Goal: Task Accomplishment & Management: Manage account settings

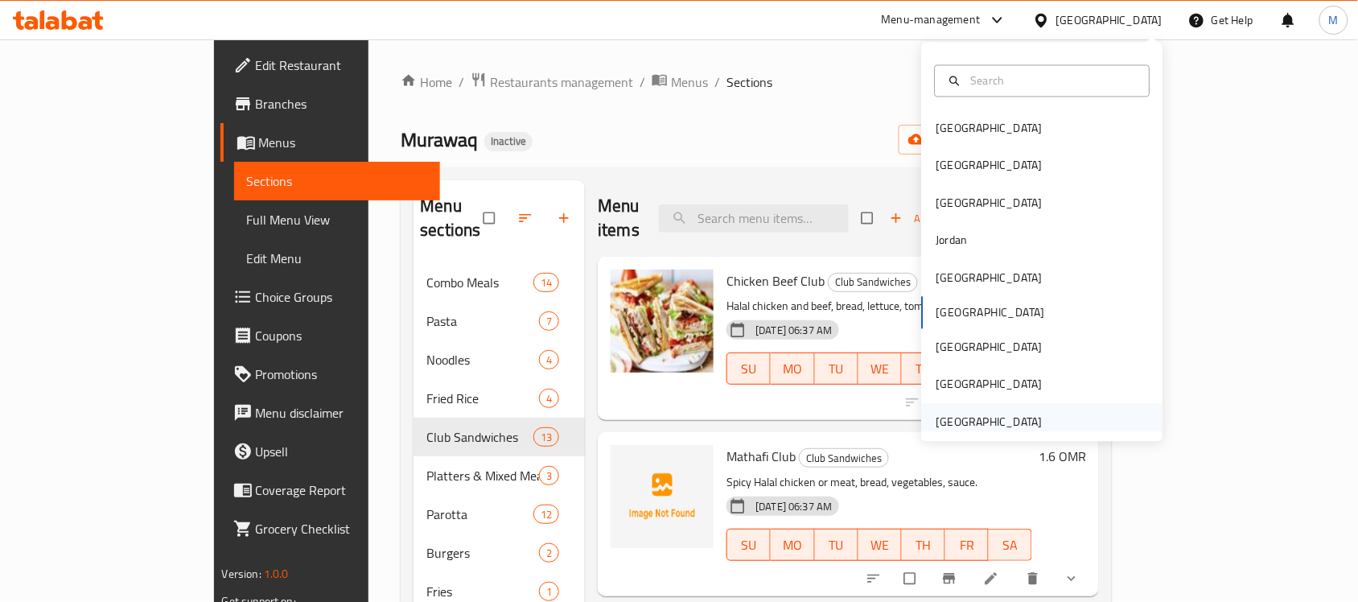
click at [943, 423] on div "United Arab Emirates" at bounding box center [990, 422] width 106 height 18
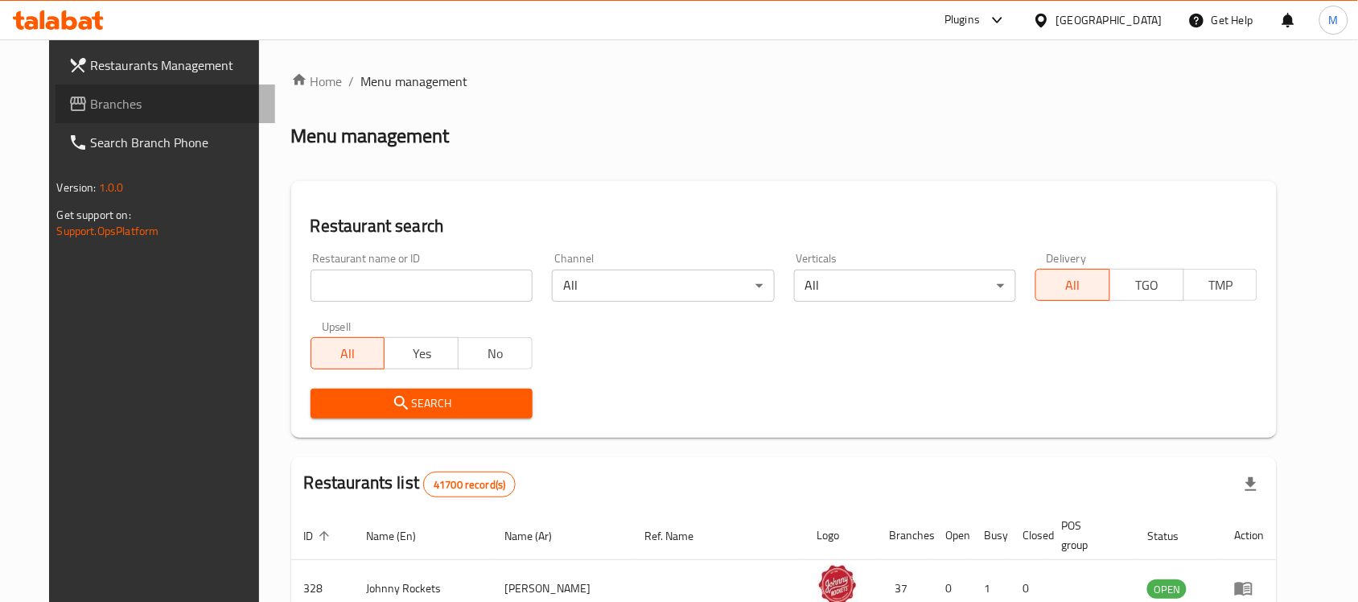
drag, startPoint x: 101, startPoint y: 94, endPoint x: 135, endPoint y: 34, distance: 69.2
click at [101, 94] on span "Branches" at bounding box center [177, 103] width 172 height 19
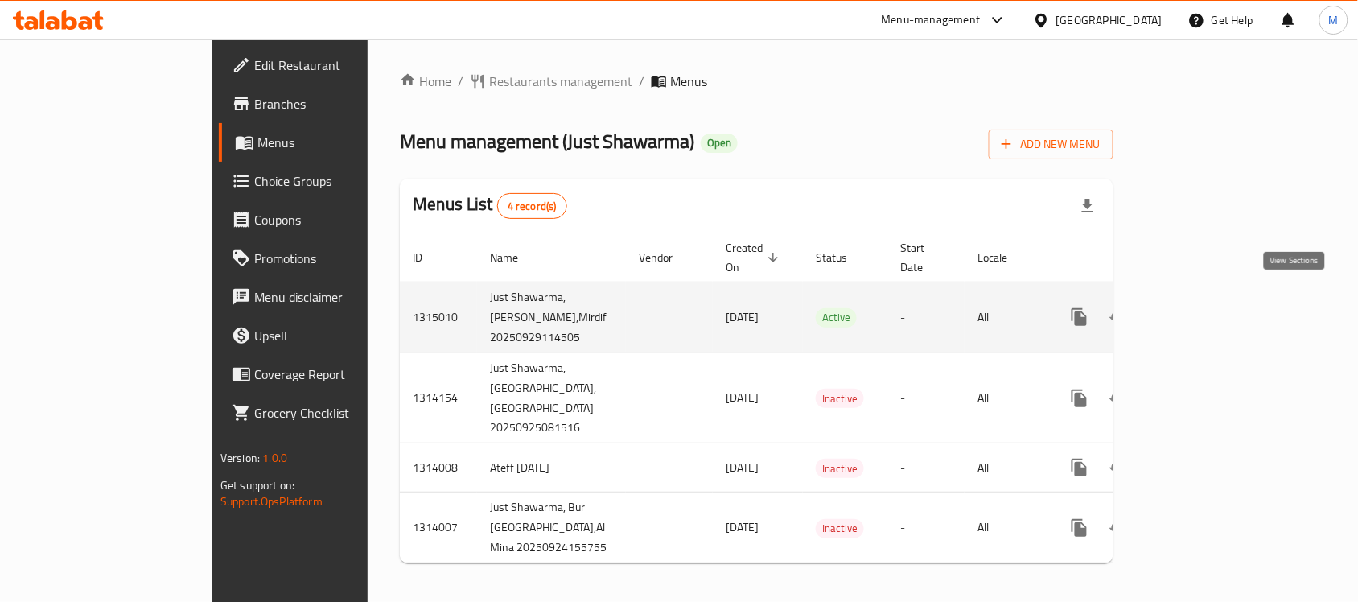
click at [1205, 307] on icon "enhanced table" at bounding box center [1195, 316] width 19 height 19
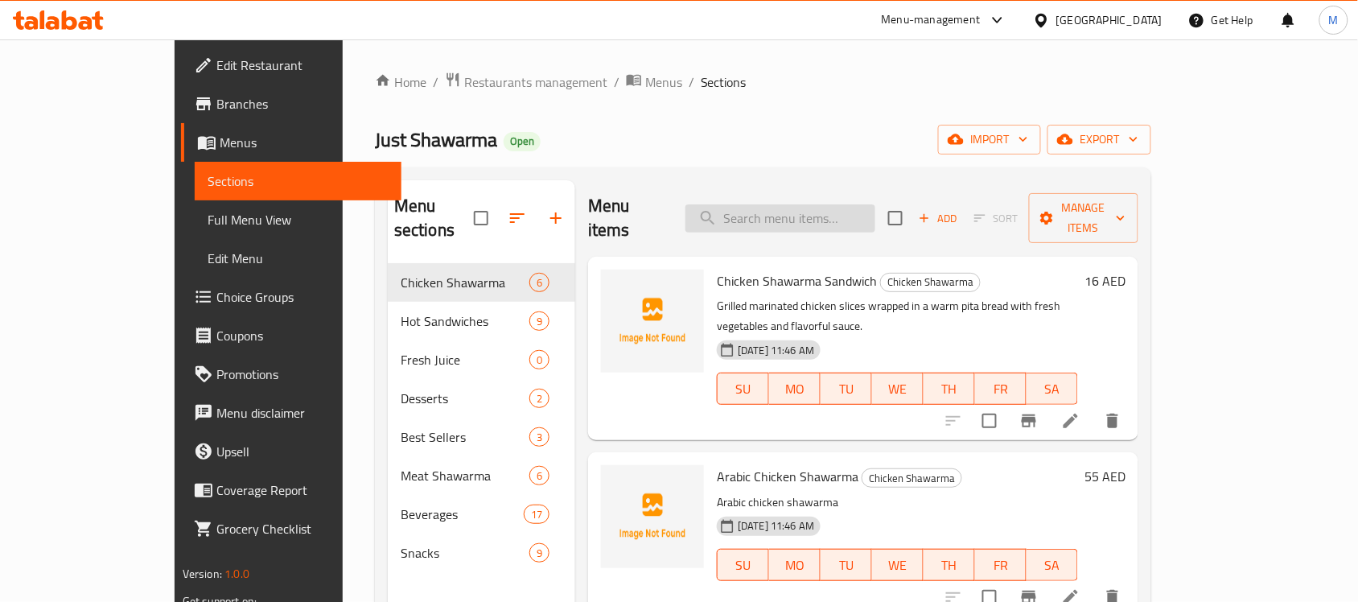
click at [781, 214] on input "search" at bounding box center [781, 218] width 190 height 28
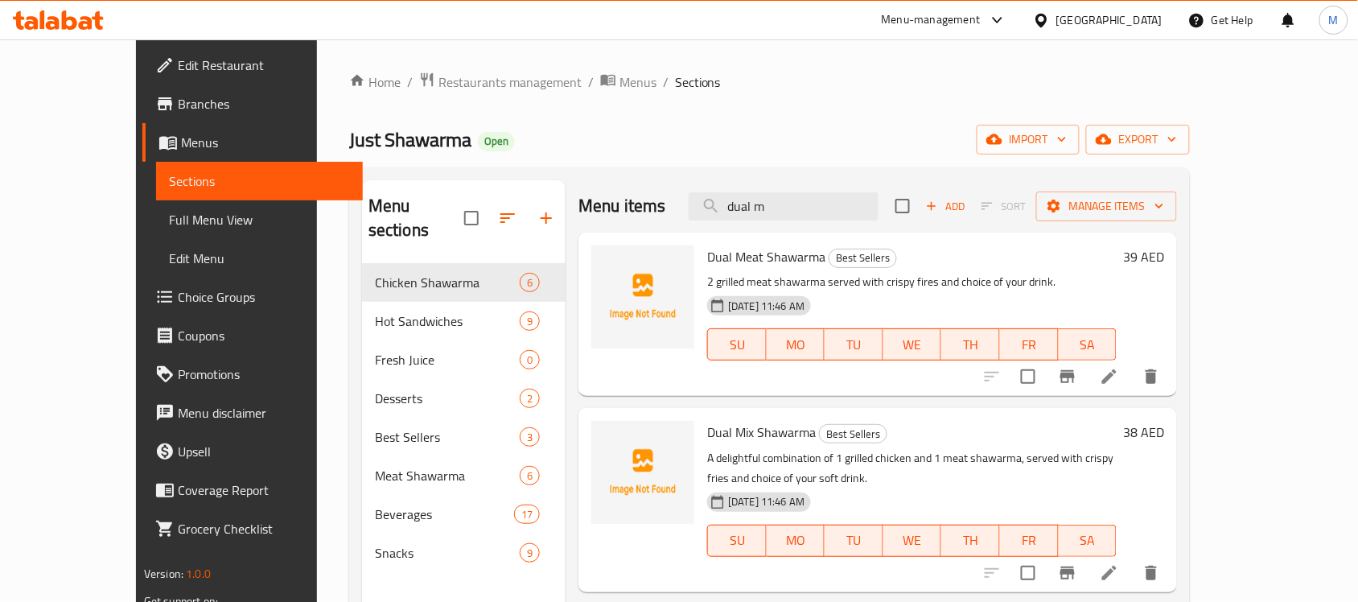
type input "dual m"
click at [178, 109] on span "Branches" at bounding box center [264, 103] width 172 height 19
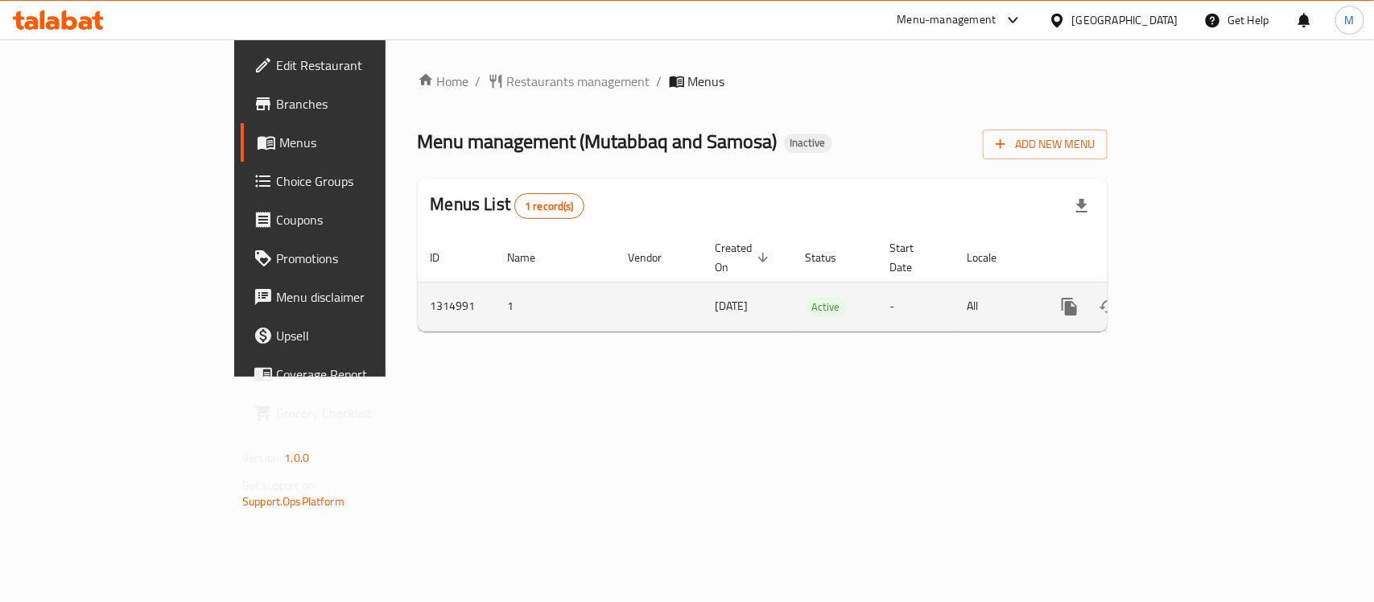
click at [1205, 287] on link "enhanced table" at bounding box center [1185, 306] width 39 height 39
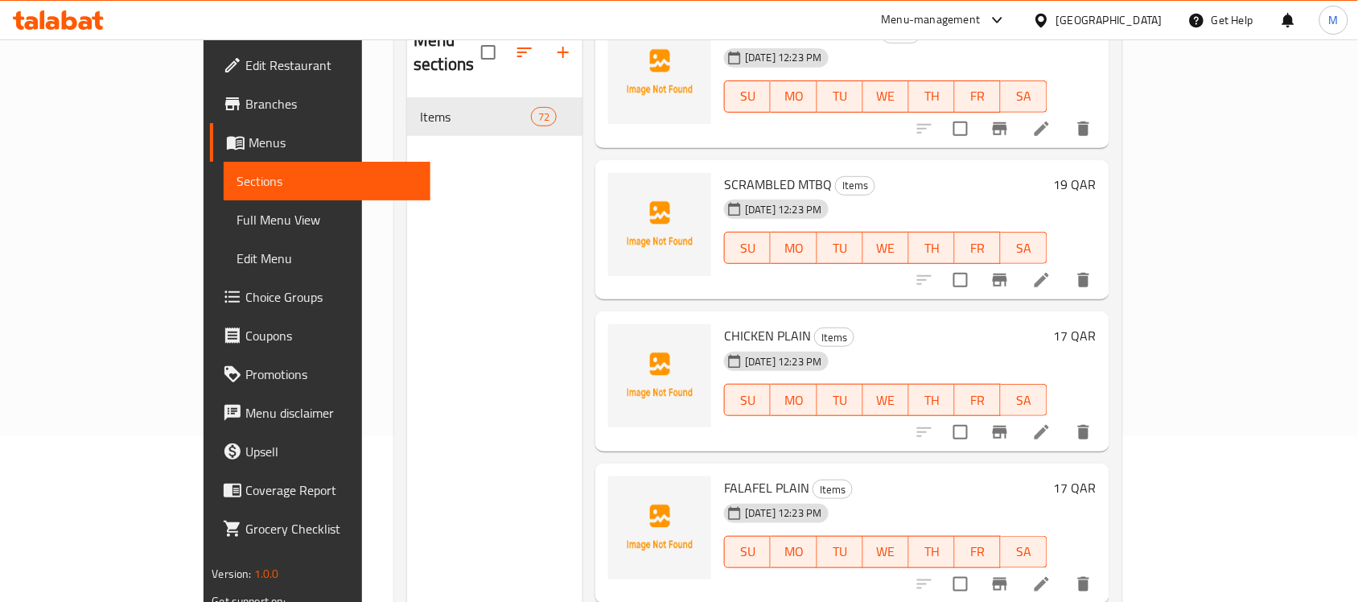
scroll to position [255, 0]
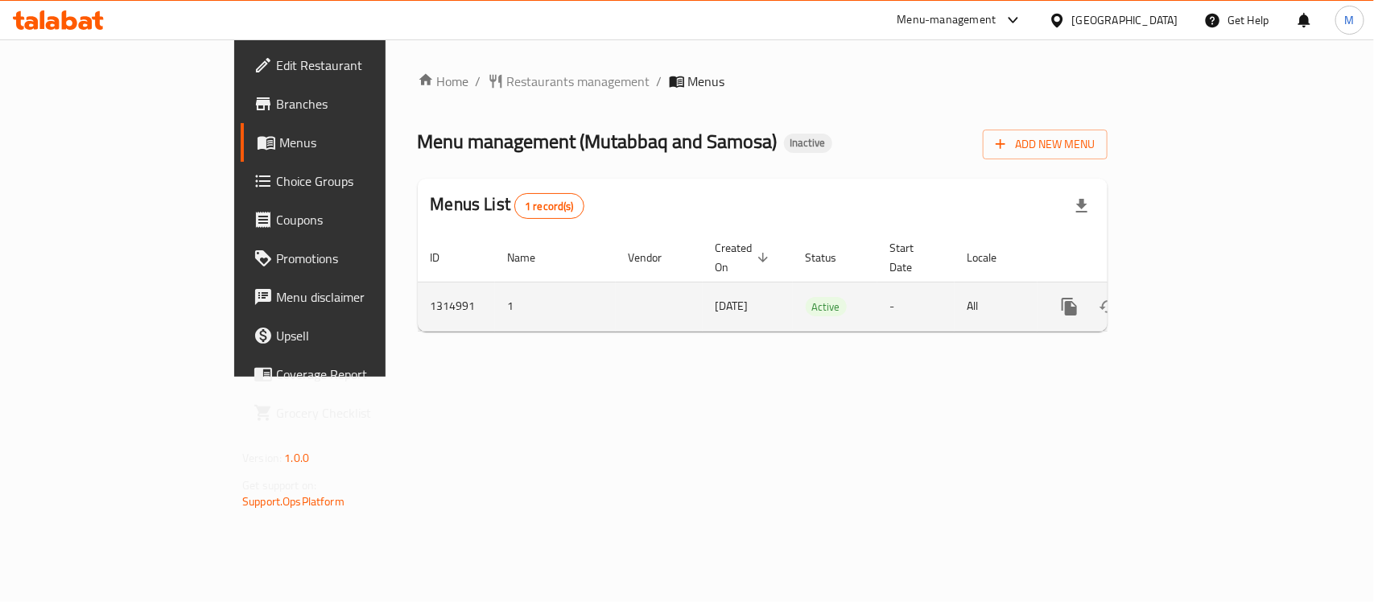
click at [1195, 297] on icon "enhanced table" at bounding box center [1185, 306] width 19 height 19
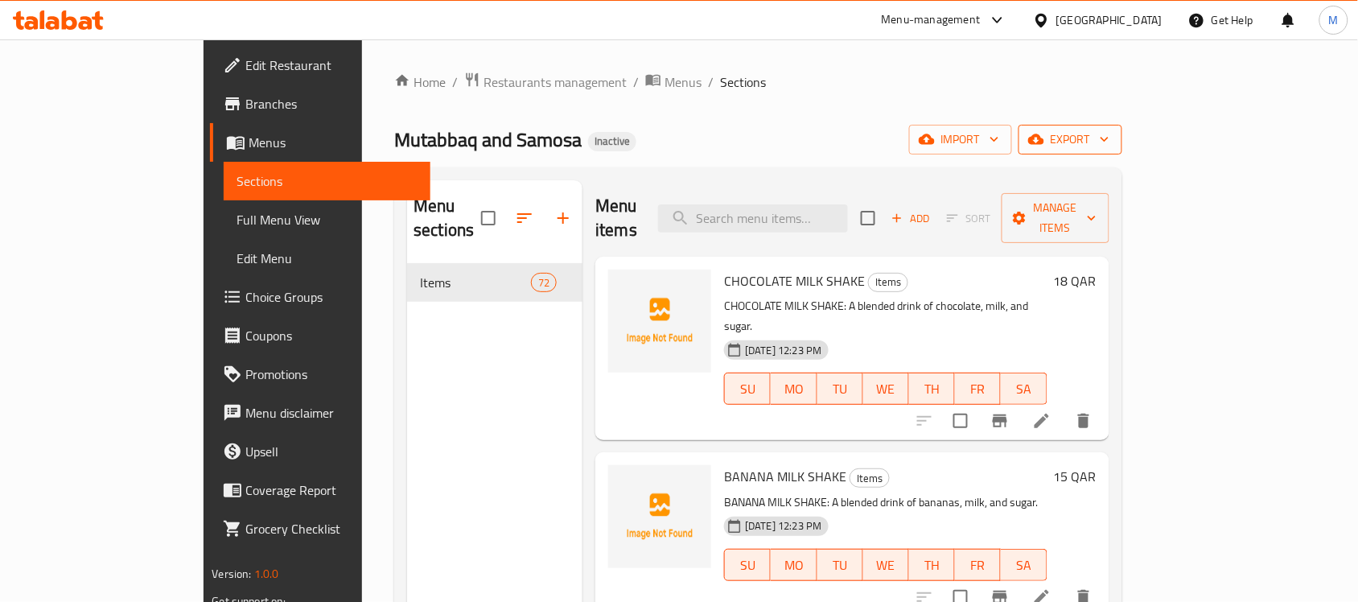
click at [1110, 133] on span "export" at bounding box center [1071, 140] width 78 height 20
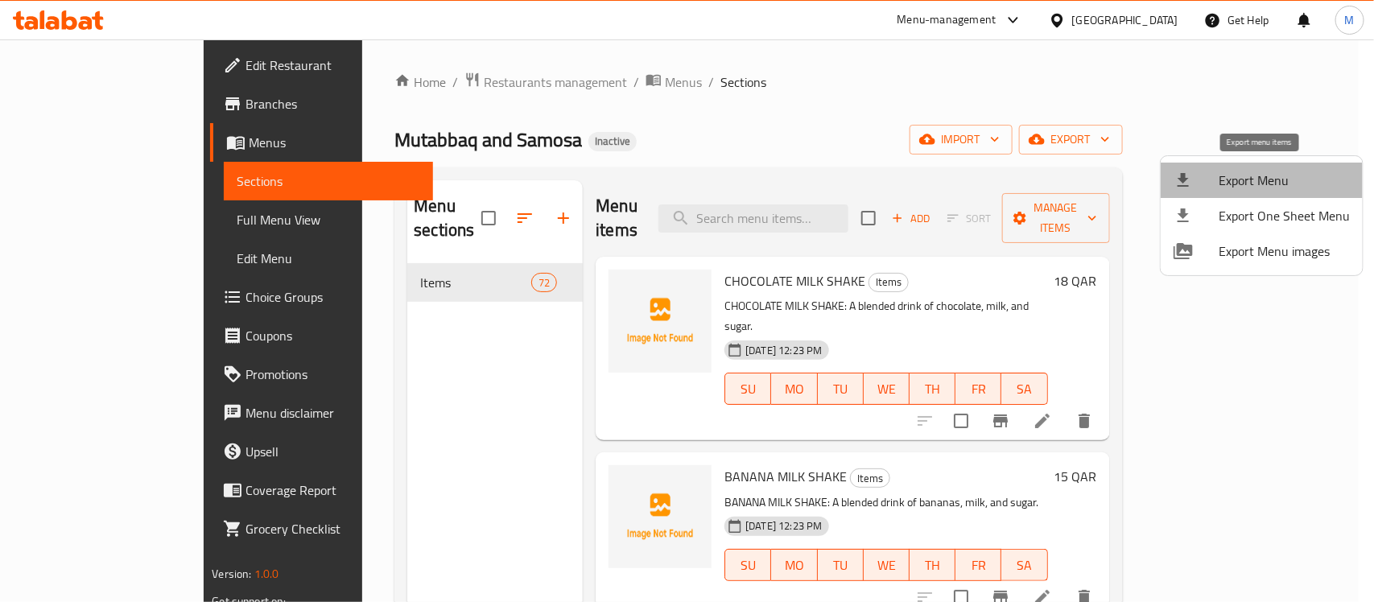
click at [1264, 178] on span "Export Menu" at bounding box center [1283, 180] width 131 height 19
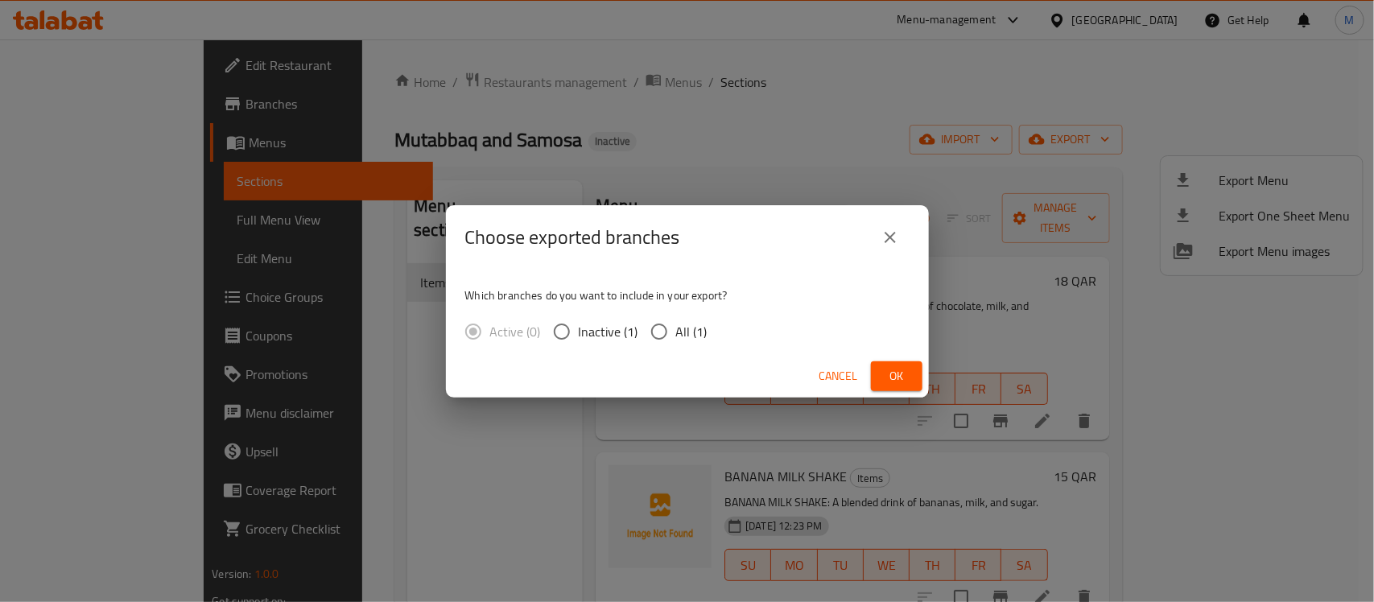
click at [682, 328] on span "All (1)" at bounding box center [691, 331] width 31 height 19
click at [676, 328] on input "All (1)" at bounding box center [659, 332] width 34 height 34
radio input "true"
click at [901, 384] on span "Ok" at bounding box center [897, 376] width 26 height 20
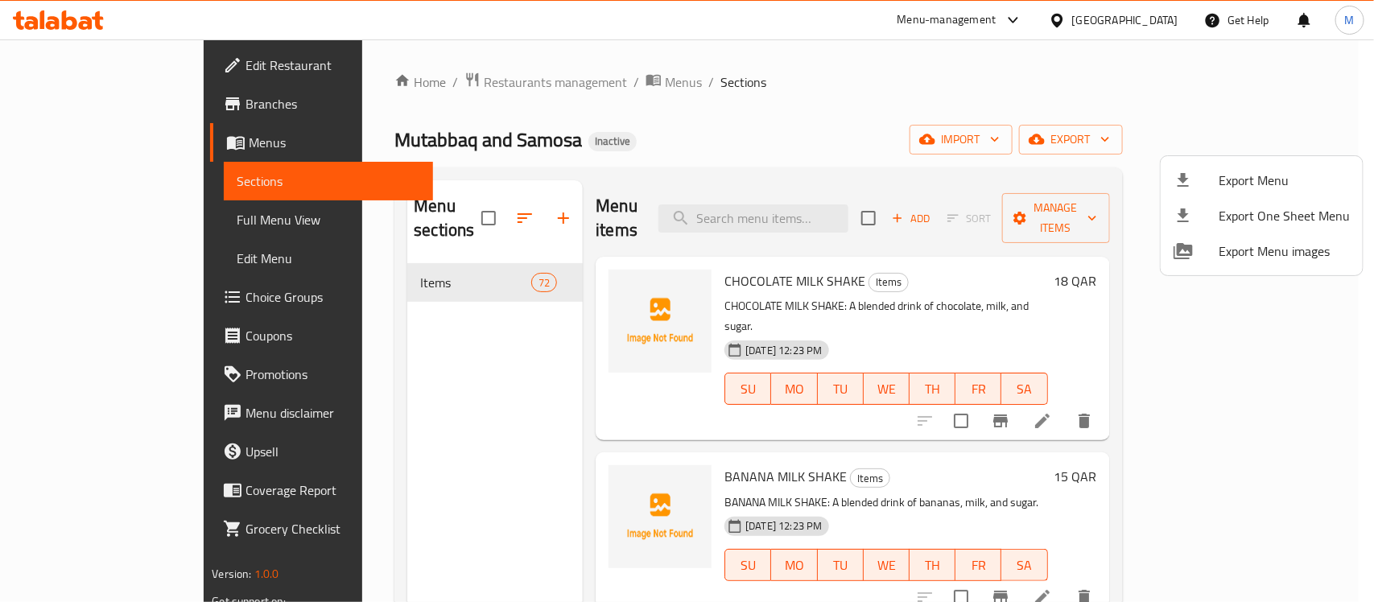
drag, startPoint x: 839, startPoint y: 210, endPoint x: 850, endPoint y: 245, distance: 37.2
click at [838, 210] on div at bounding box center [687, 301] width 1374 height 602
click at [827, 207] on input "search" at bounding box center [753, 218] width 190 height 28
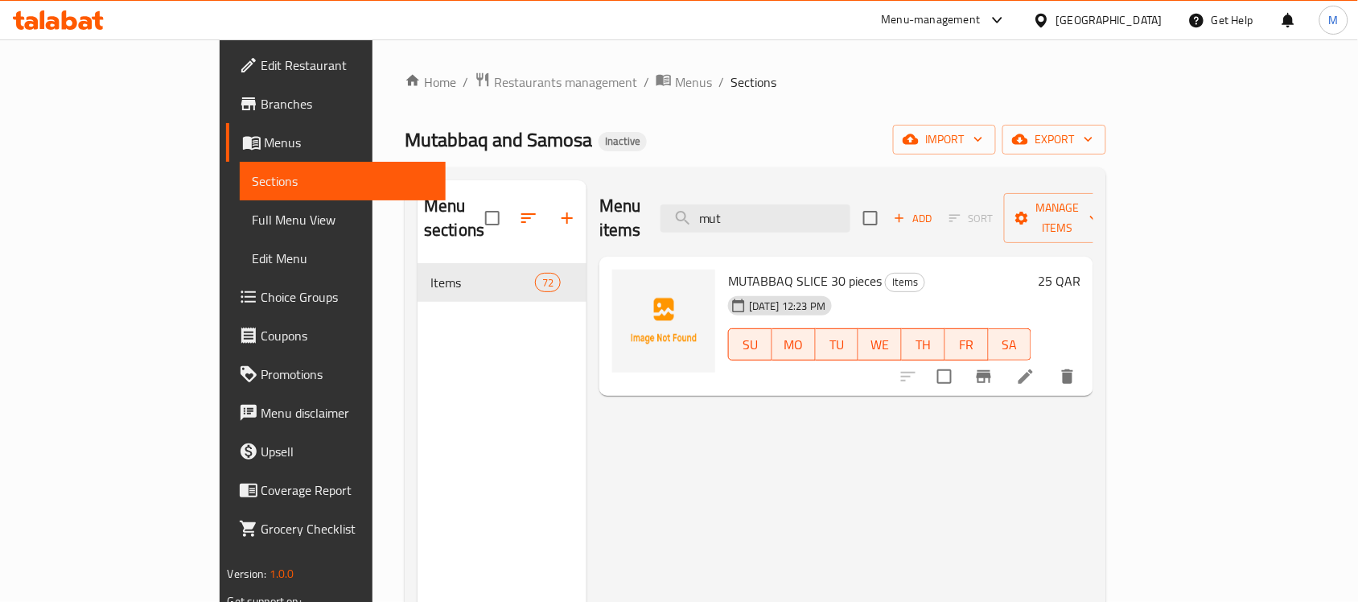
drag, startPoint x: 823, startPoint y: 204, endPoint x: 665, endPoint y: 181, distance: 160.1
click at [692, 187] on div "Menu items mut Add Sort Manage items" at bounding box center [847, 218] width 494 height 76
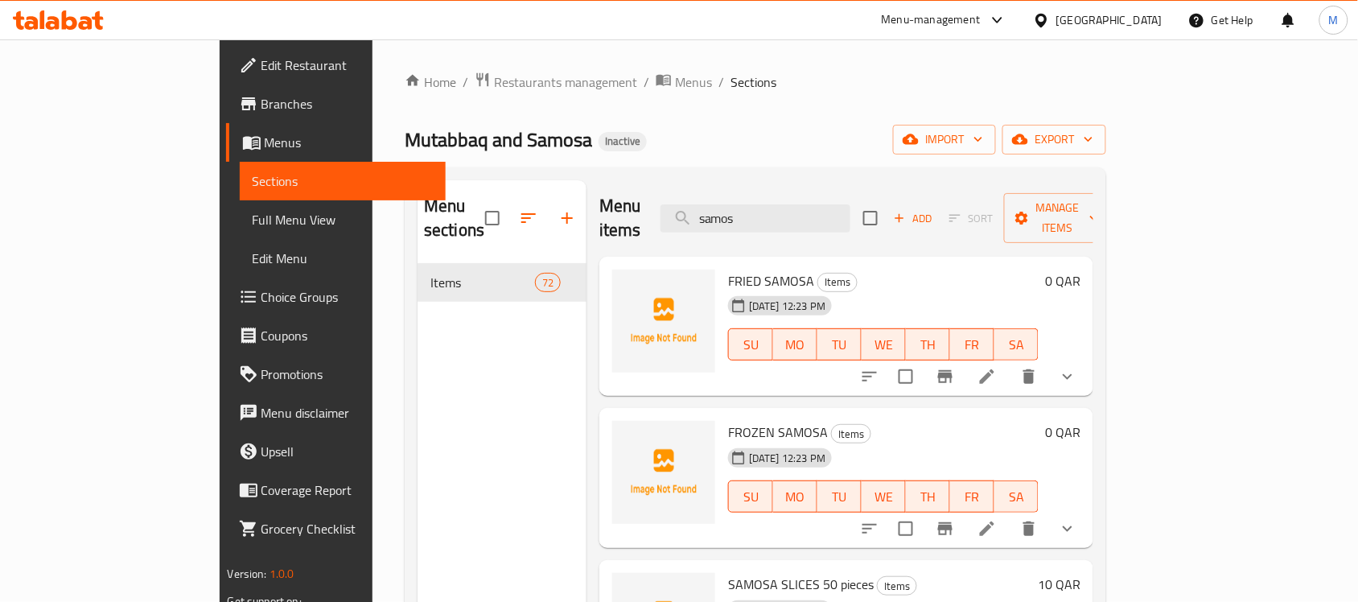
type input "samos"
drag, startPoint x: 829, startPoint y: 213, endPoint x: 628, endPoint y: 178, distance: 204.3
click at [698, 199] on div "Menu items samos Add Sort Manage items" at bounding box center [847, 218] width 494 height 76
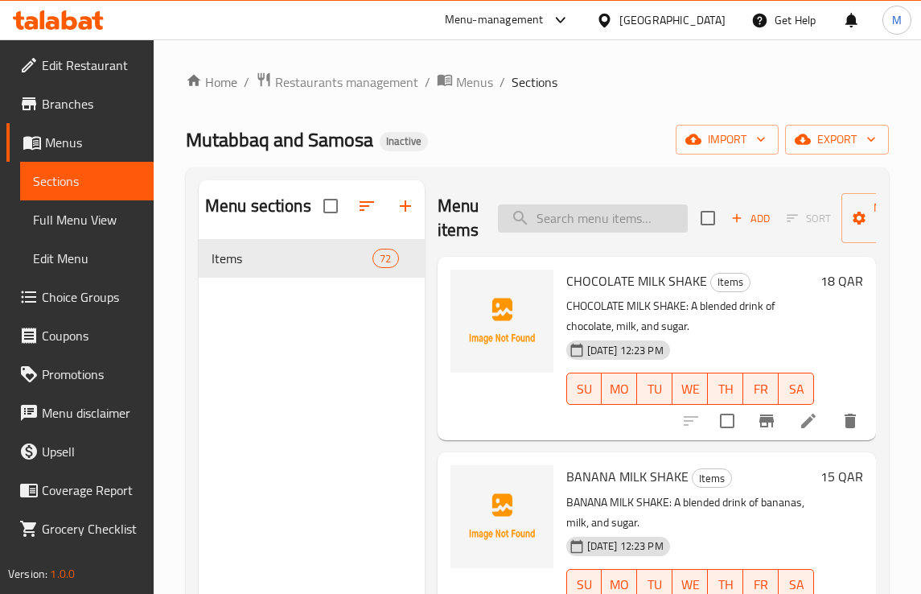
click at [581, 222] on input "search" at bounding box center [593, 218] width 190 height 28
paste input "Fresh Orange Fresh"
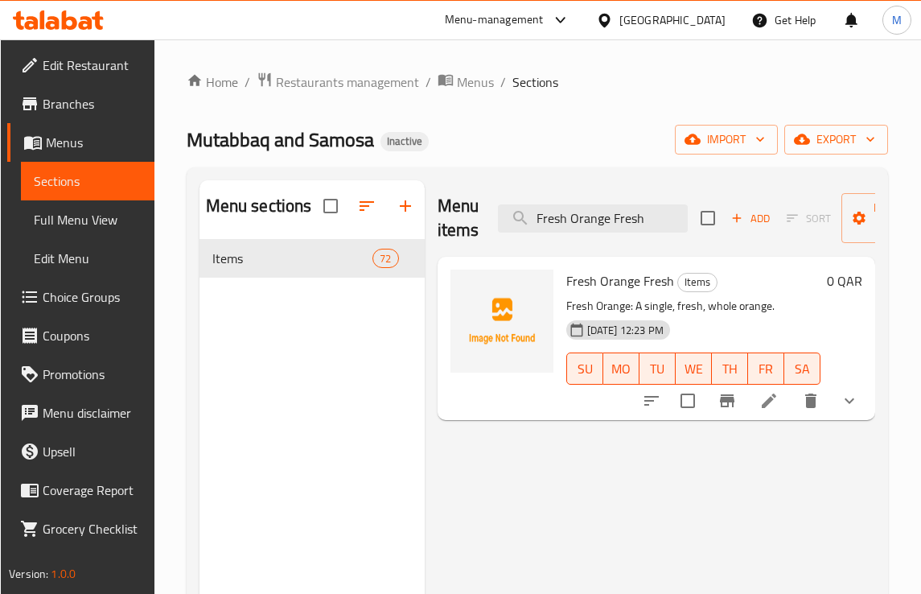
type input "Fresh Orange Fresh"
click at [777, 402] on icon at bounding box center [769, 400] width 19 height 19
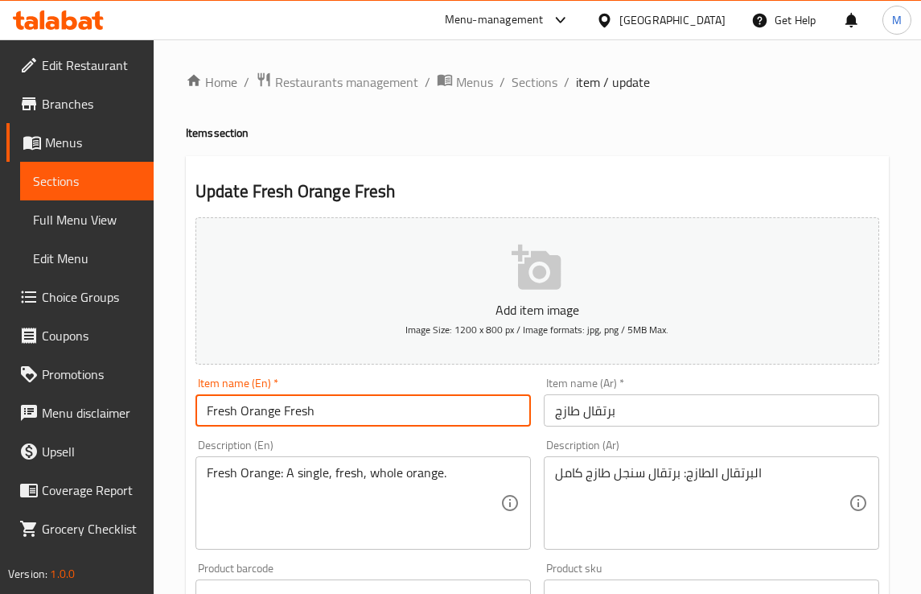
click at [296, 412] on input "Fresh Orange Fresh" at bounding box center [364, 410] width 336 height 32
type input "Fresh Orange"
click at [242, 436] on div "Description (En) Fresh Orange: A single, fresh, whole orange. Description (En)" at bounding box center [363, 494] width 348 height 123
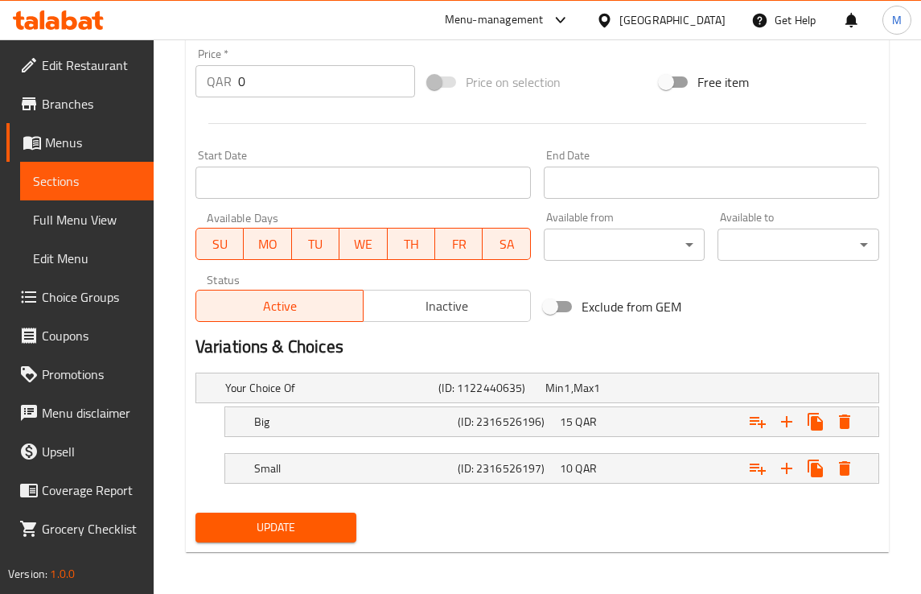
scroll to position [579, 0]
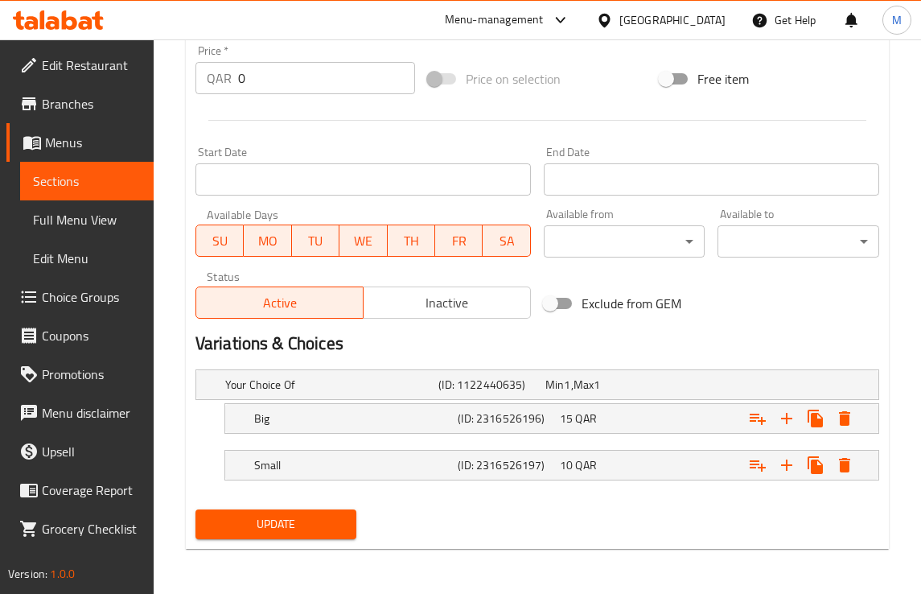
click at [298, 519] on span "Update" at bounding box center [276, 524] width 136 height 20
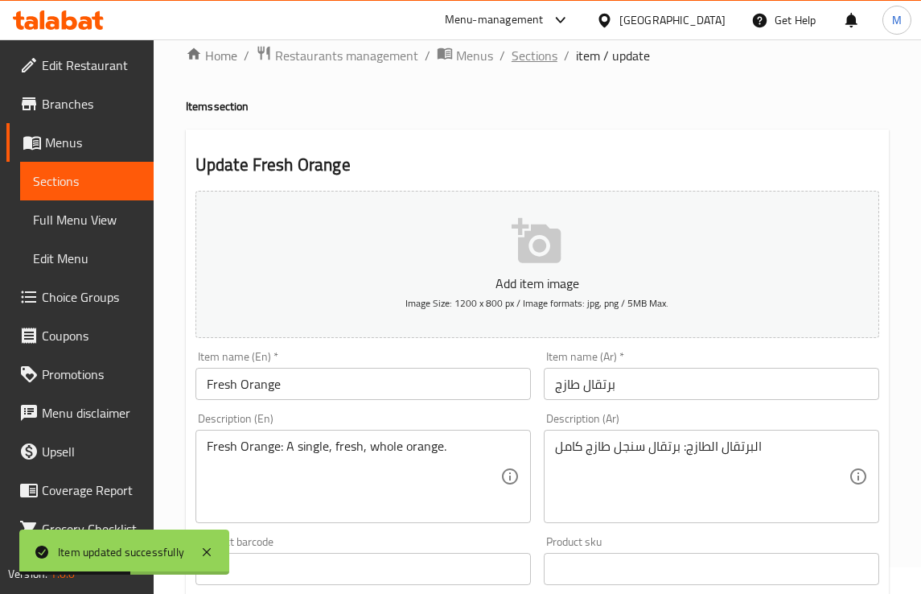
scroll to position [0, 0]
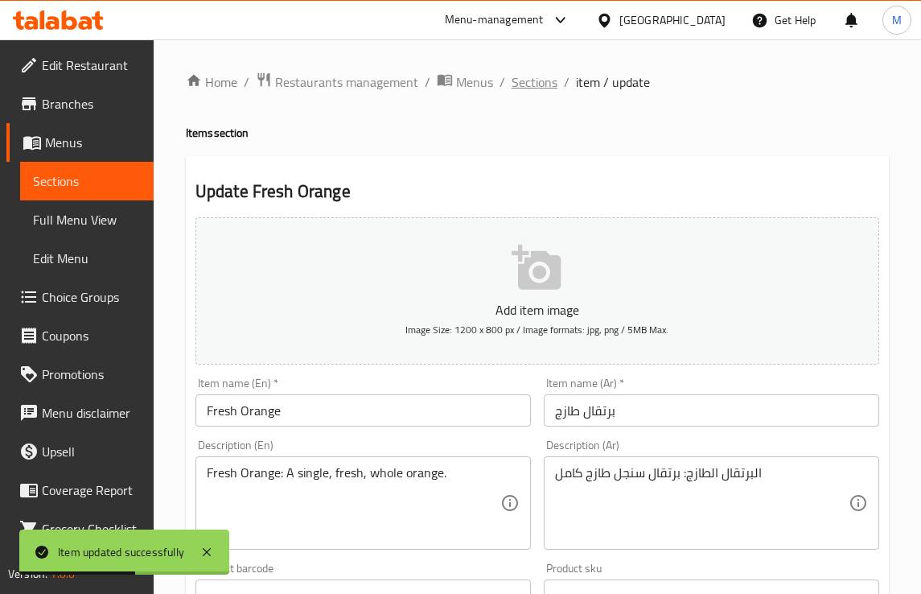
click at [528, 85] on span "Sections" at bounding box center [535, 81] width 46 height 19
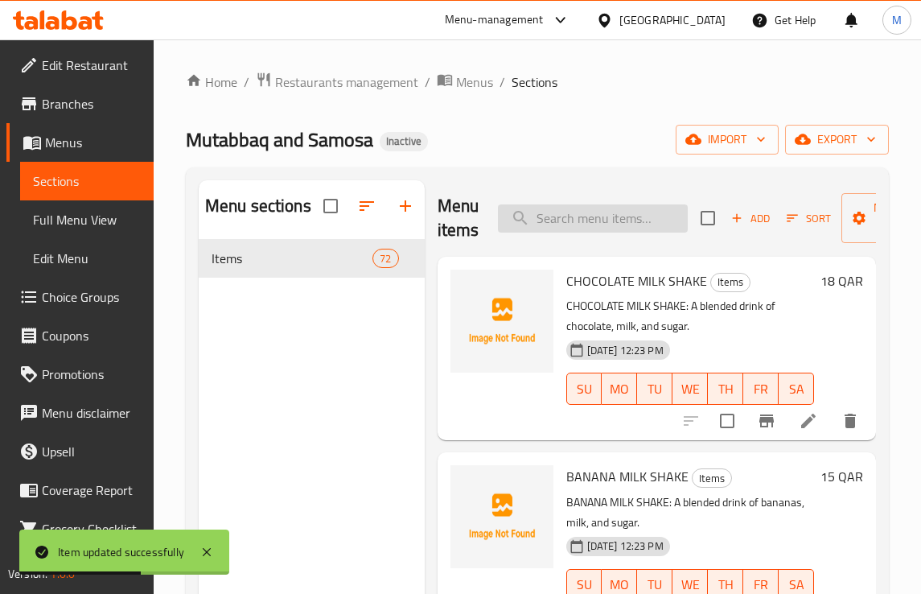
click at [590, 209] on input "search" at bounding box center [593, 218] width 190 height 28
paste input "Apple single Fresh"
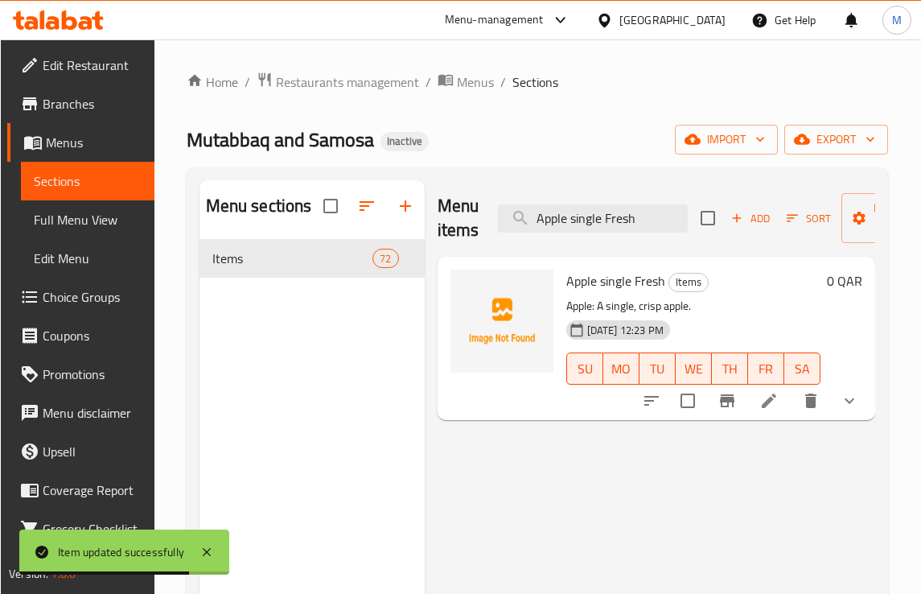
type input "Apple single Fresh"
click at [775, 391] on icon at bounding box center [769, 400] width 19 height 19
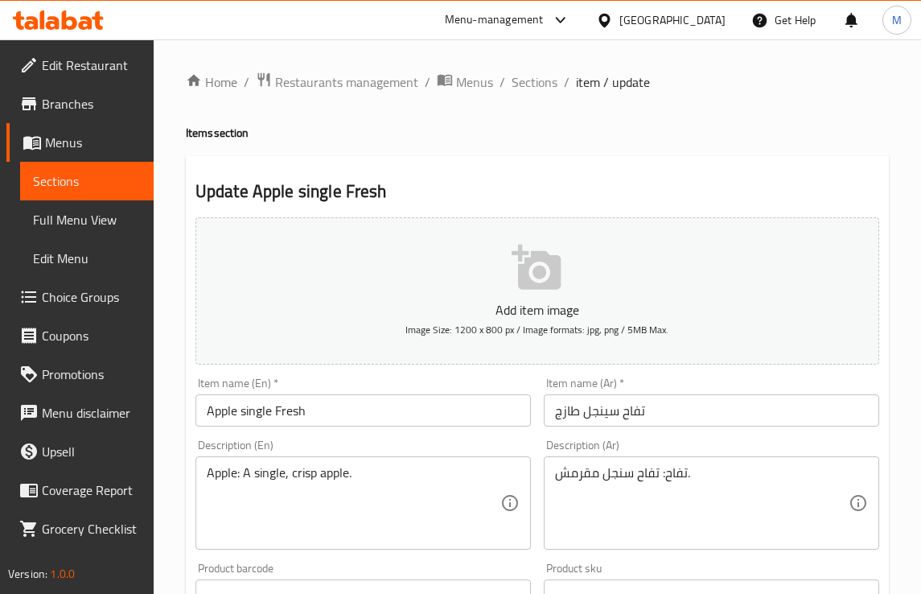
click at [601, 415] on input "تفاح سينجل طازج" at bounding box center [712, 410] width 336 height 32
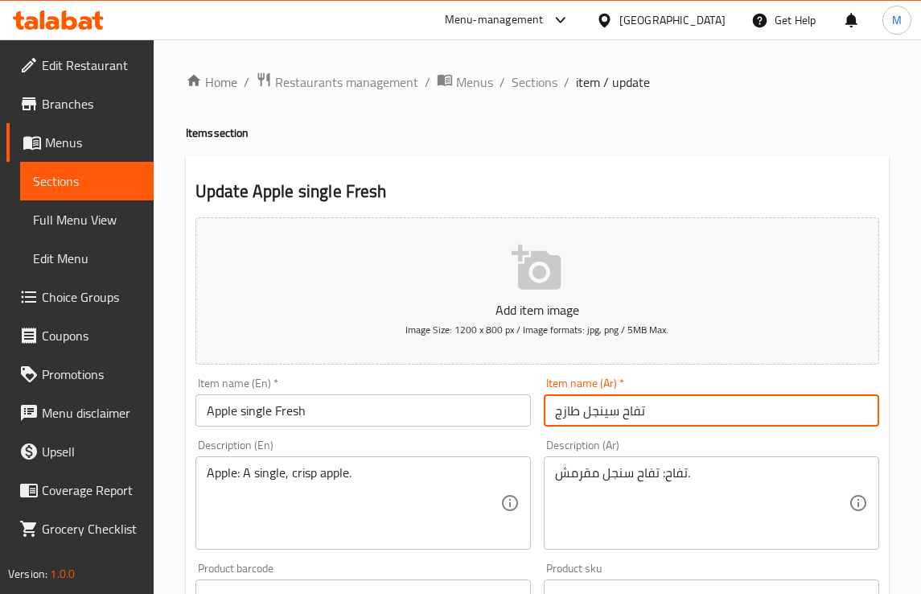
click at [601, 415] on input "تفاح سينجل طازج" at bounding box center [712, 410] width 336 height 32
type input "تفاح طازج"
click at [256, 412] on input "Apple single Fresh" at bounding box center [364, 410] width 336 height 32
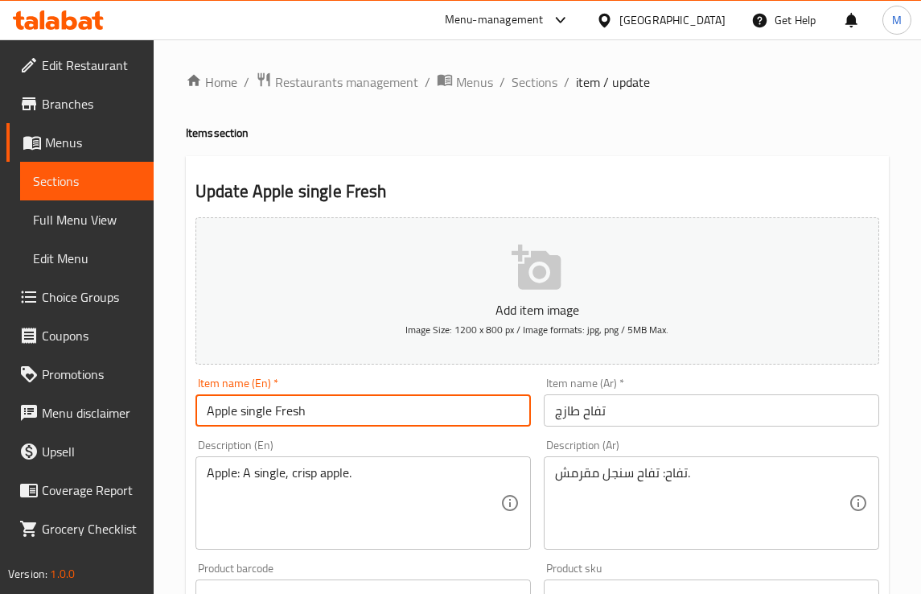
click at [256, 412] on input "Apple single Fresh" at bounding box center [364, 410] width 336 height 32
type input "Apple Fresh"
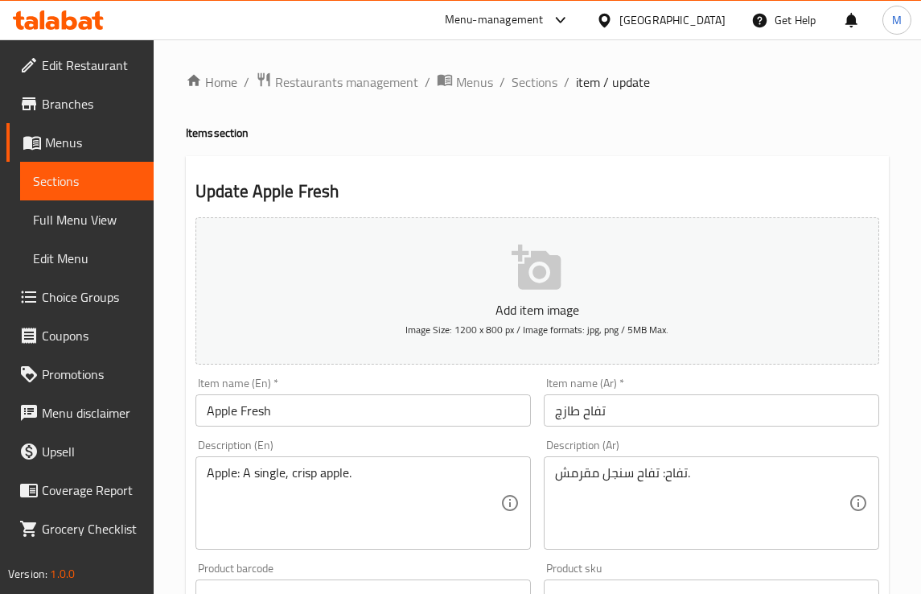
click at [319, 436] on div "Description (En) Apple: A single, crisp apple. Description (En)" at bounding box center [363, 494] width 348 height 123
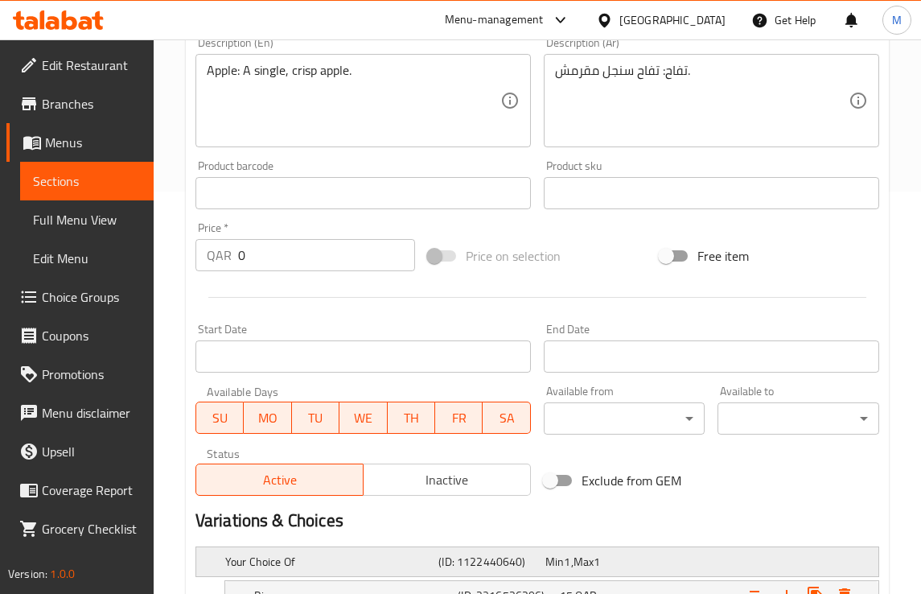
scroll to position [579, 0]
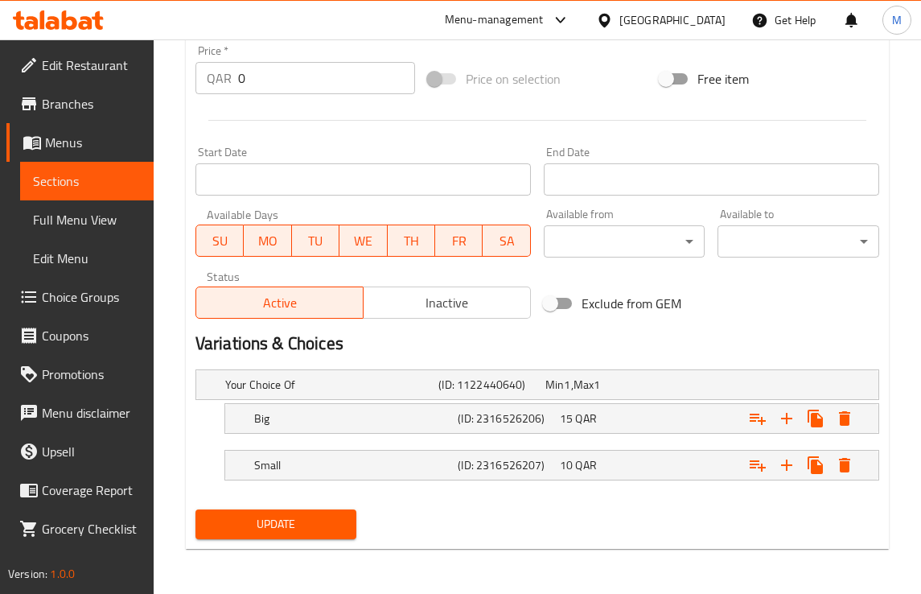
click at [298, 515] on span "Update" at bounding box center [276, 524] width 136 height 20
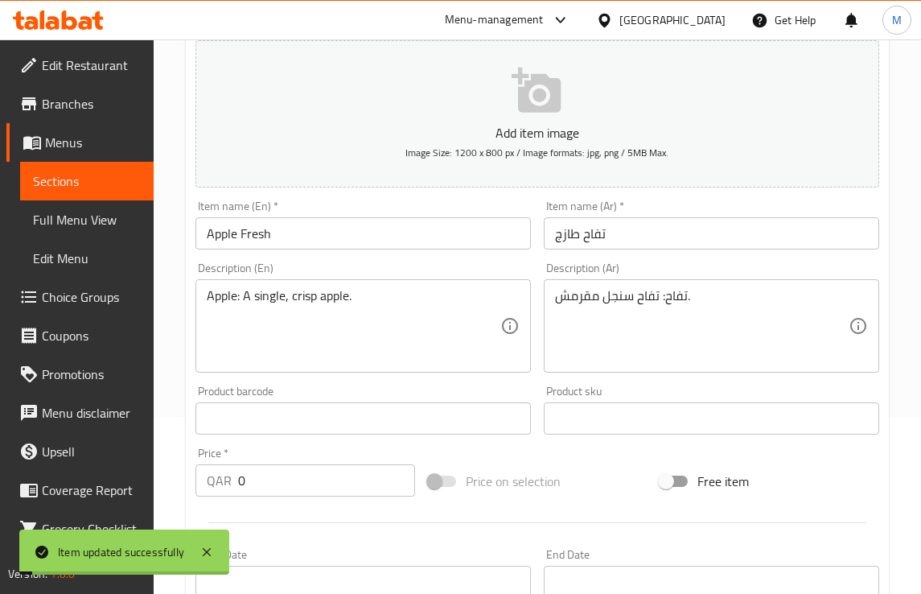
scroll to position [0, 0]
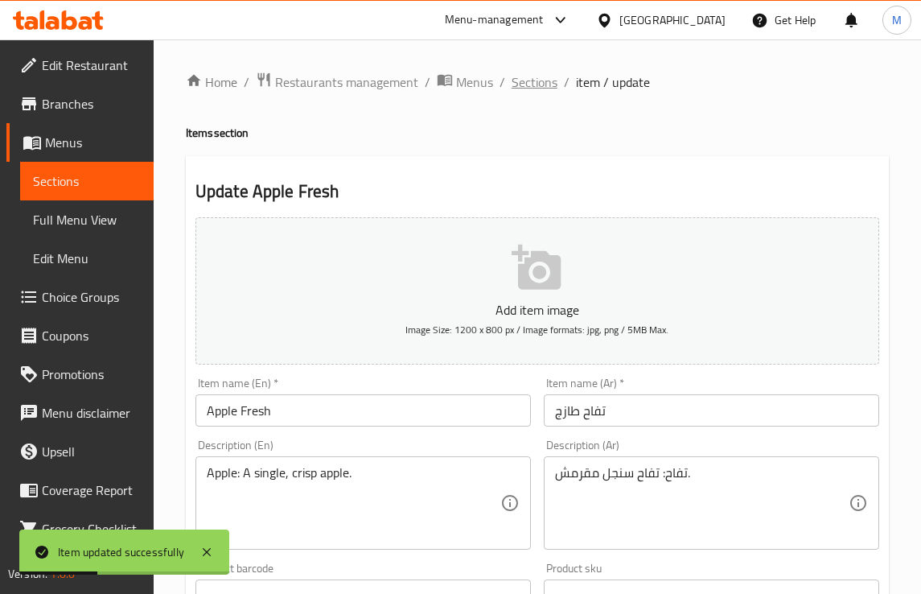
click at [536, 74] on span "Sections" at bounding box center [535, 81] width 46 height 19
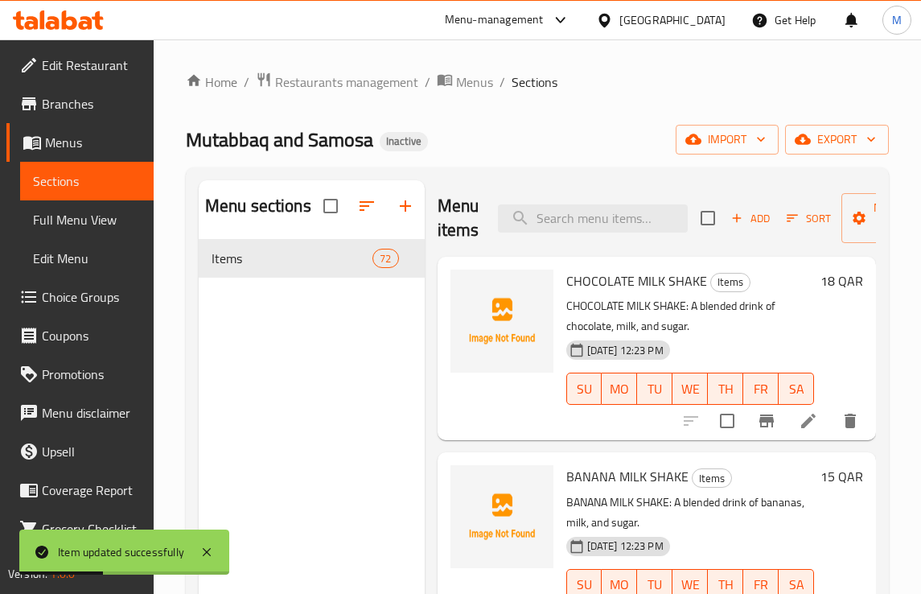
click at [550, 213] on input "search" at bounding box center [593, 218] width 190 height 28
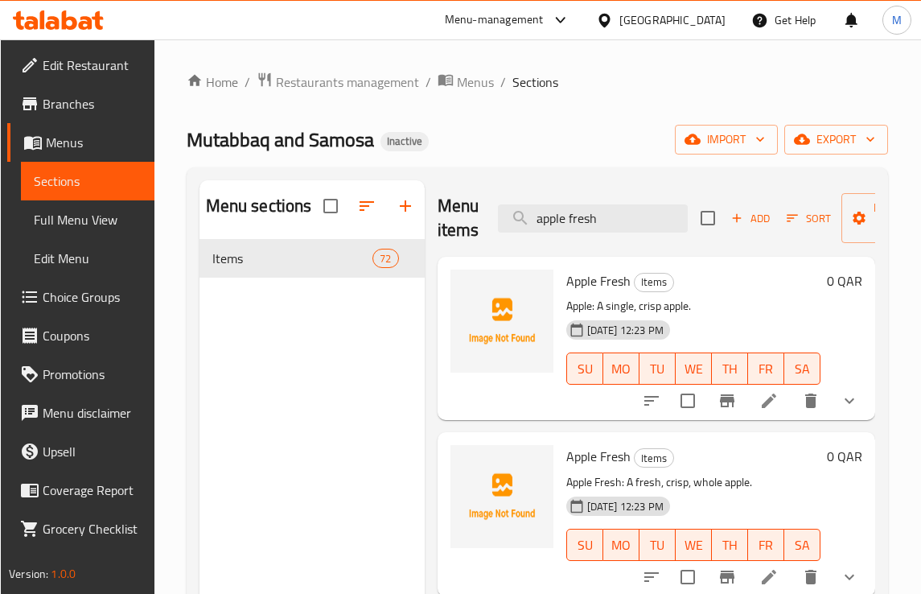
scroll to position [101, 0]
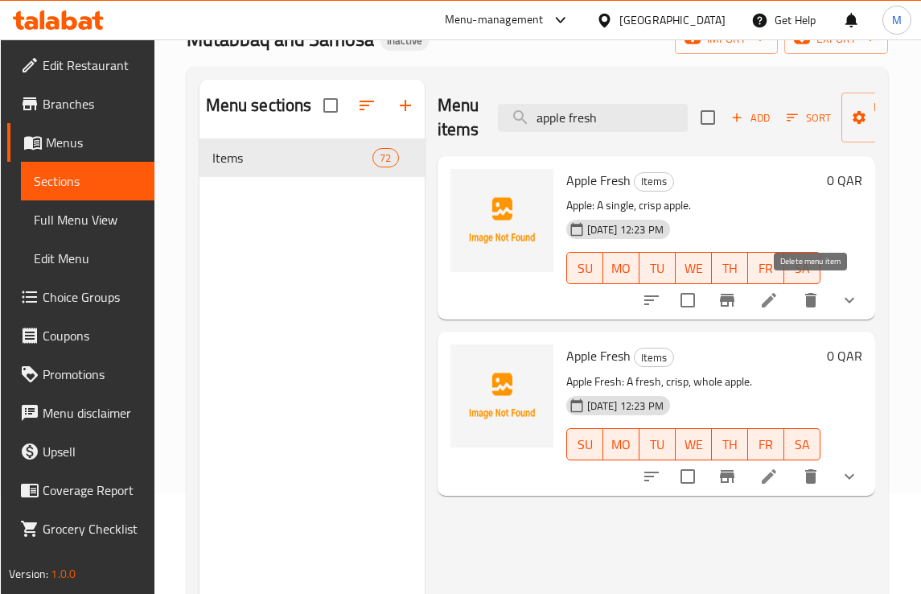
click at [821, 299] on icon "delete" at bounding box center [811, 300] width 19 height 19
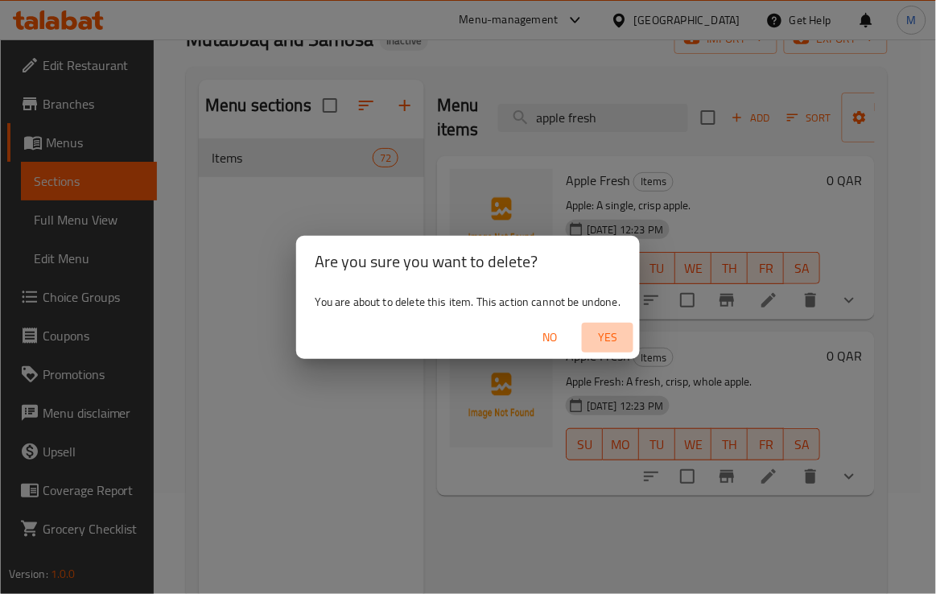
click at [620, 339] on span "Yes" at bounding box center [607, 338] width 39 height 20
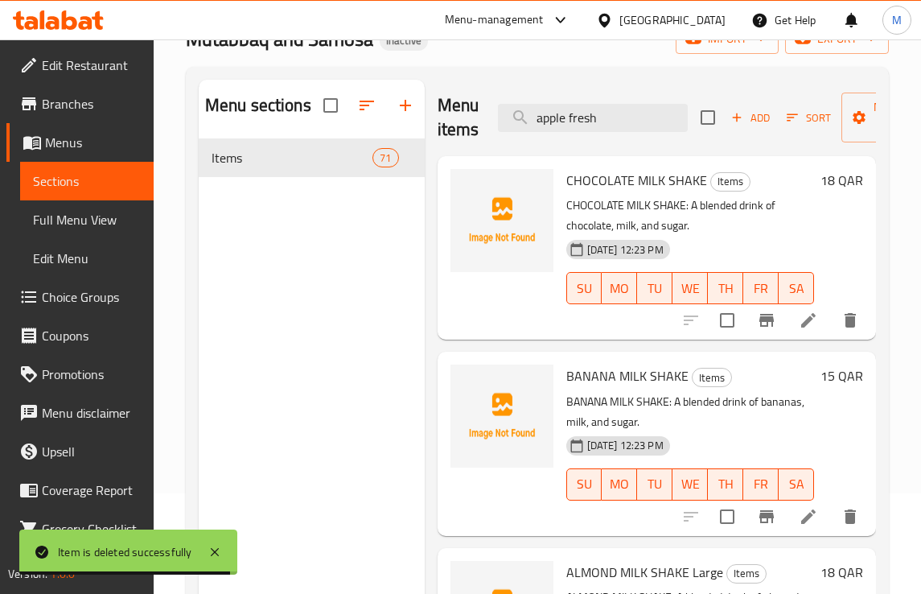
drag, startPoint x: 609, startPoint y: 125, endPoint x: 496, endPoint y: 125, distance: 113.5
click at [496, 125] on div "Menu items apple fresh Add Sort Manage items" at bounding box center [657, 118] width 439 height 76
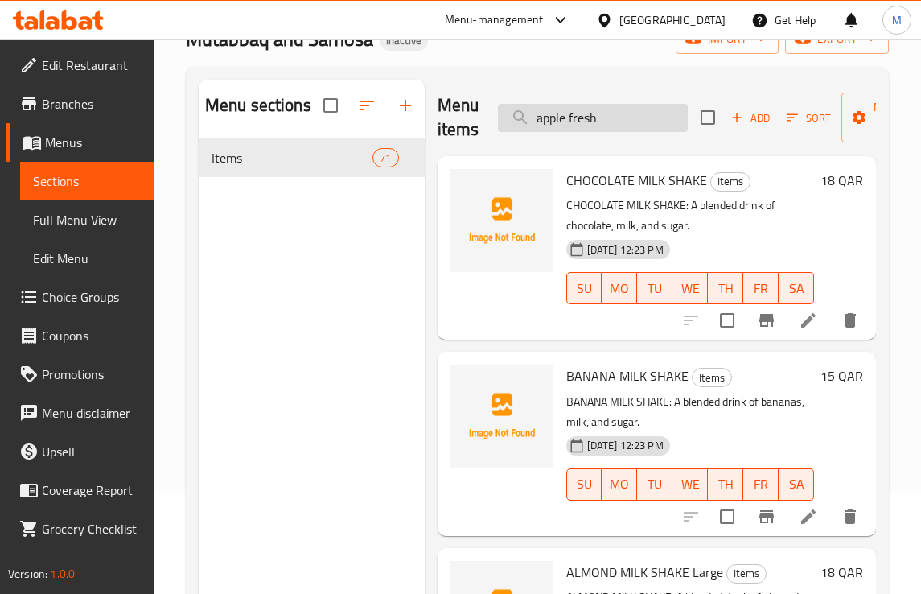
paste input "MATTAF SANDWICH MEAT CHEESE"
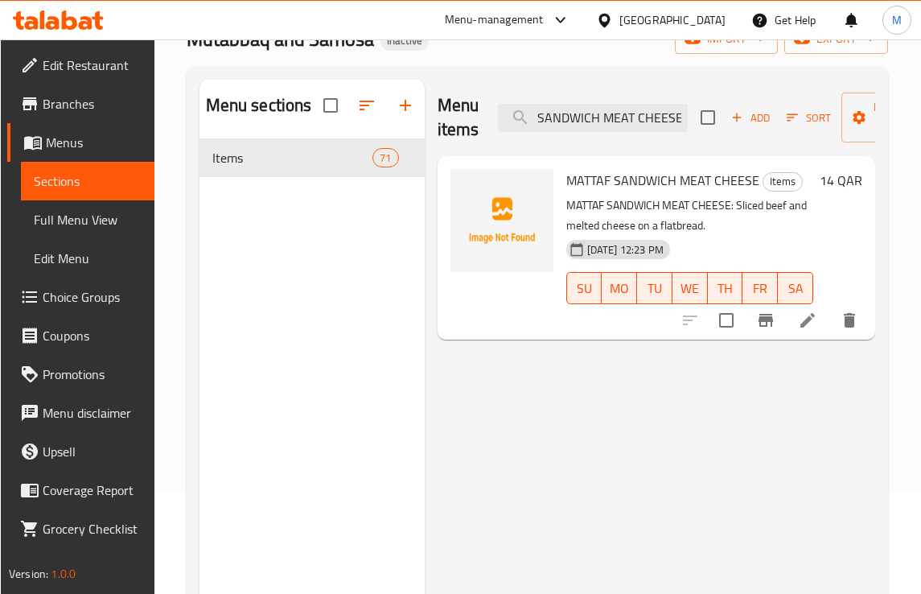
type input "MATTAF SANDWICH MEAT CHEESE"
click at [790, 326] on li at bounding box center [807, 320] width 45 height 29
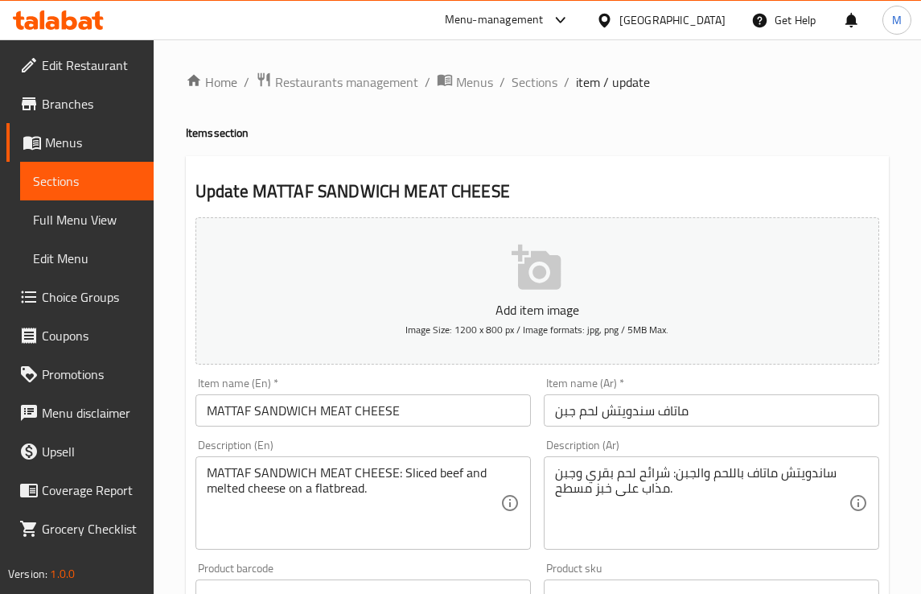
click at [673, 414] on input "ماتاف سندويتش لحم جبن" at bounding box center [712, 410] width 336 height 32
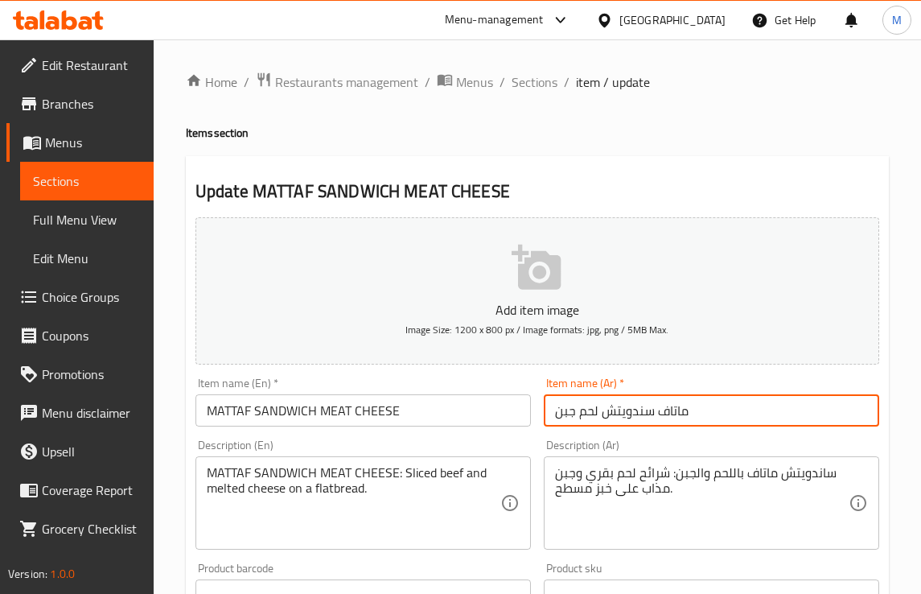
click at [673, 414] on input "ماتاف سندويتش لحم جبن" at bounding box center [712, 410] width 336 height 32
click at [672, 419] on input "معطف سندويتش لحم جبن" at bounding box center [712, 410] width 336 height 32
click at [657, 414] on input "معطف سندويتش لحم جبن" at bounding box center [712, 410] width 336 height 32
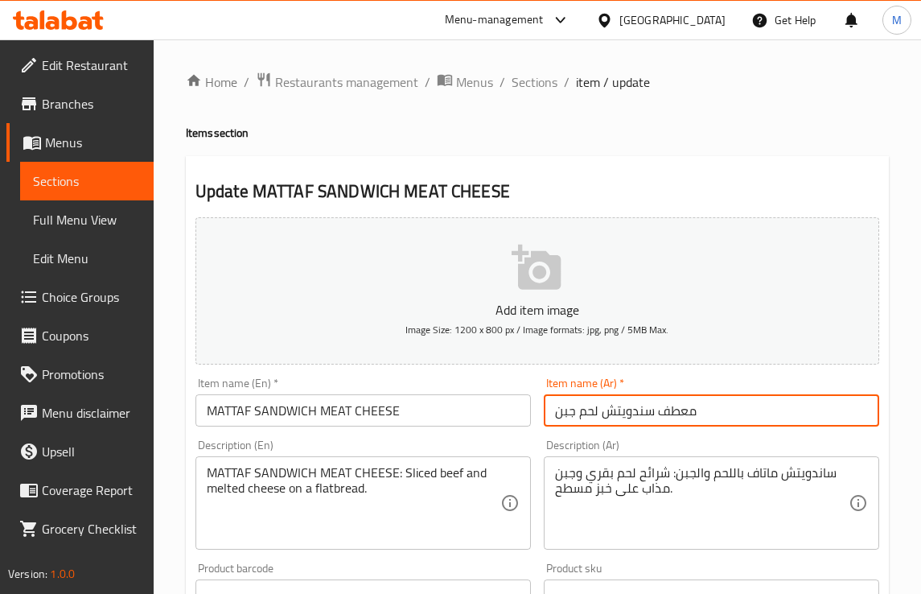
click at [657, 414] on input "معطف سندويتش لحم جبن" at bounding box center [712, 410] width 336 height 32
type input "معطف سندويتش لحم جبن"
click at [523, 75] on span "Sections" at bounding box center [535, 81] width 46 height 19
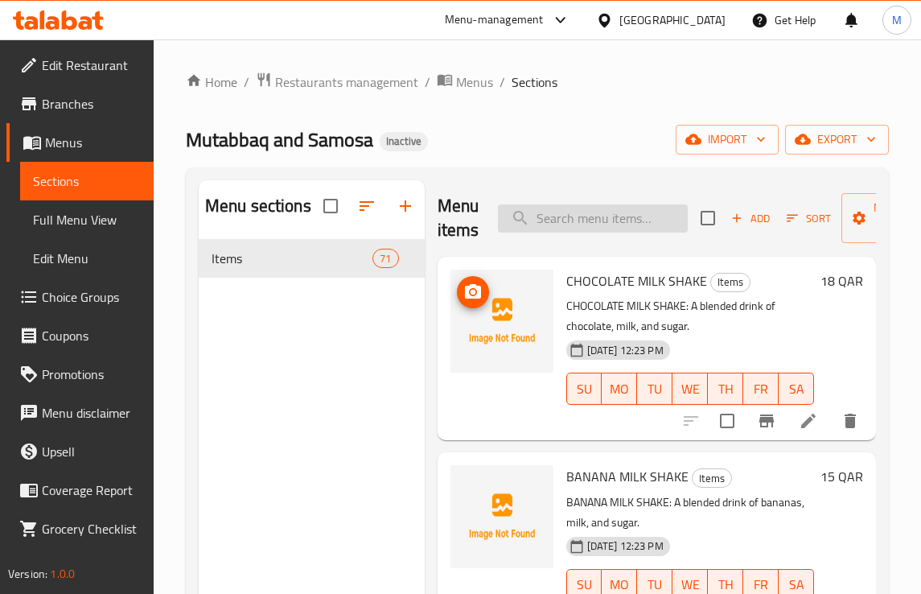
click at [573, 223] on input "search" at bounding box center [593, 218] width 190 height 28
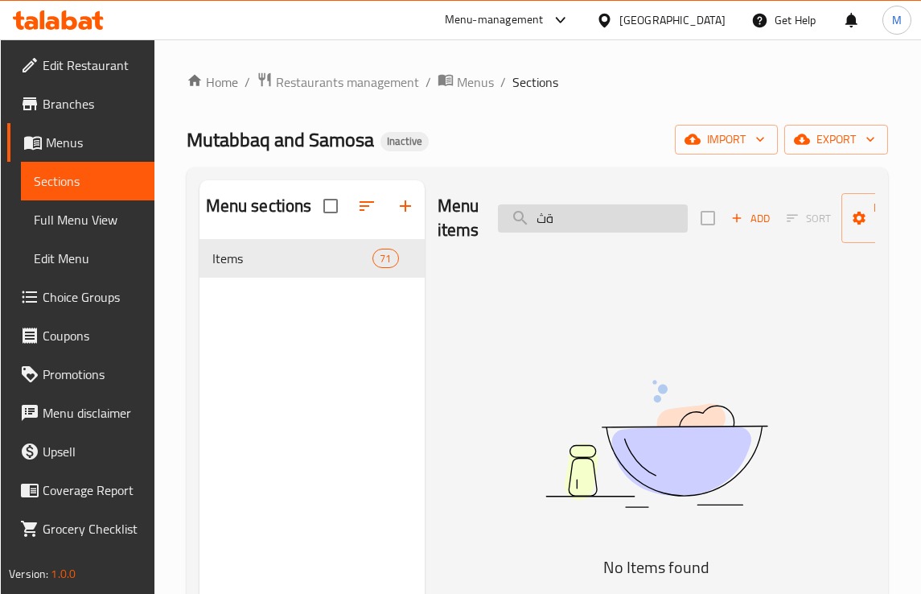
type input "ة"
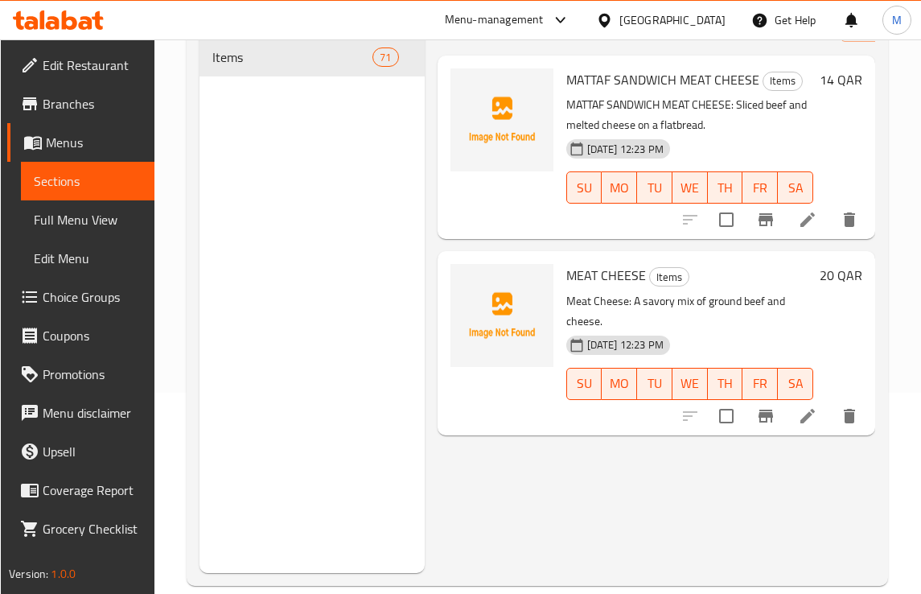
scroll to position [101, 0]
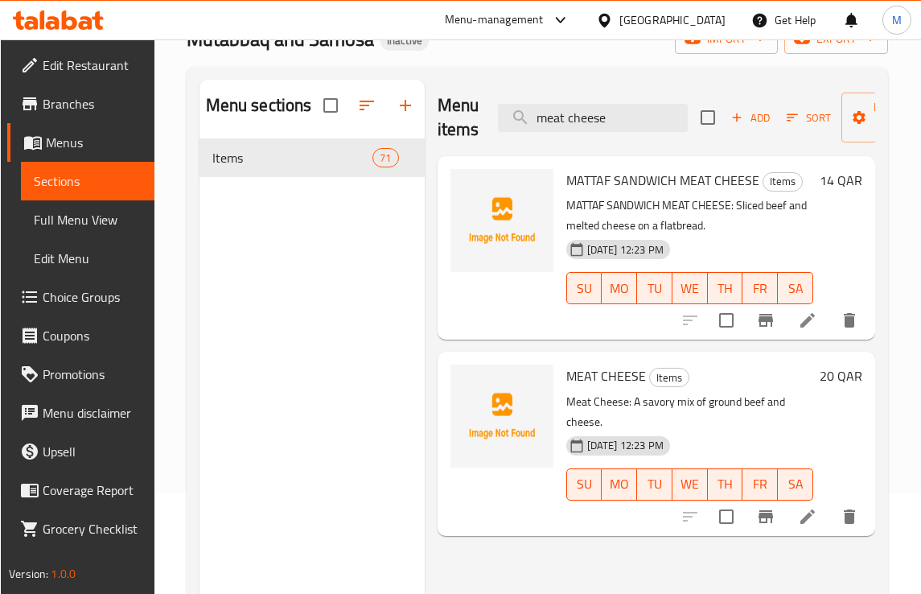
click at [630, 181] on span "MATTAF SANDWICH MEAT CHEESE" at bounding box center [663, 180] width 193 height 24
copy h6 "MATTAF SANDWICH MEAT CHEESE"
drag, startPoint x: 620, startPoint y: 117, endPoint x: 538, endPoint y: 117, distance: 82.1
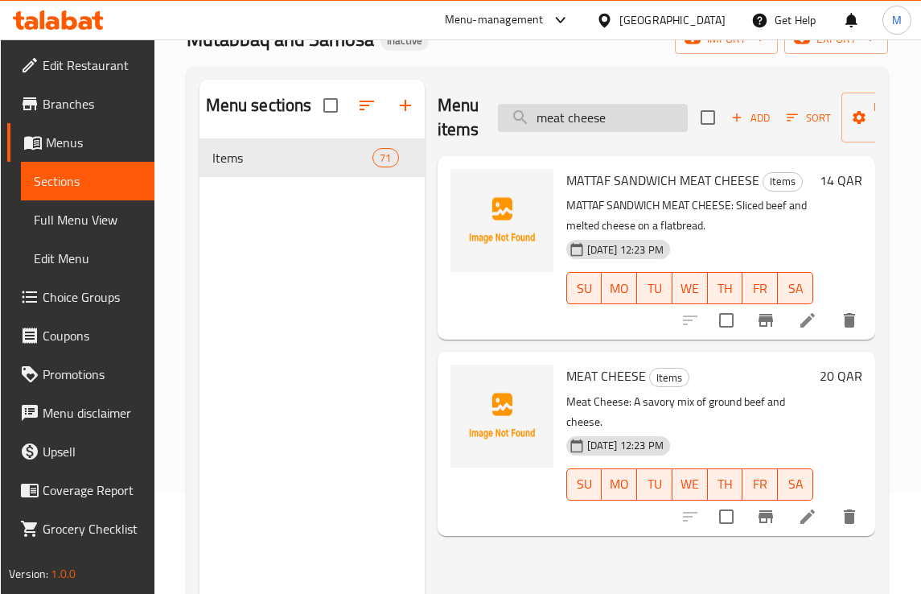
click at [538, 117] on input "meat cheese" at bounding box center [593, 118] width 190 height 28
paste input "MEAT FRESH VEGETABLE"
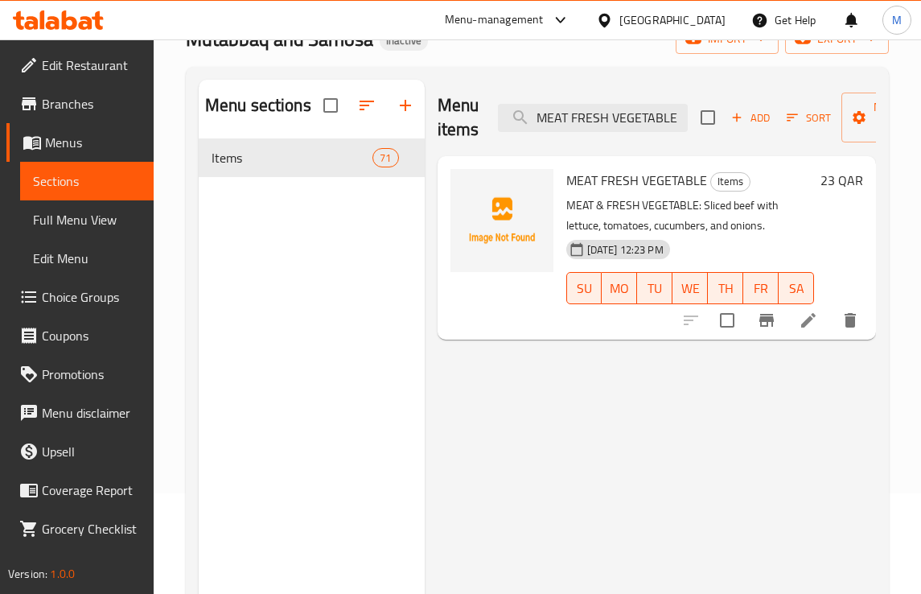
type input "MEAT FRESH VEGETABLE"
click at [807, 330] on icon at bounding box center [808, 320] width 19 height 19
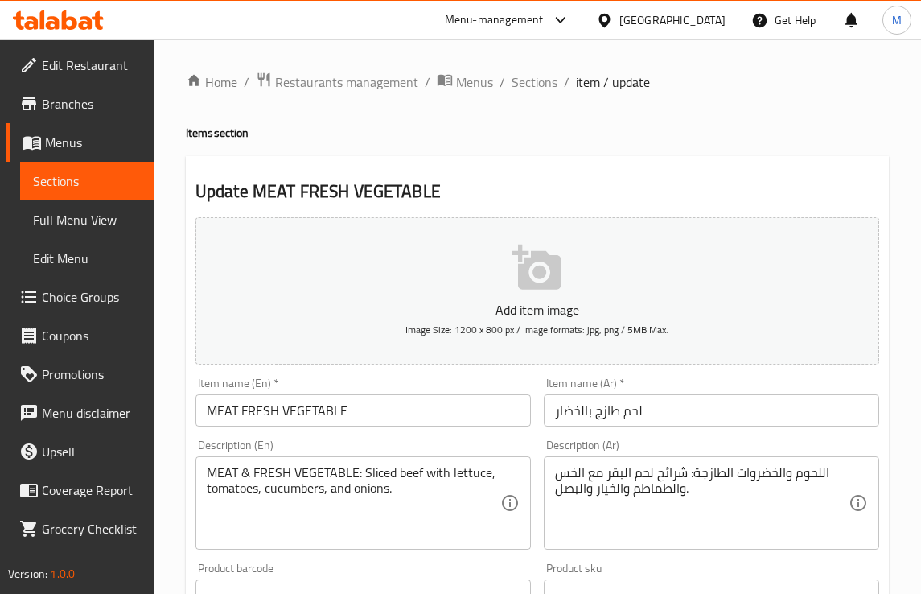
click at [242, 414] on input "MEAT FRESH VEGETABLE" at bounding box center [364, 410] width 336 height 32
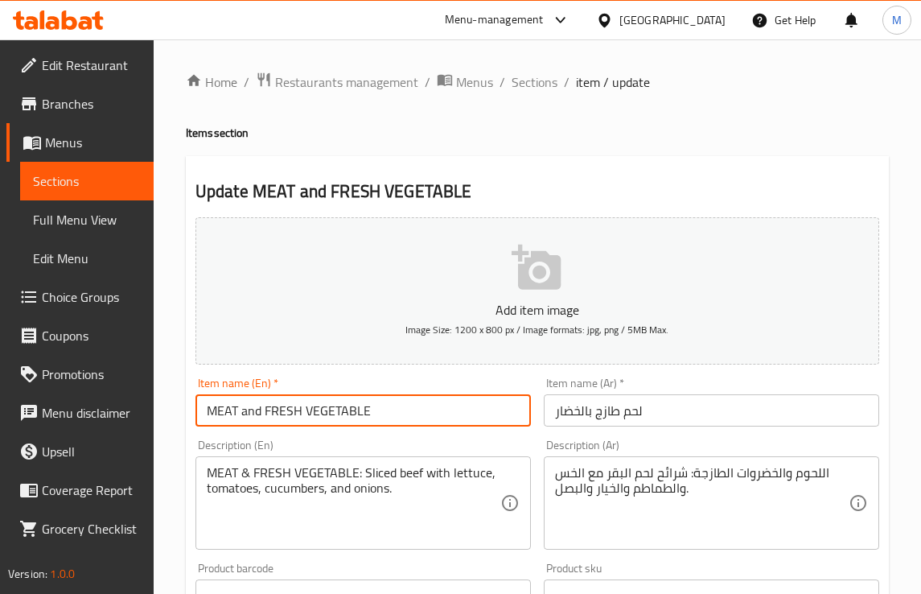
type input "MEAT and FRESH VEGETABLE"
click at [262, 431] on div "Item name (En)   * MEAT and FRESH VEGETABLE Item name (En) *" at bounding box center [363, 402] width 348 height 62
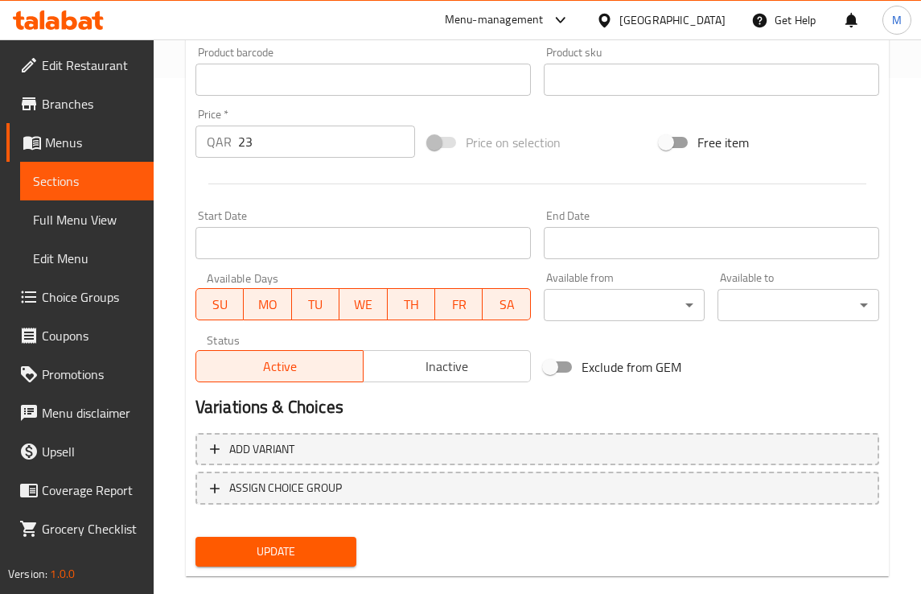
scroll to position [540, 0]
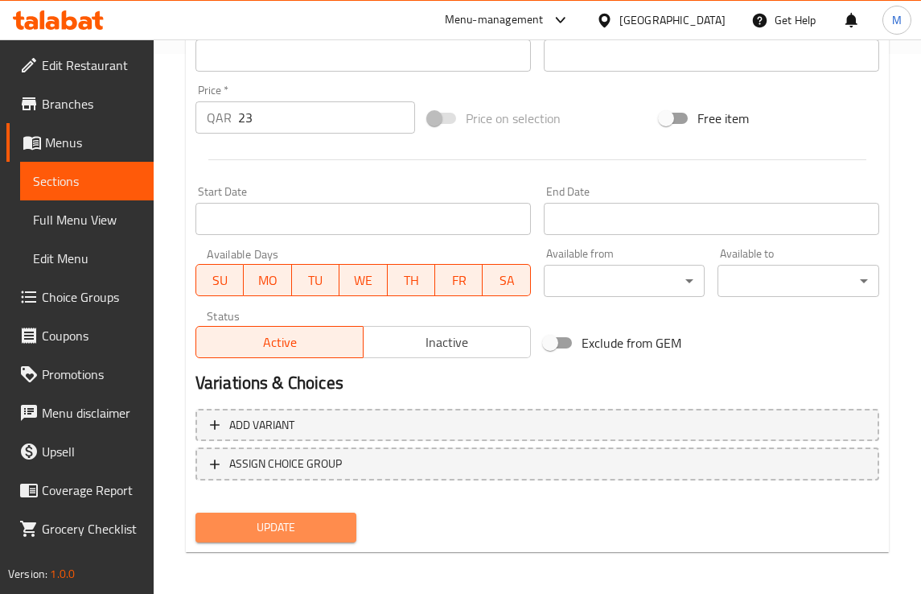
click at [307, 513] on button "Update" at bounding box center [277, 528] width 162 height 30
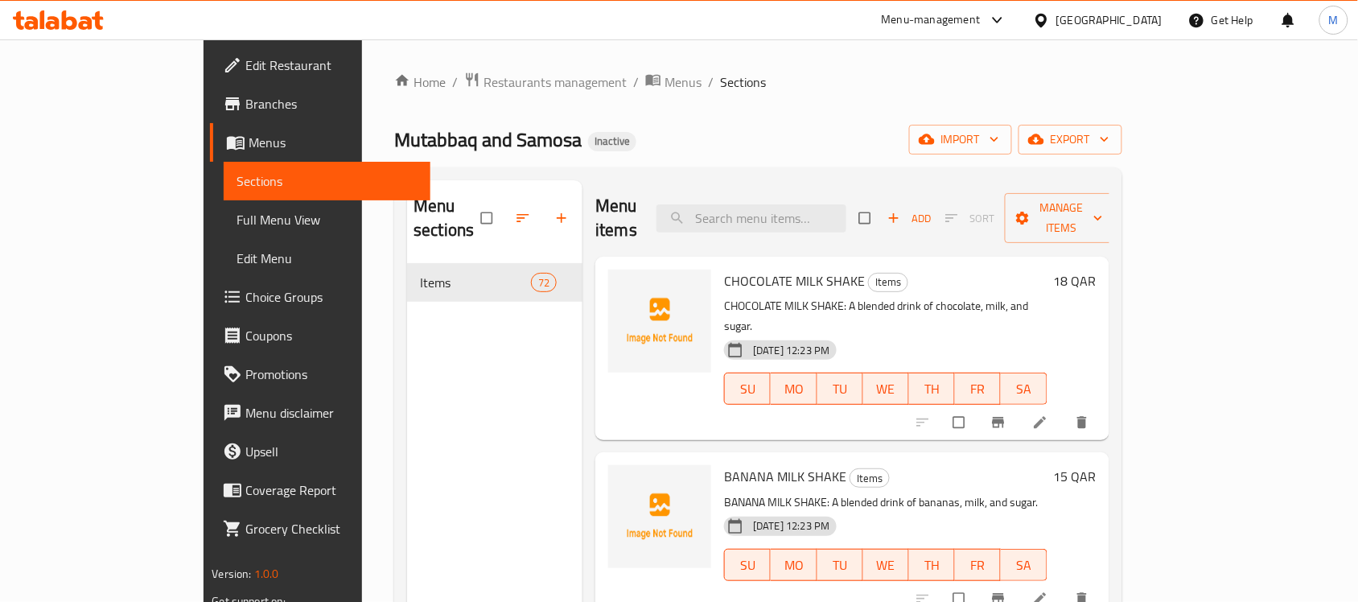
click at [237, 216] on span "Full Menu View" at bounding box center [327, 219] width 181 height 19
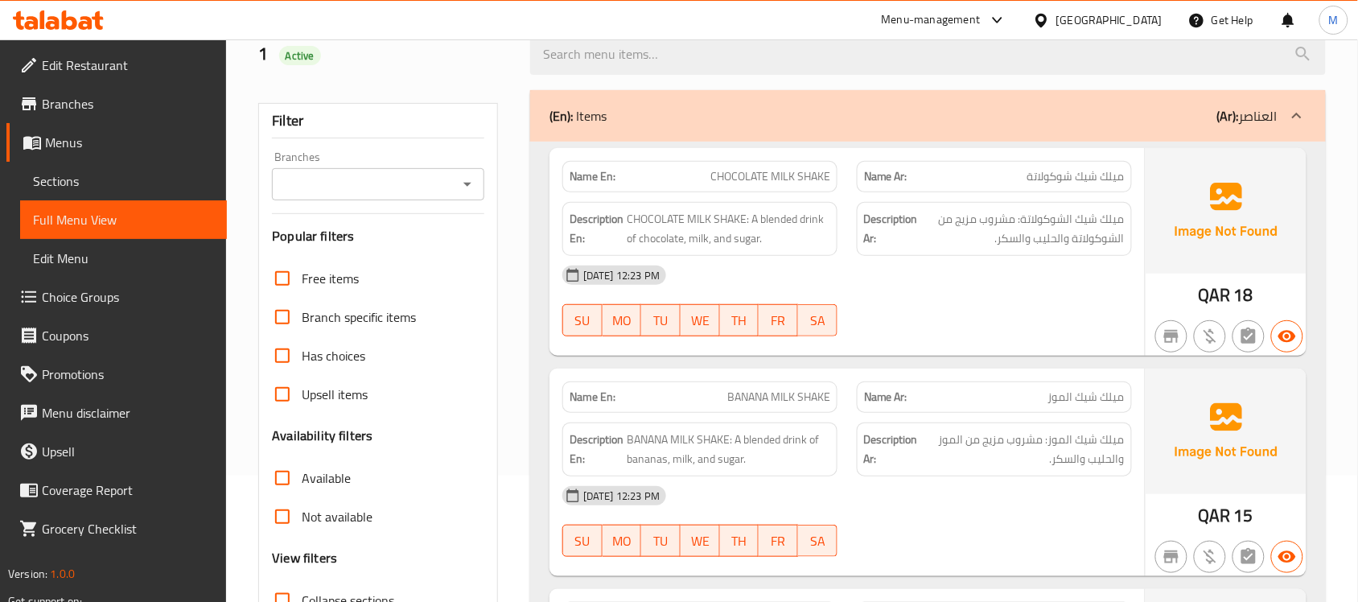
scroll to position [302, 0]
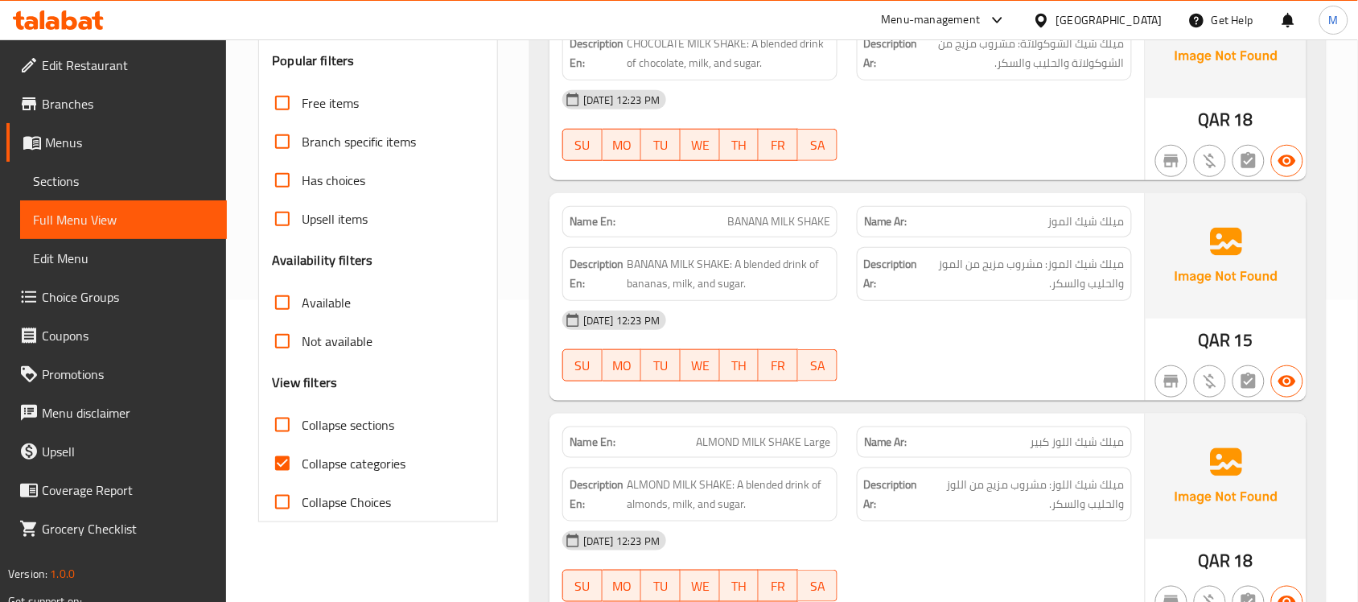
click at [328, 454] on span "Collapse categories" at bounding box center [354, 463] width 104 height 19
click at [302, 452] on input "Collapse categories" at bounding box center [282, 463] width 39 height 39
checkbox input "false"
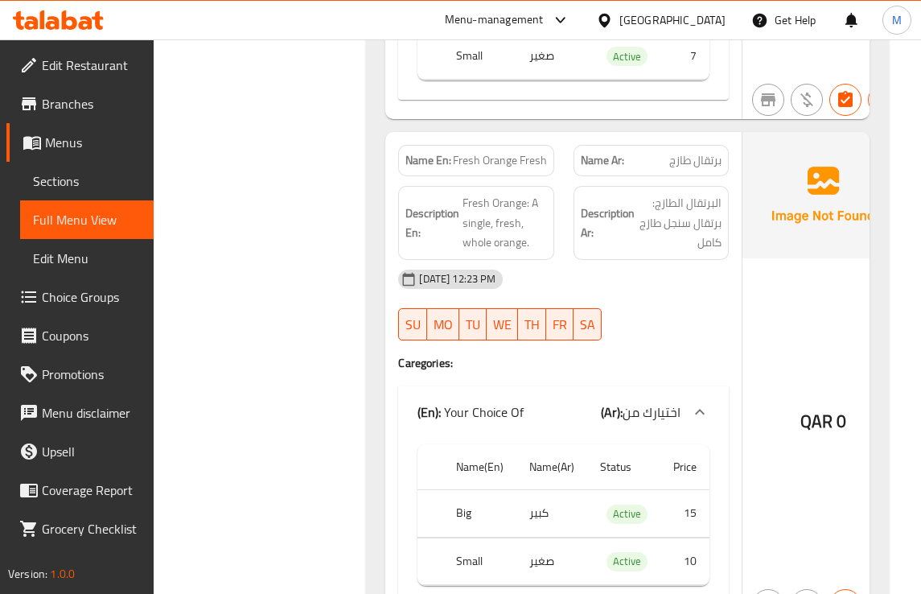
scroll to position [3219, 0]
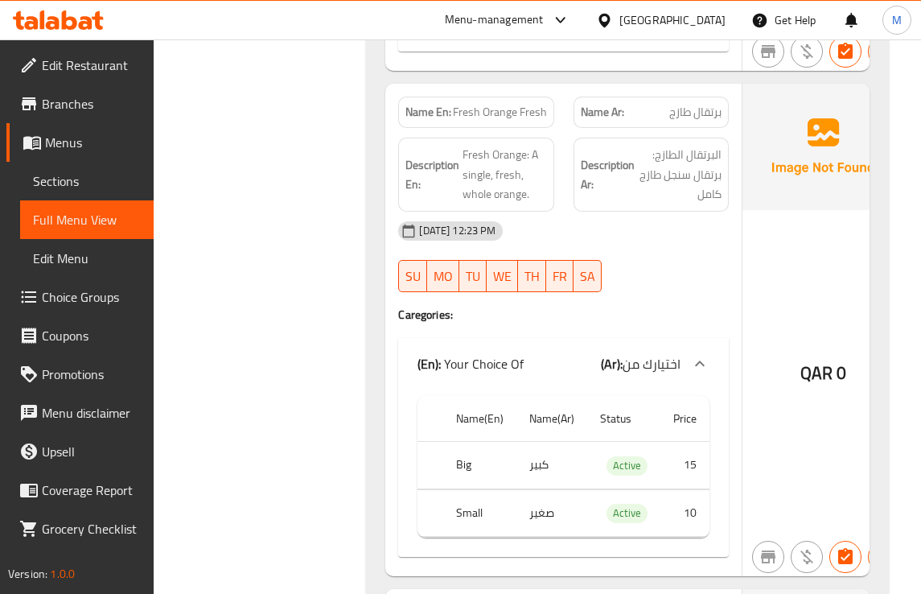
click at [517, 121] on span "Fresh Orange Fresh" at bounding box center [500, 112] width 94 height 17
copy span "Fresh Orange Fresh"
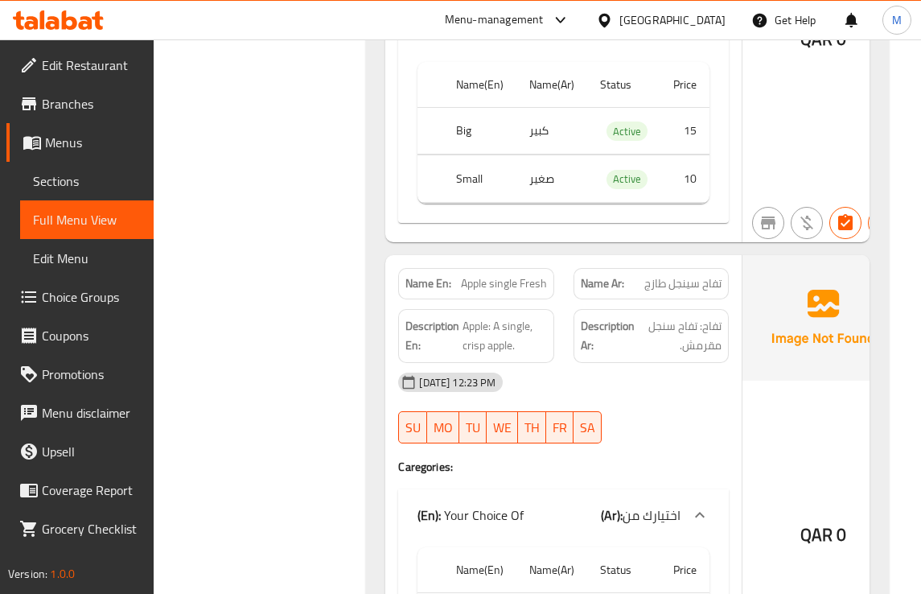
scroll to position [5633, 0]
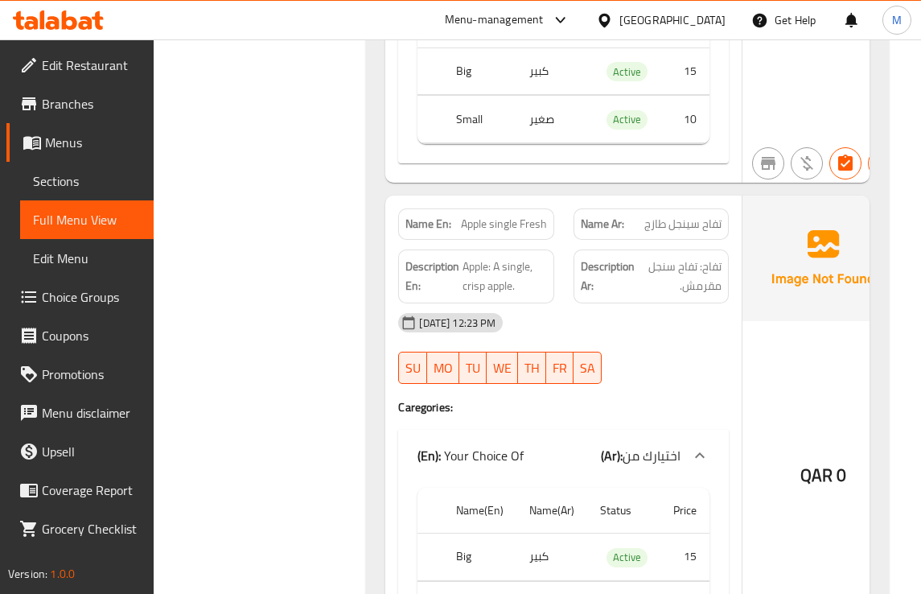
click at [511, 233] on span "Apple single Fresh" at bounding box center [504, 224] width 86 height 17
copy span "Apple single Fresh"
click at [521, 233] on span "Apple single Fresh" at bounding box center [504, 224] width 86 height 17
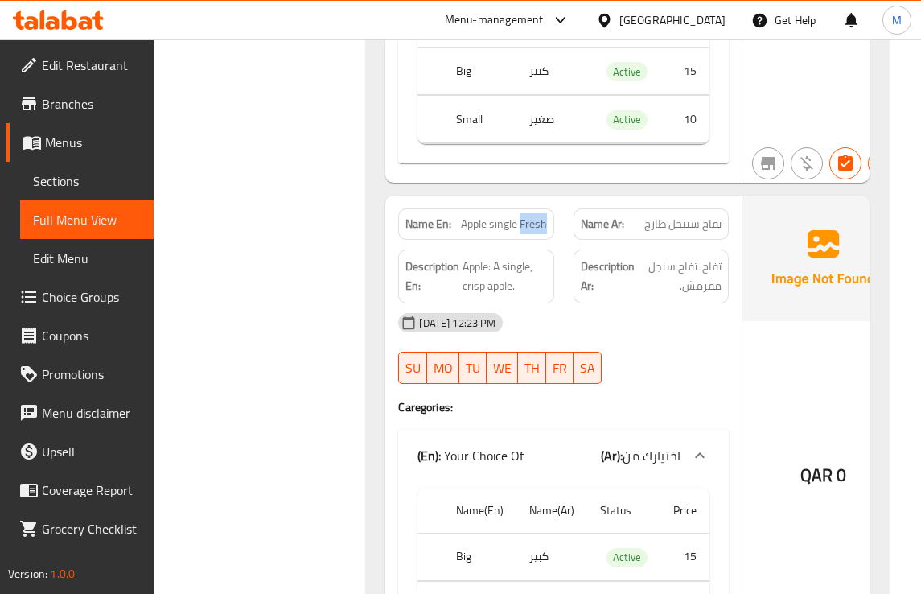
click at [521, 233] on span "Apple single Fresh" at bounding box center [504, 224] width 86 height 17
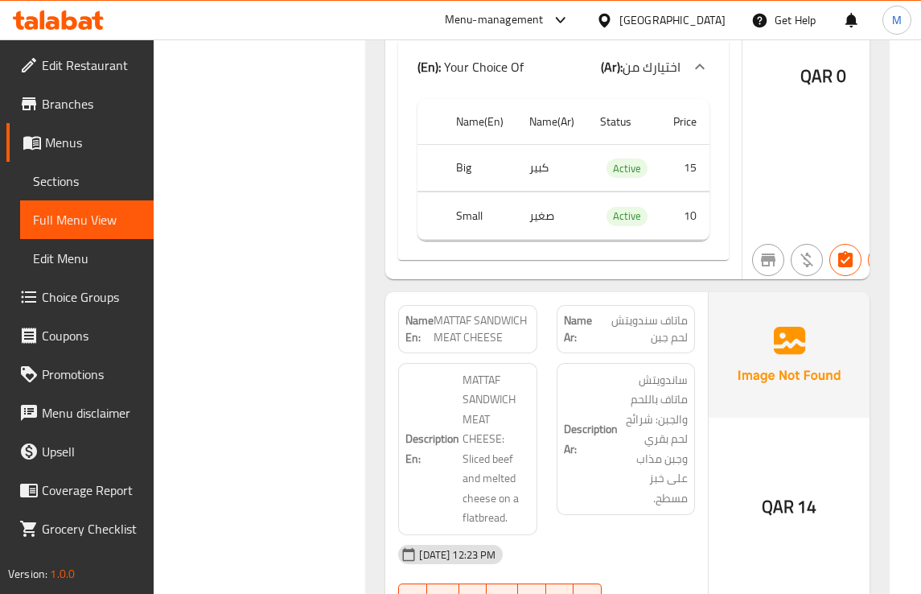
scroll to position [8550, 0]
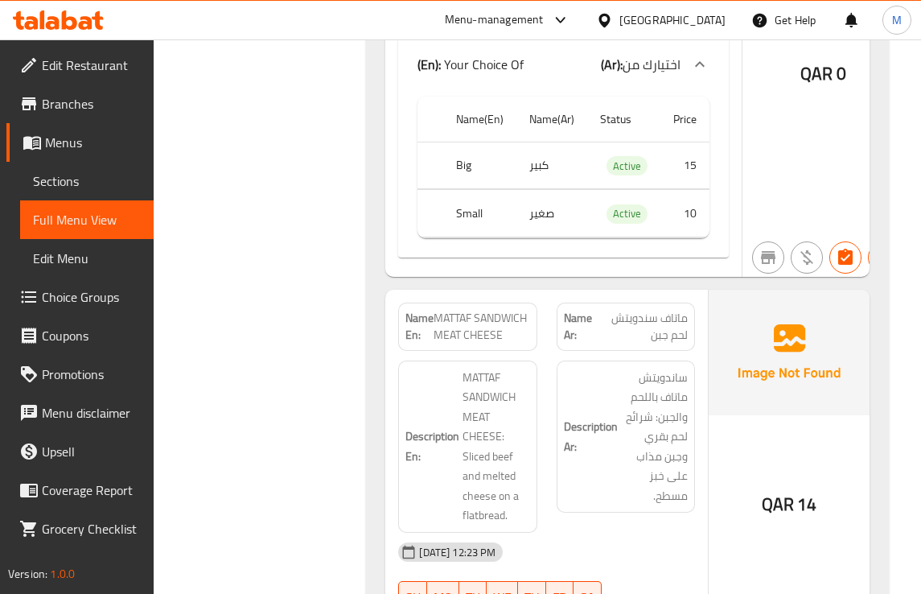
click at [658, 237] on td "choices table" at bounding box center [564, 237] width 292 height 1
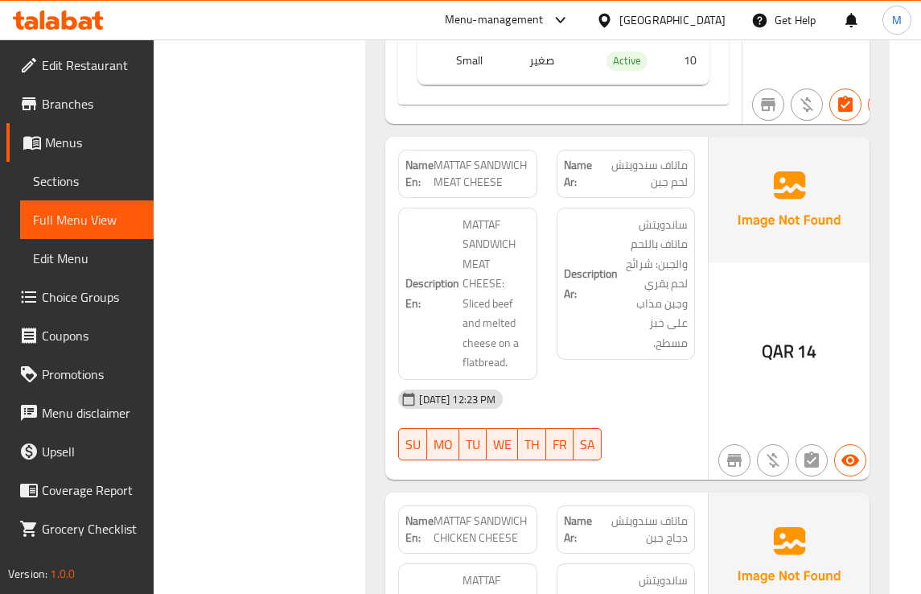
scroll to position [8751, 0]
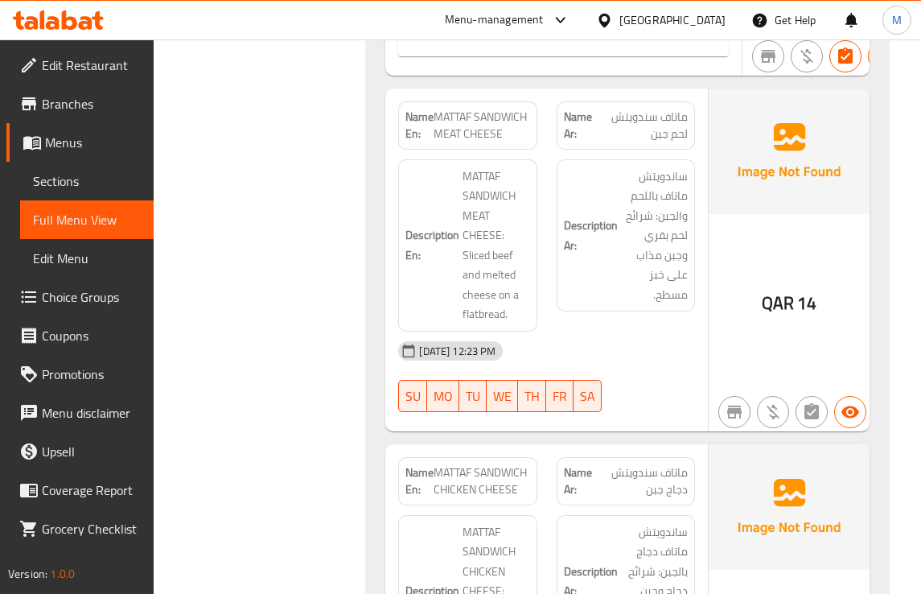
click at [492, 142] on span "MATTAF SANDWICH MEAT CHEESE" at bounding box center [482, 126] width 96 height 34
copy span "MATTAF SANDWICH MEAT CHEESE"
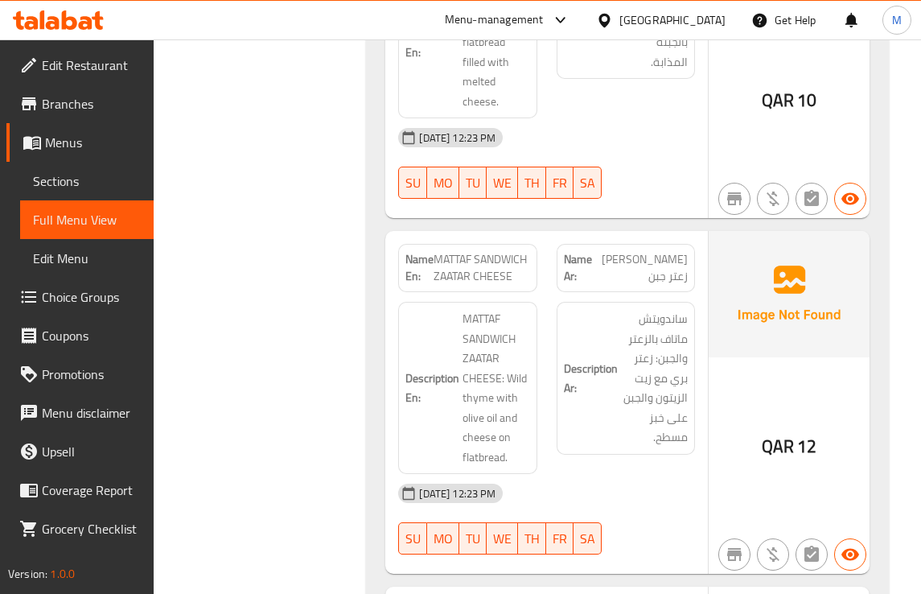
scroll to position [10361, 0]
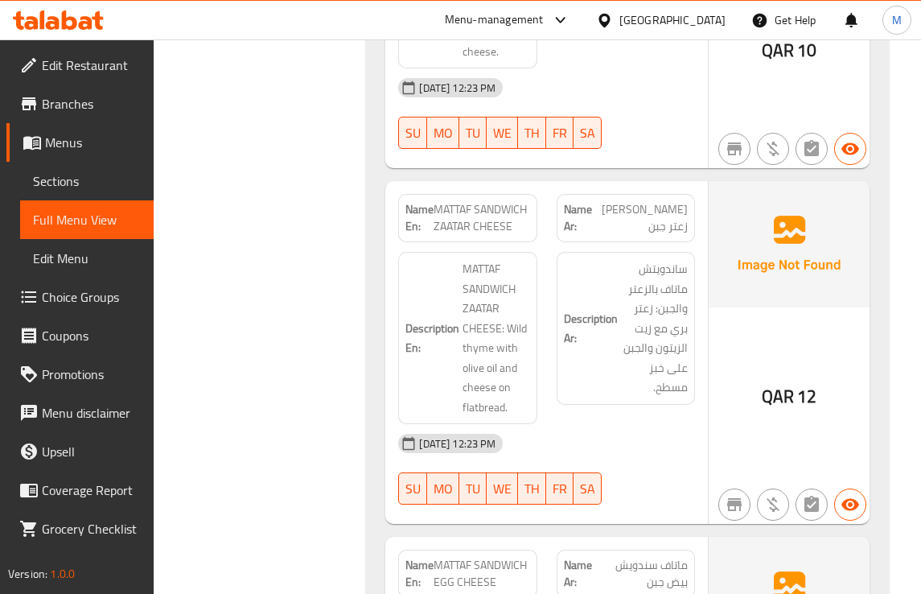
click at [657, 107] on div "[DATE] 12:23 PM" at bounding box center [547, 87] width 316 height 39
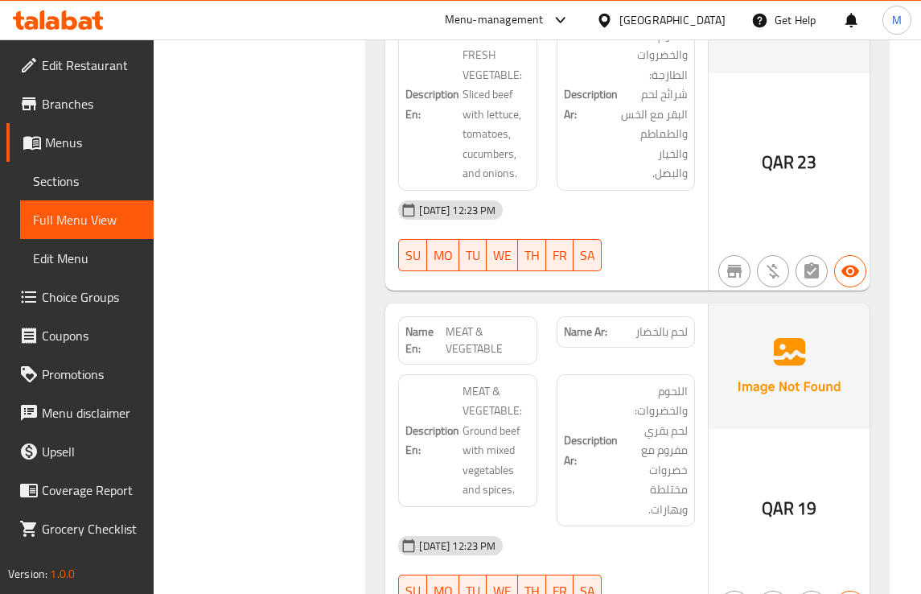
scroll to position [12775, 0]
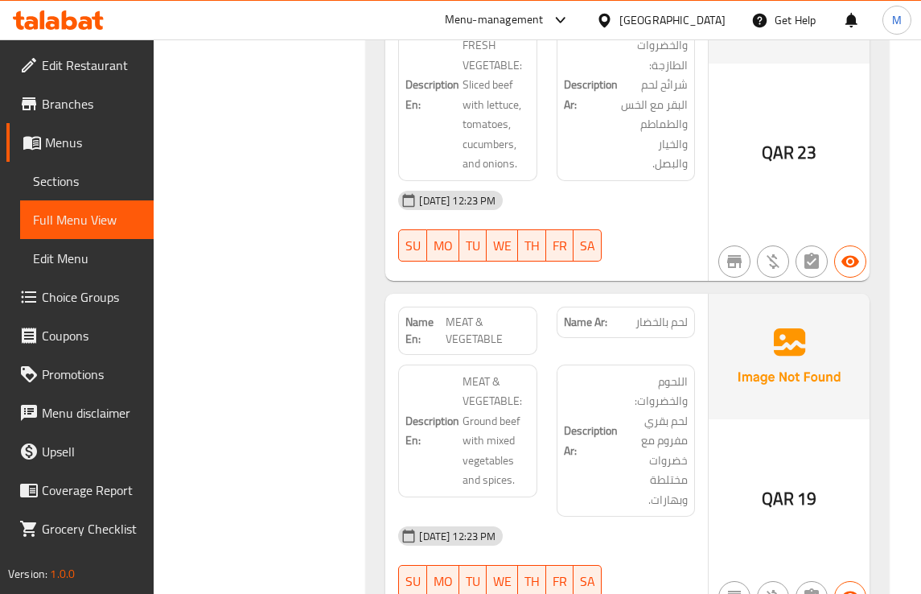
copy span "MEAT FRESH VEGETABLE"
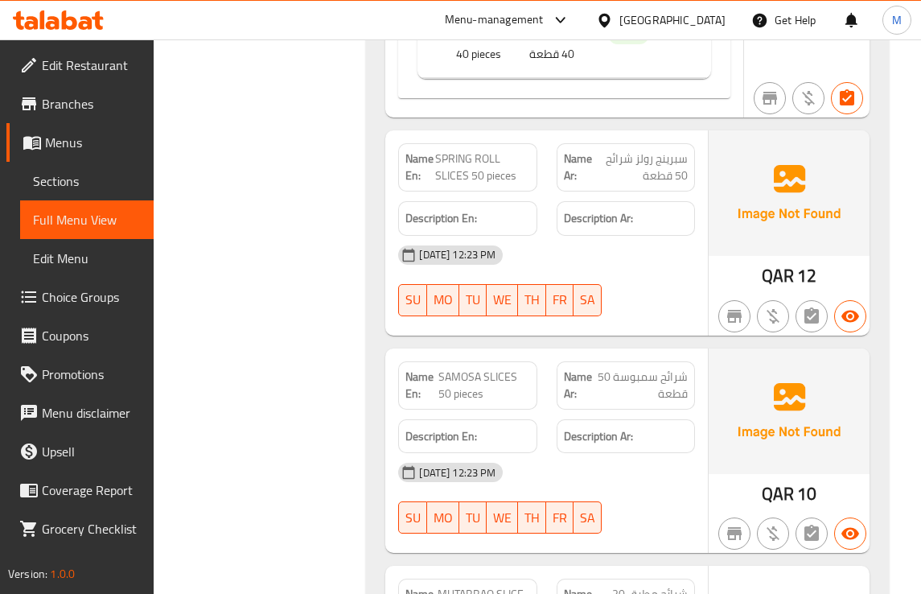
scroll to position [24142, 0]
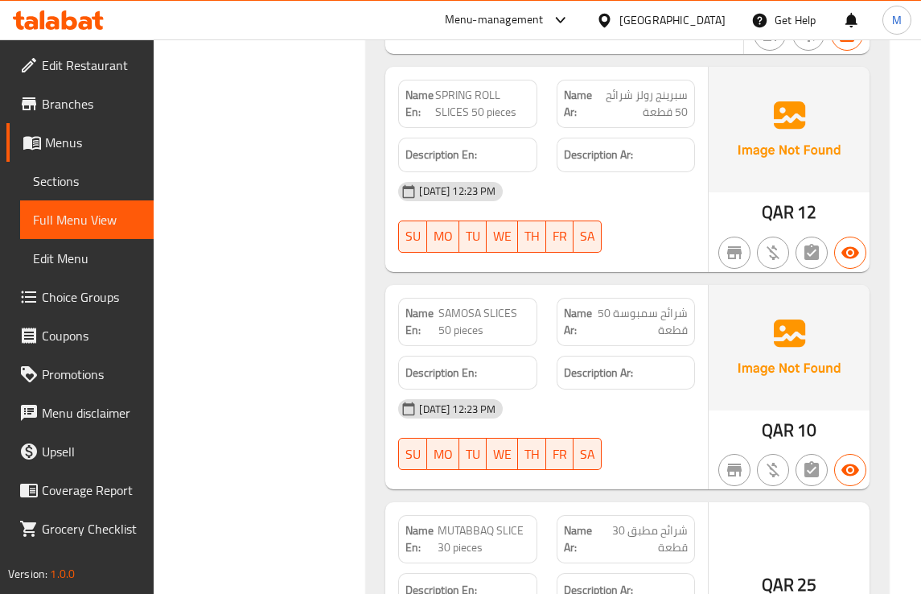
click at [662, 211] on div "[DATE] 12:23 PM" at bounding box center [547, 191] width 316 height 39
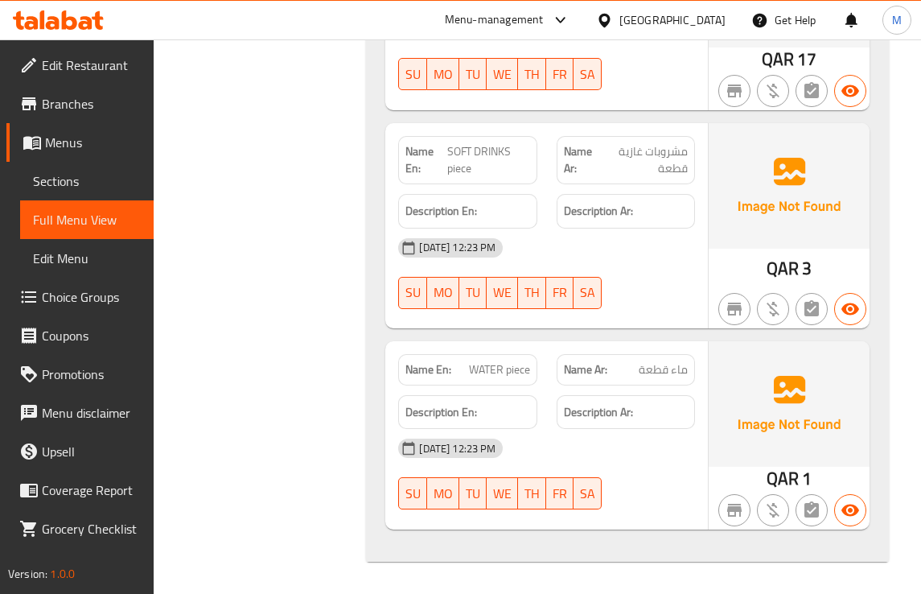
scroll to position [25755, 0]
click at [658, 275] on div "29-09-2025 12:23 PM SU MO TU WE TH FR SA" at bounding box center [547, 274] width 316 height 90
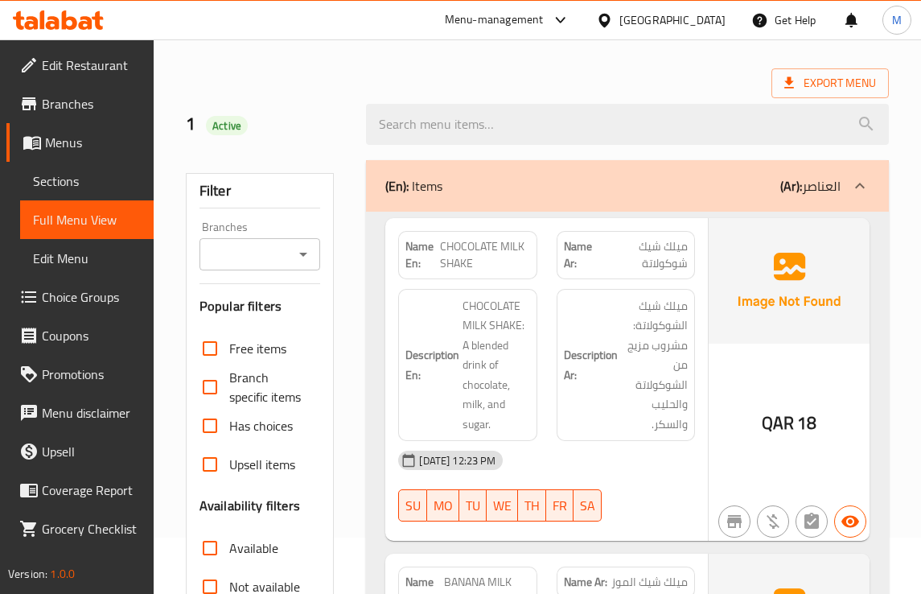
scroll to position [101, 0]
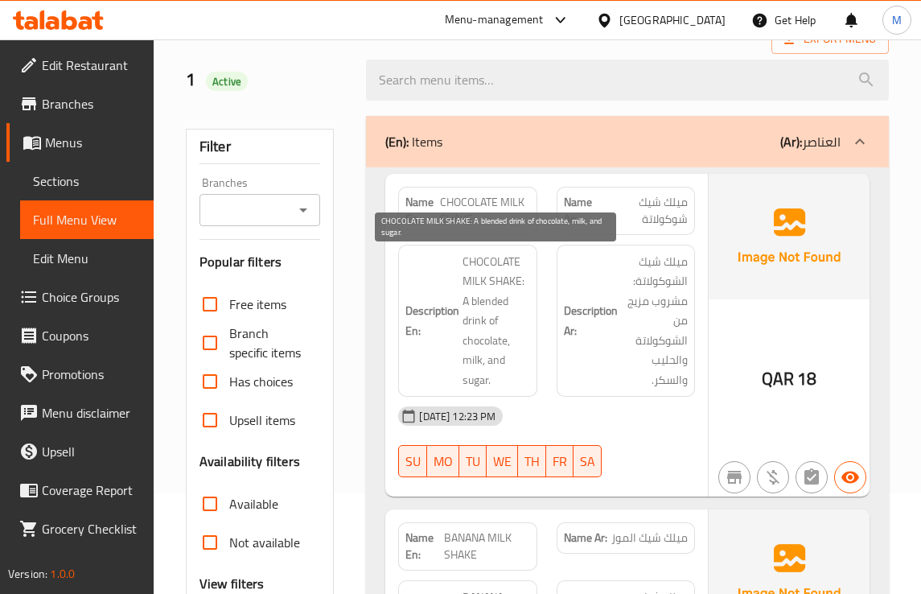
click at [527, 272] on span "CHOCOLATE MILK SHAKE: A blended drink of chocolate, milk, and sugar." at bounding box center [496, 321] width 67 height 138
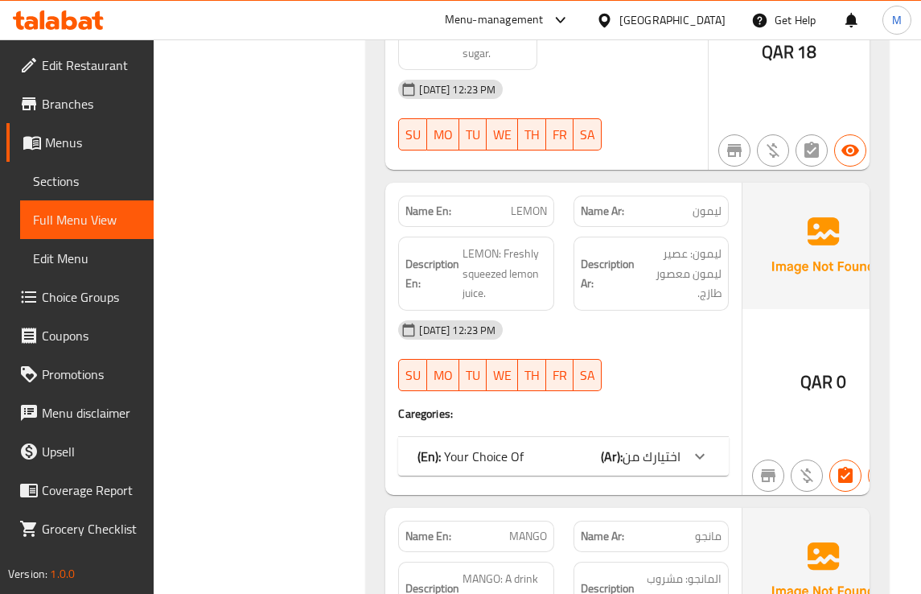
scroll to position [1106, 0]
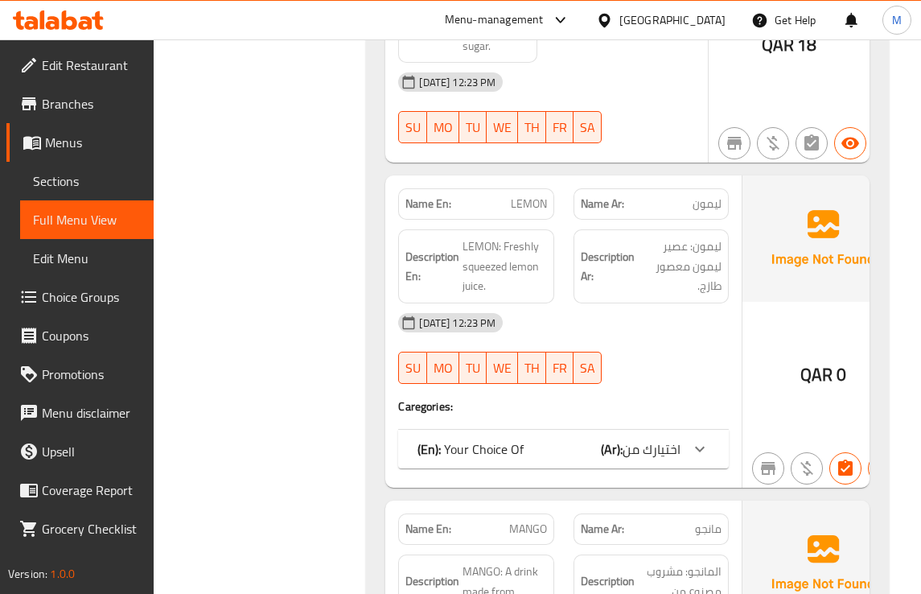
click at [661, 358] on div "29-09-2025 12:23 PM SU MO TU WE TH FR SA" at bounding box center [564, 348] width 350 height 90
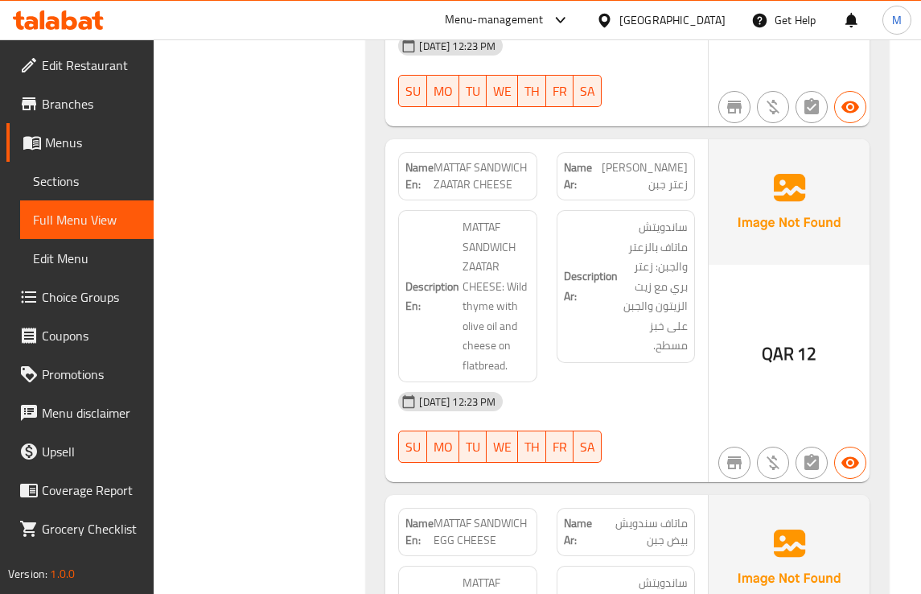
scroll to position [7444, 0]
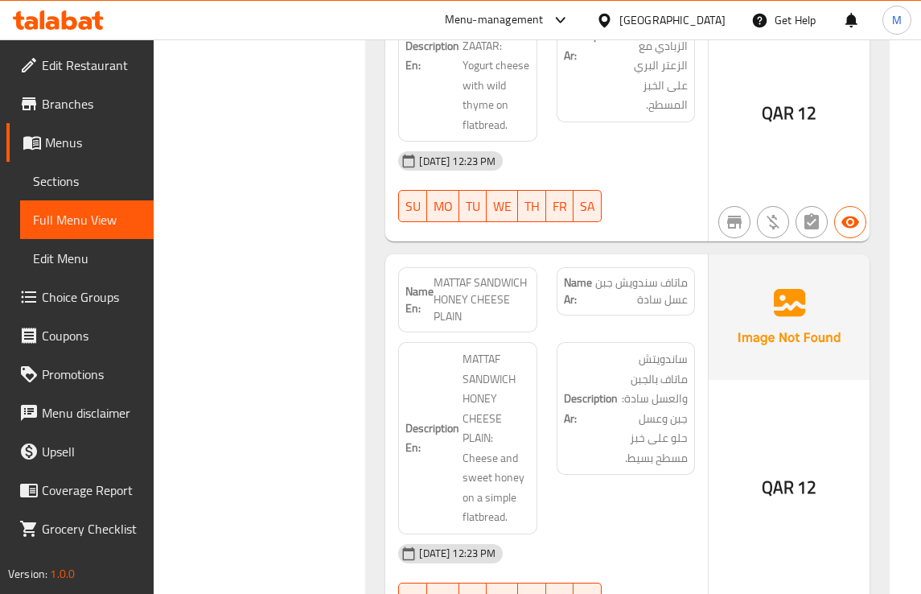
scroll to position [8751, 0]
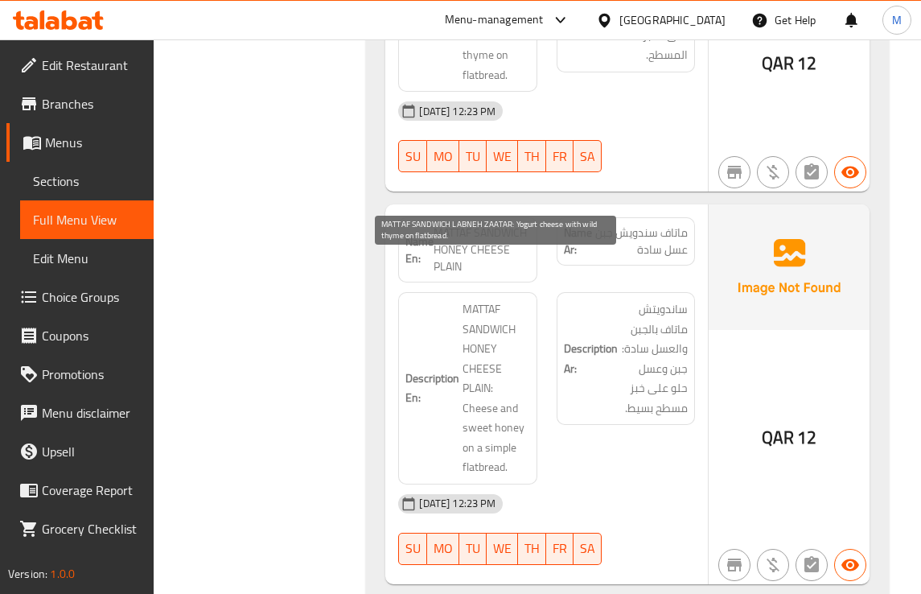
click at [538, 101] on div "Description En: MATTAF SANDWICH LABNEH ZAATAR: Yogurt cheese with wild thyme on…" at bounding box center [468, 6] width 158 height 192
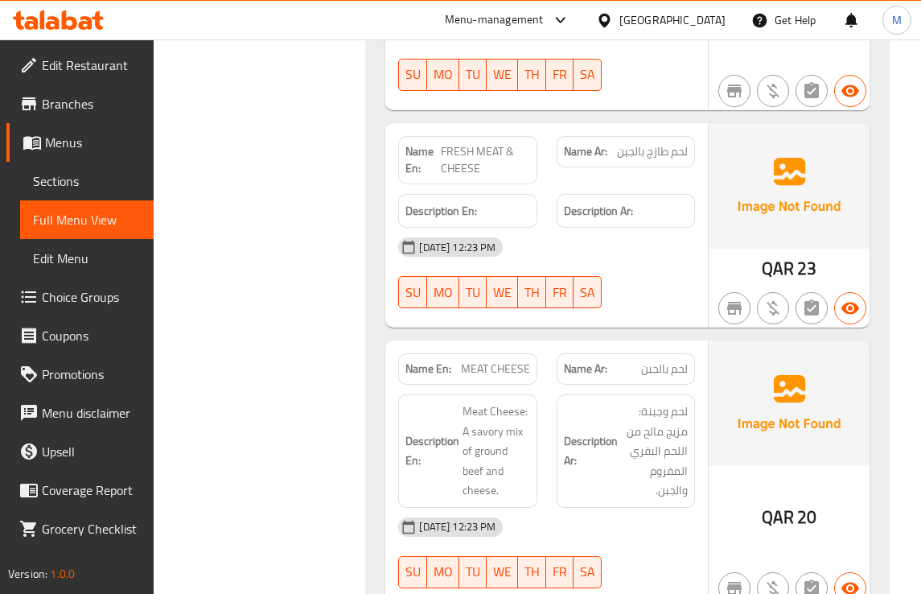
scroll to position [12272, 0]
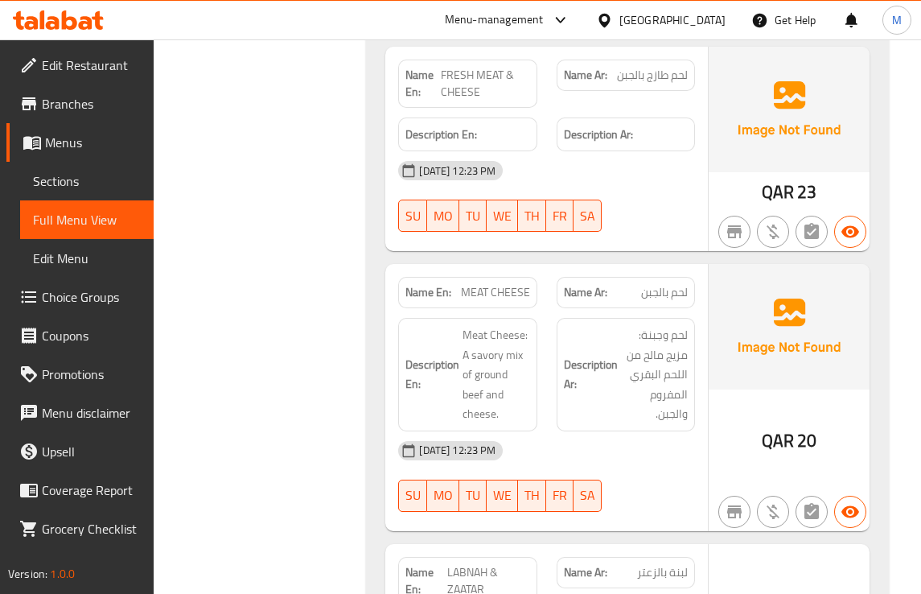
click at [480, 101] on span "FRESH MEAT & CHEESE" at bounding box center [485, 84] width 89 height 34
copy span "FRESH MEAT & CHEESE"
click at [491, 101] on span "FRESH MEAT & CHEESE" at bounding box center [485, 84] width 89 height 34
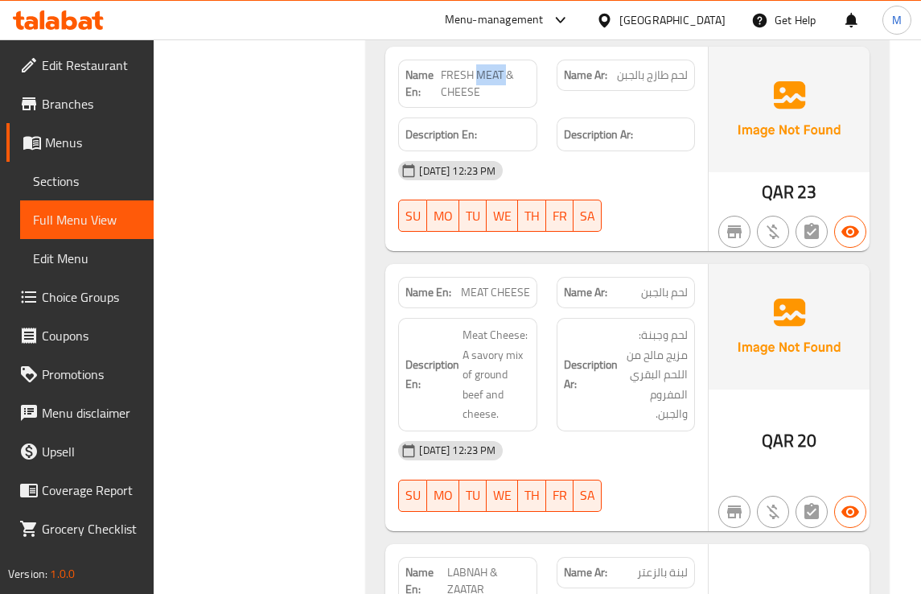
click at [491, 101] on span "FRESH MEAT & CHEESE" at bounding box center [485, 84] width 89 height 34
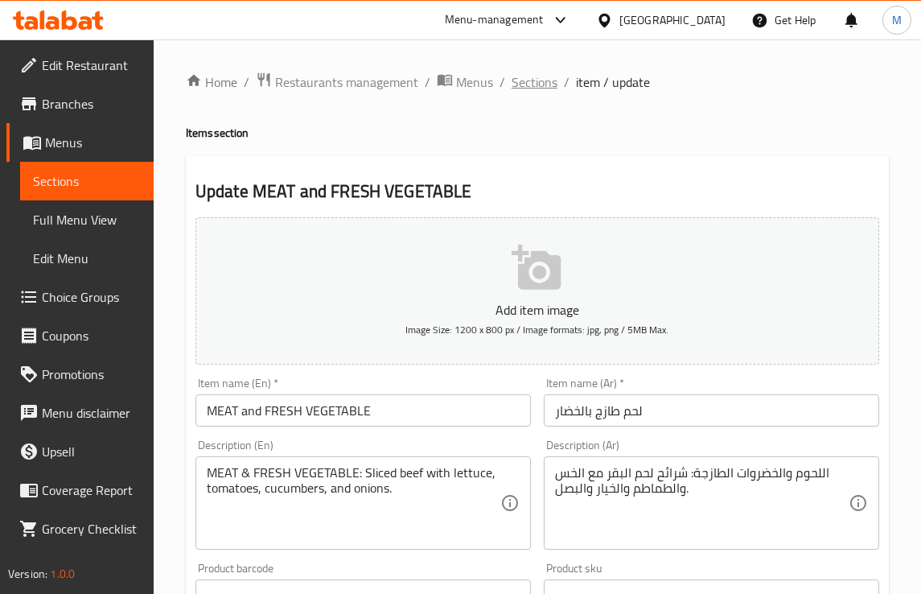
click at [525, 84] on span "Sections" at bounding box center [535, 81] width 46 height 19
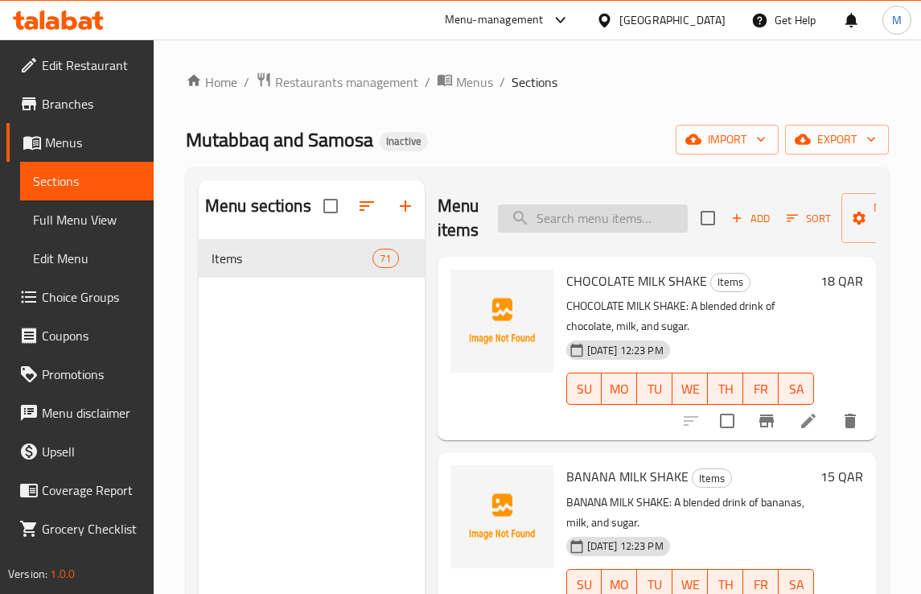
click at [575, 229] on input "search" at bounding box center [593, 218] width 190 height 28
paste input "FRESH MEAT & CHEESE"
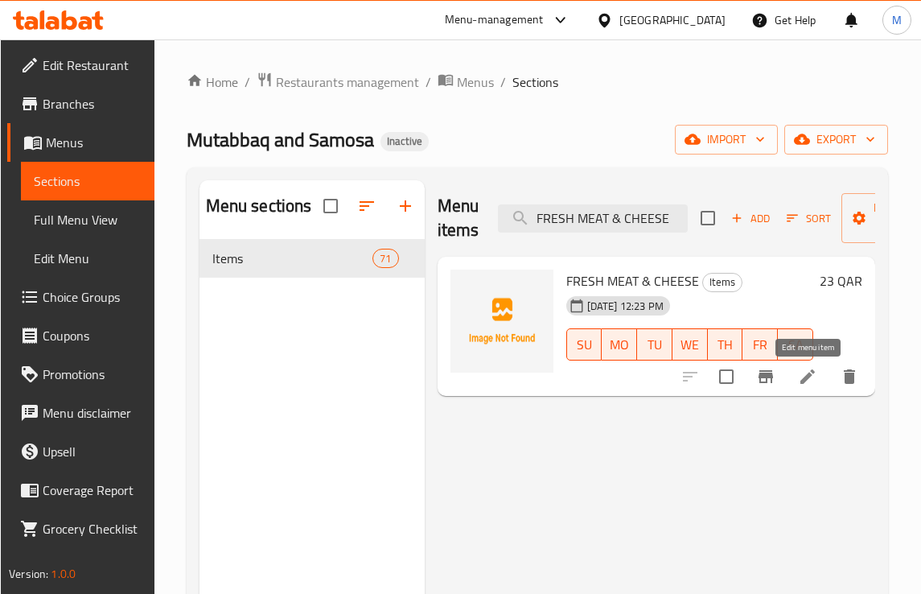
type input "FRESH MEAT & CHEESE"
click at [801, 377] on icon at bounding box center [807, 376] width 19 height 19
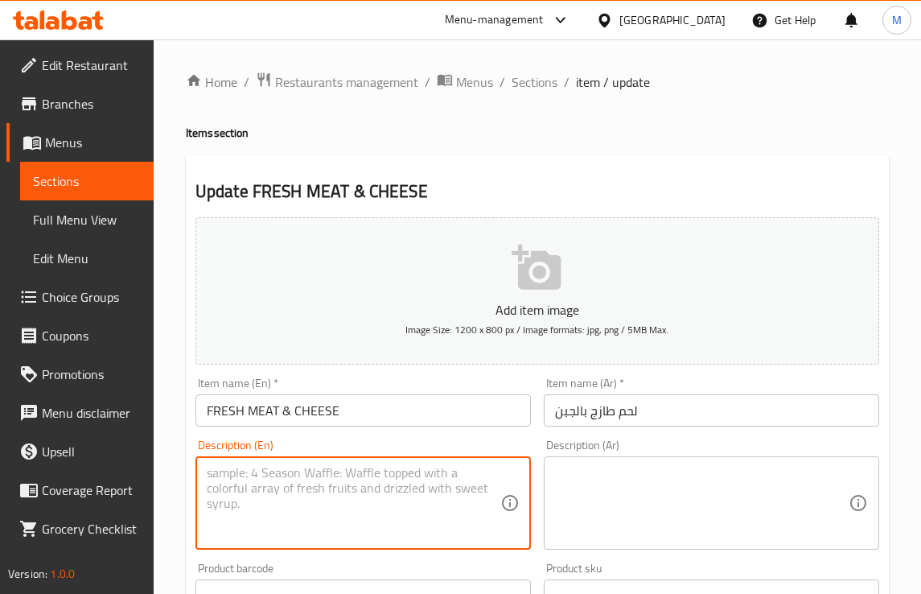
click at [372, 479] on textarea at bounding box center [354, 503] width 294 height 76
paste textarea "Meat Cheese: A savory mix of ground beef and cheese."
drag, startPoint x: 282, startPoint y: 479, endPoint x: -14, endPoint y: 472, distance: 297.0
click at [0, 472] on html "​ Menu-management [GEOGRAPHIC_DATA] Get Help M Edit Restaurant Branches Menus S…" at bounding box center [460, 297] width 921 height 594
click at [248, 465] on textarea "A savory mix of ground beef and cheese." at bounding box center [354, 503] width 294 height 76
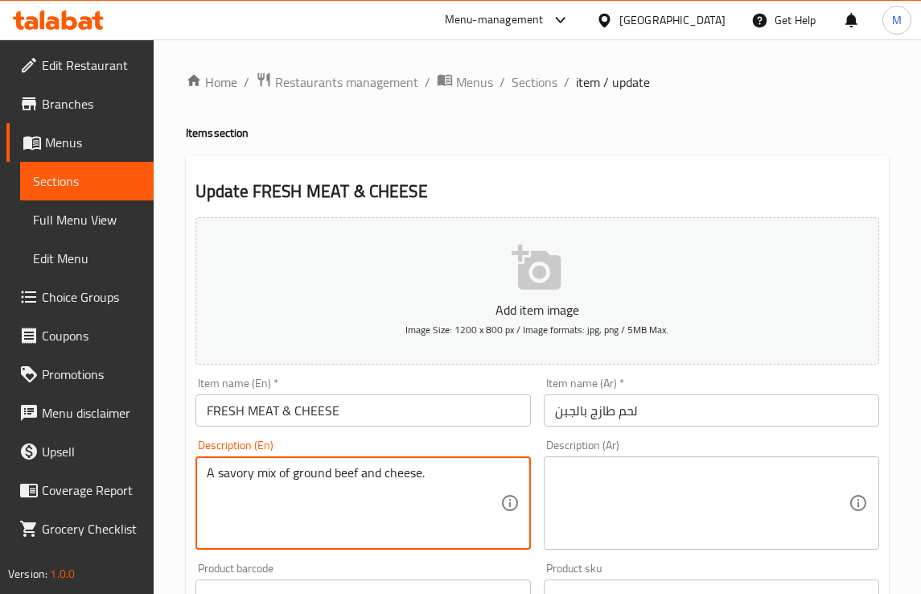
click at [248, 465] on textarea "A savory mix of ground beef and cheese." at bounding box center [354, 503] width 294 height 76
type textarea "A savory mix of ground beef and cheese."
click at [577, 480] on textarea at bounding box center [702, 503] width 294 height 76
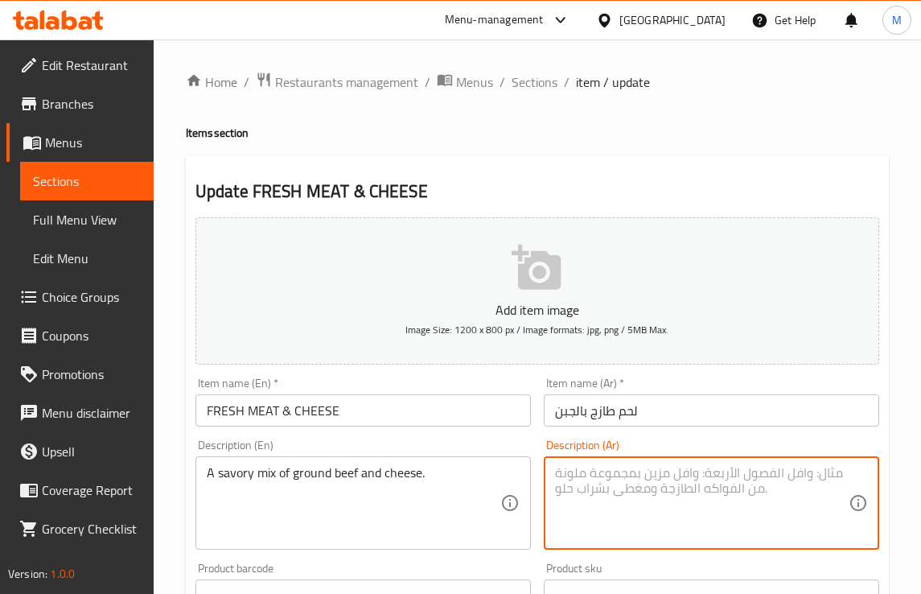
paste textarea "مزيج لذيذ من اللحم المفروم والجبن."
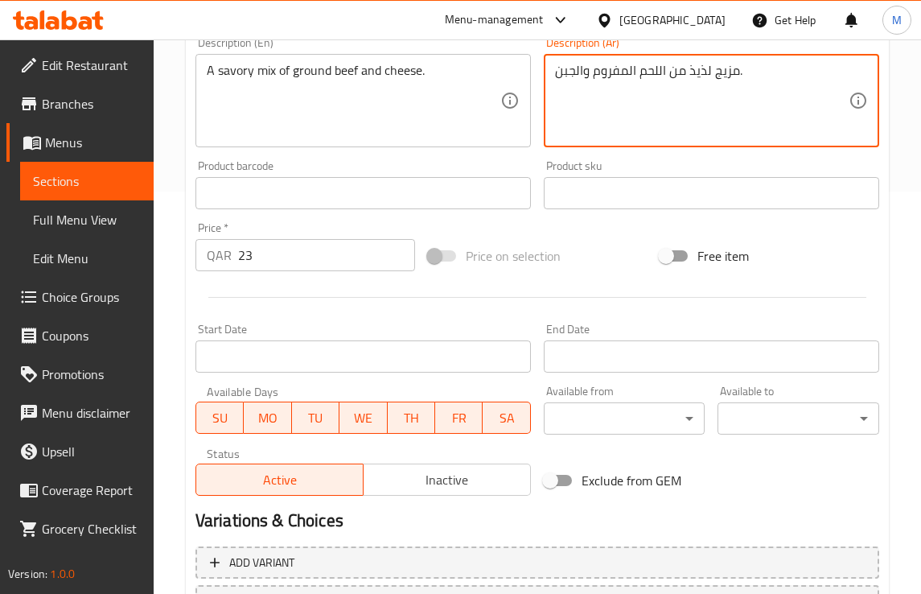
scroll to position [540, 0]
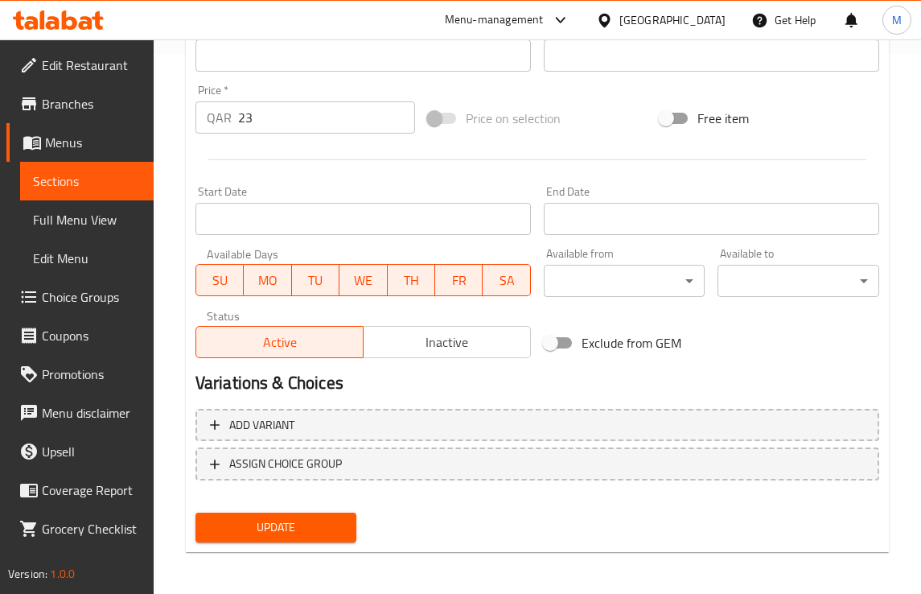
type textarea "مزيج لذيذ من اللحم المفروم والجبن."
click at [336, 532] on span "Update" at bounding box center [276, 527] width 136 height 20
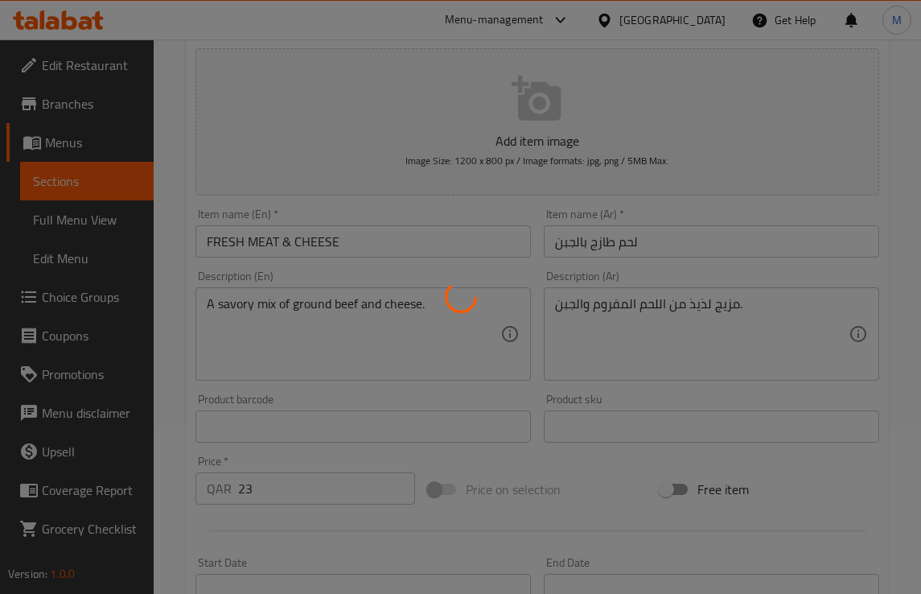
scroll to position [138, 0]
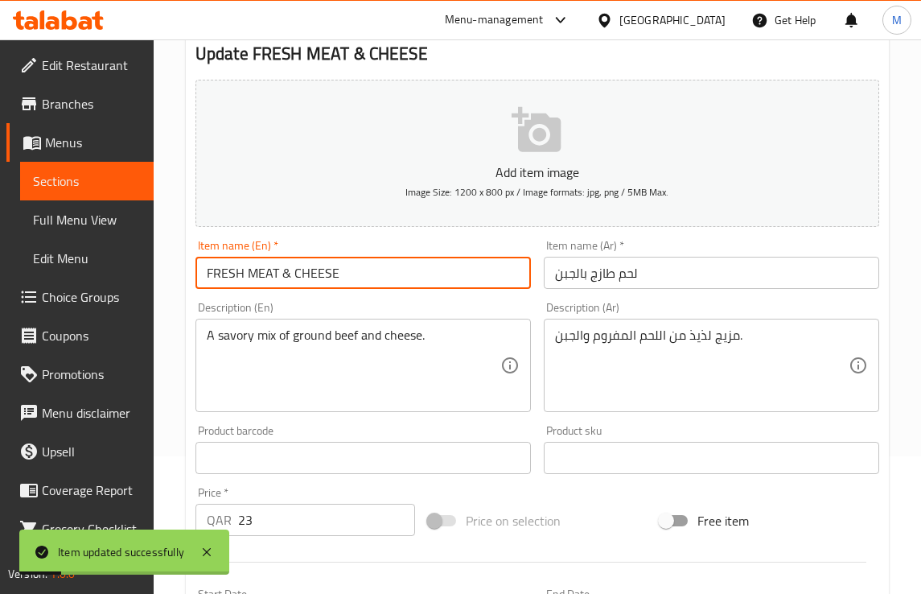
click at [278, 276] on input "FRESH MEAT & CHEESE" at bounding box center [364, 273] width 336 height 32
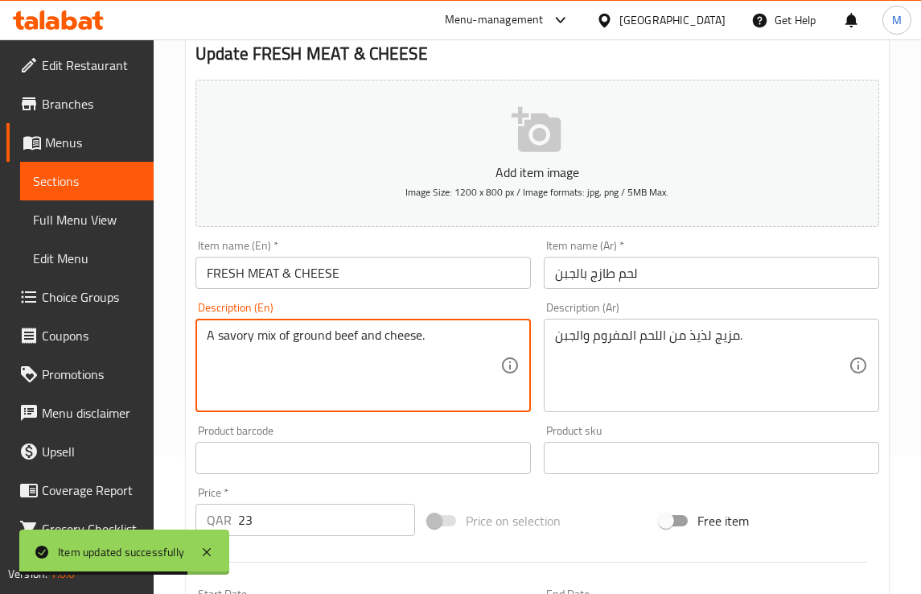
click at [328, 334] on textarea "A savory mix of ground beef and cheese." at bounding box center [354, 366] width 294 height 76
click at [577, 336] on textarea "مزيج لذيذ من اللحم المفروم والجبن." at bounding box center [702, 366] width 294 height 76
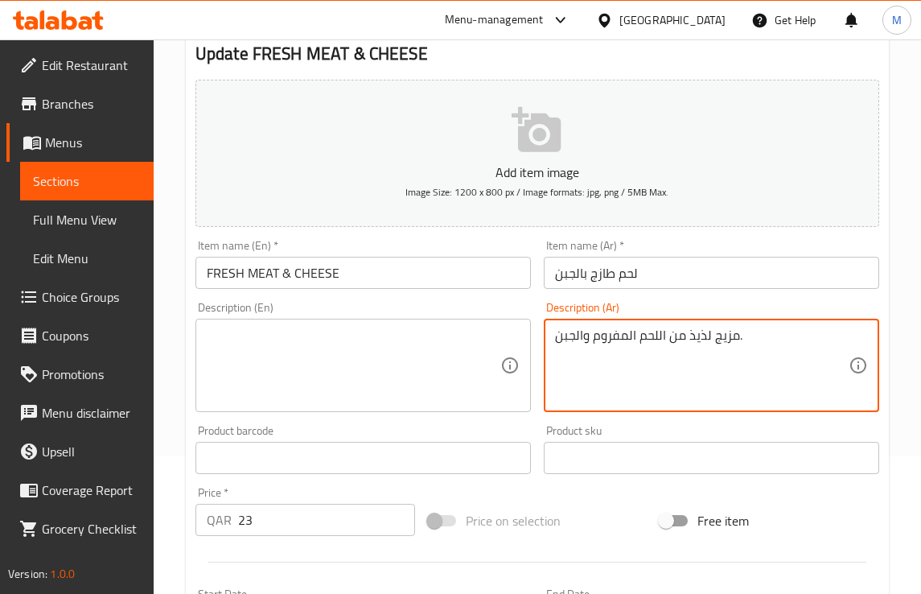
click at [577, 336] on textarea "مزيج لذيذ من اللحم المفروم والجبن." at bounding box center [702, 366] width 294 height 76
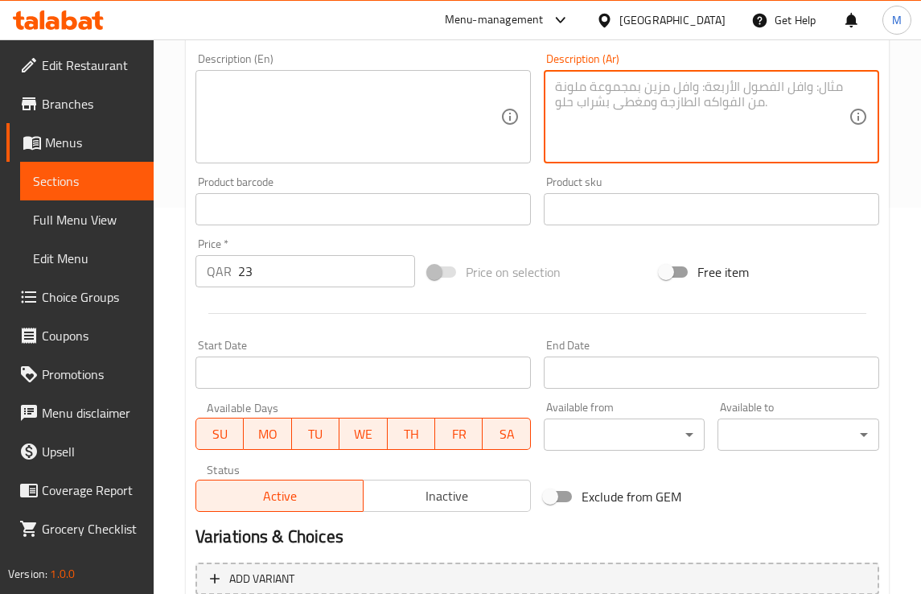
scroll to position [540, 0]
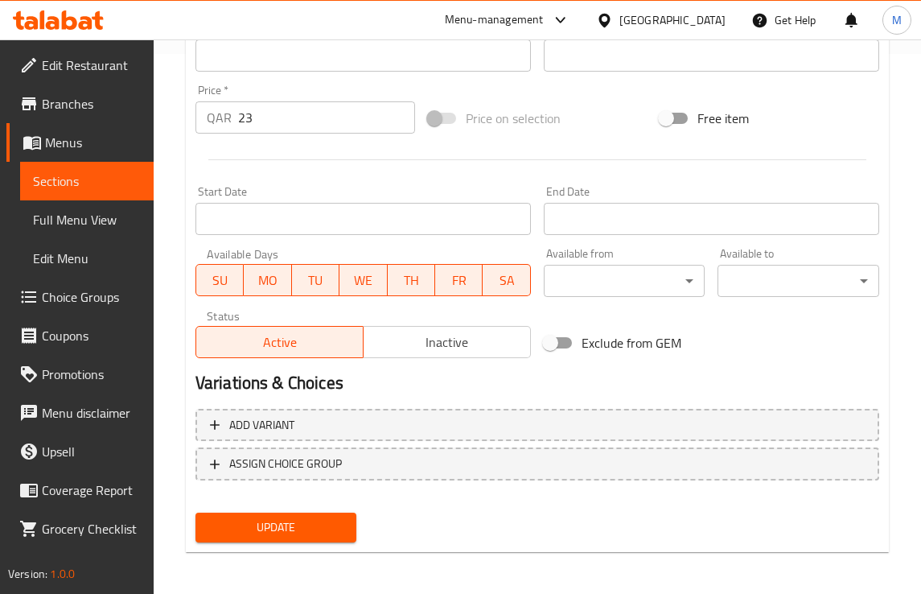
click at [320, 517] on span "Update" at bounding box center [276, 527] width 136 height 20
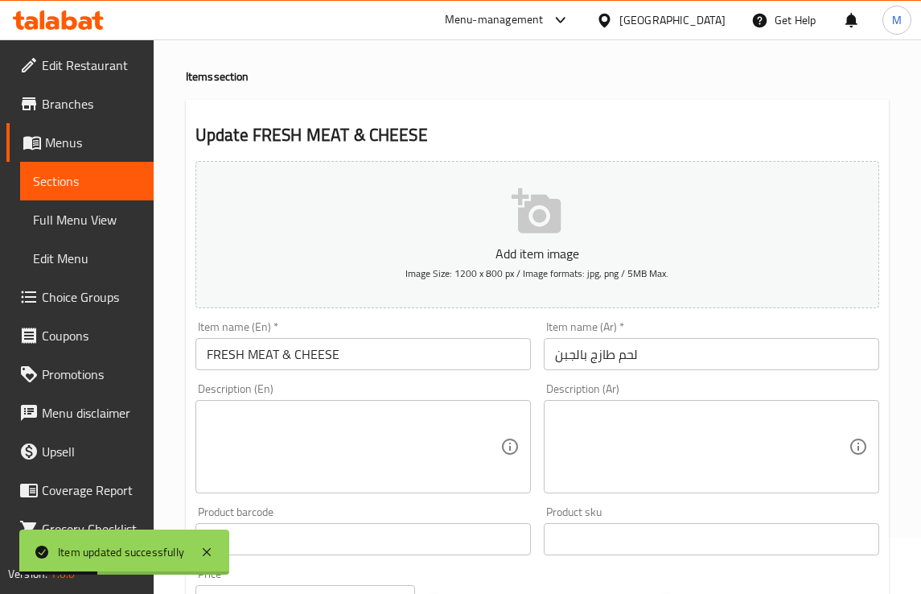
scroll to position [0, 0]
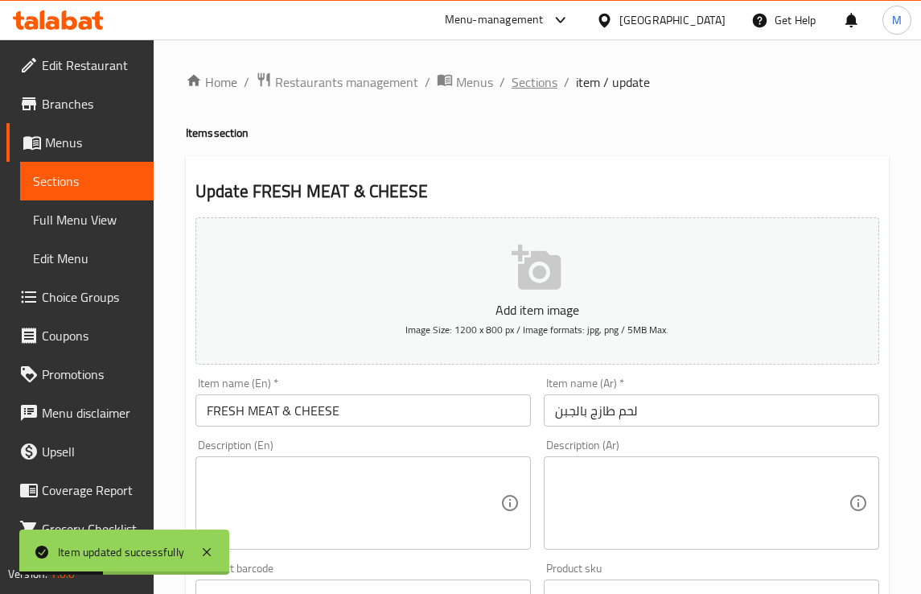
click at [528, 87] on span "Sections" at bounding box center [535, 81] width 46 height 19
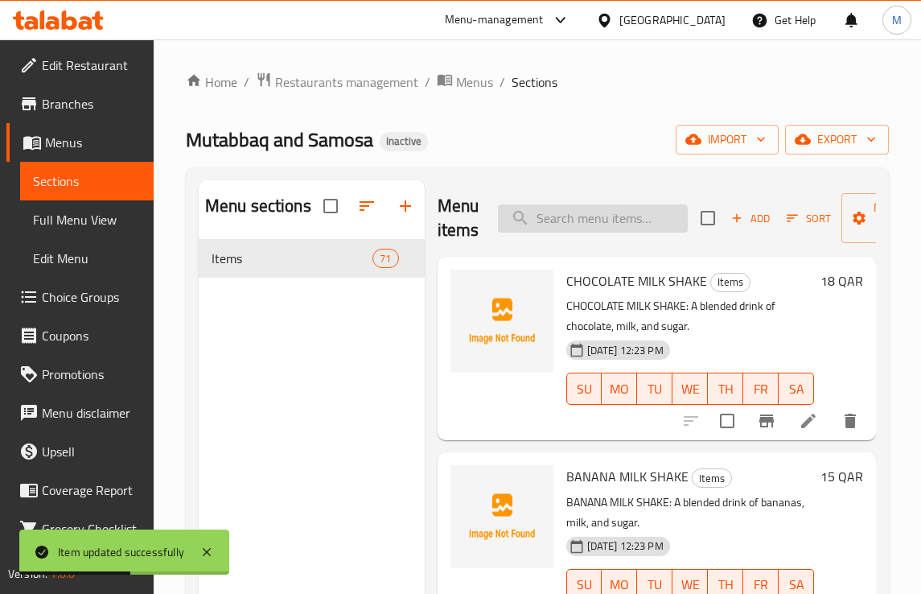
click at [586, 206] on input "search" at bounding box center [593, 218] width 190 height 28
paste input "MEAT MOQALQAL CHEESE"
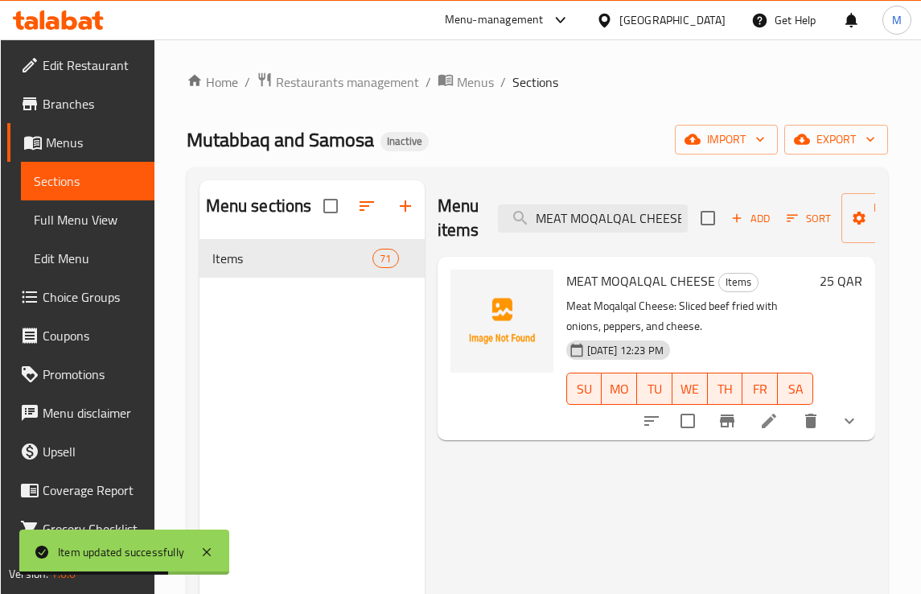
type input "MEAT MOQALQAL CHEESE"
click at [777, 419] on icon at bounding box center [769, 420] width 19 height 19
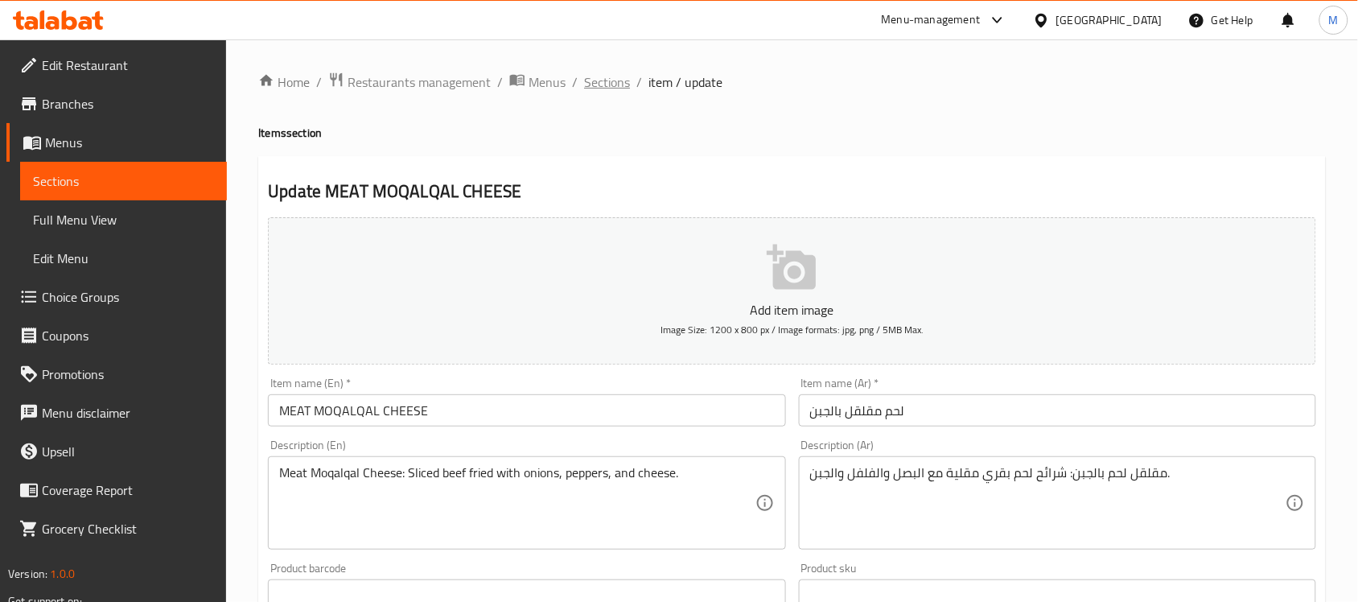
click at [608, 83] on span "Sections" at bounding box center [607, 81] width 46 height 19
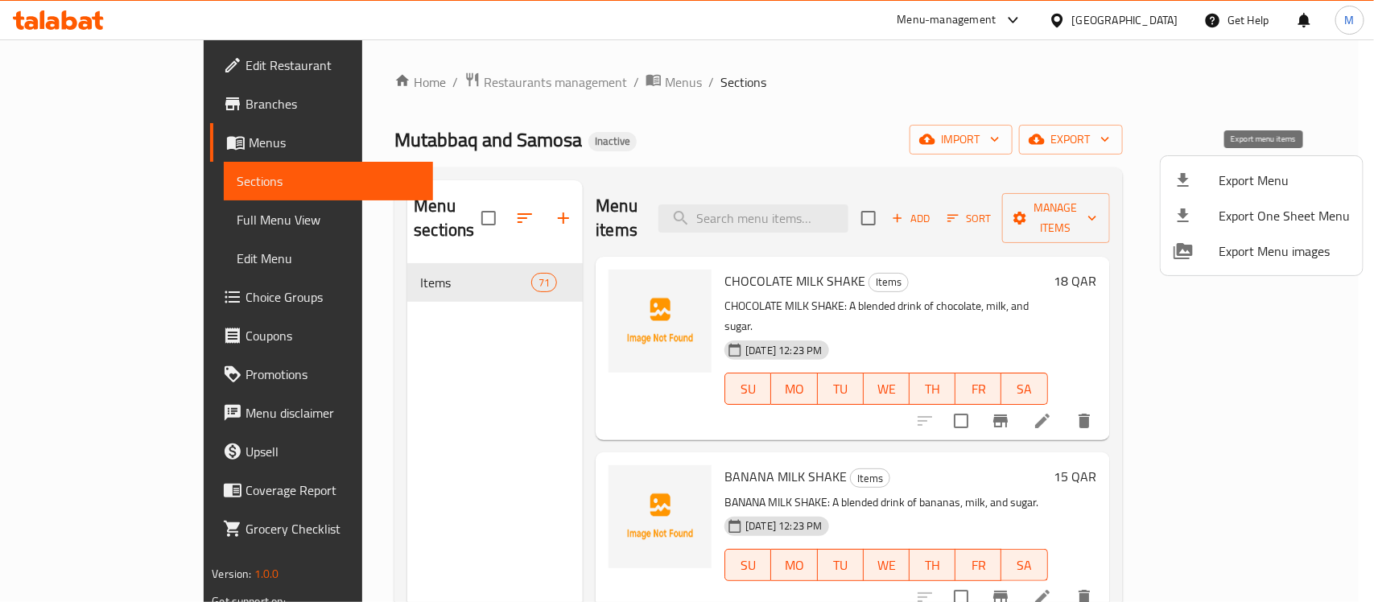
click at [921, 175] on span "Export Menu" at bounding box center [1283, 180] width 131 height 19
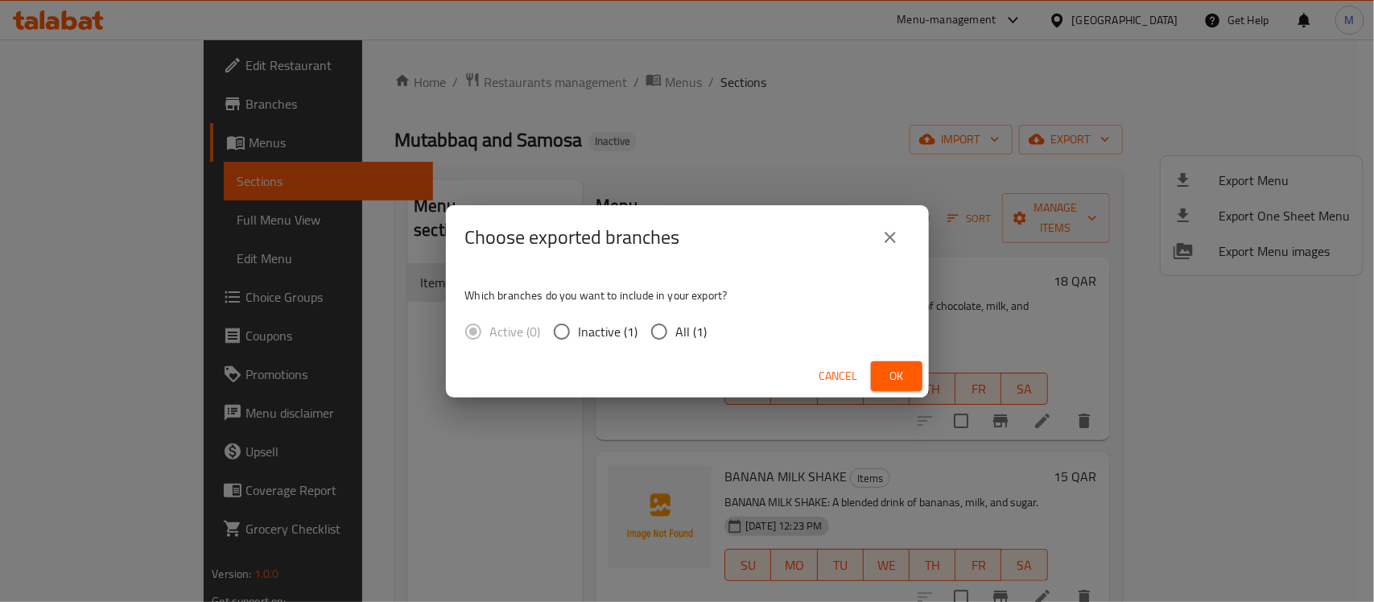
click at [693, 340] on span "All (1)" at bounding box center [691, 331] width 31 height 19
click at [676, 340] on input "All (1)" at bounding box center [659, 332] width 34 height 34
radio input "true"
click at [891, 371] on span "Ok" at bounding box center [897, 376] width 26 height 20
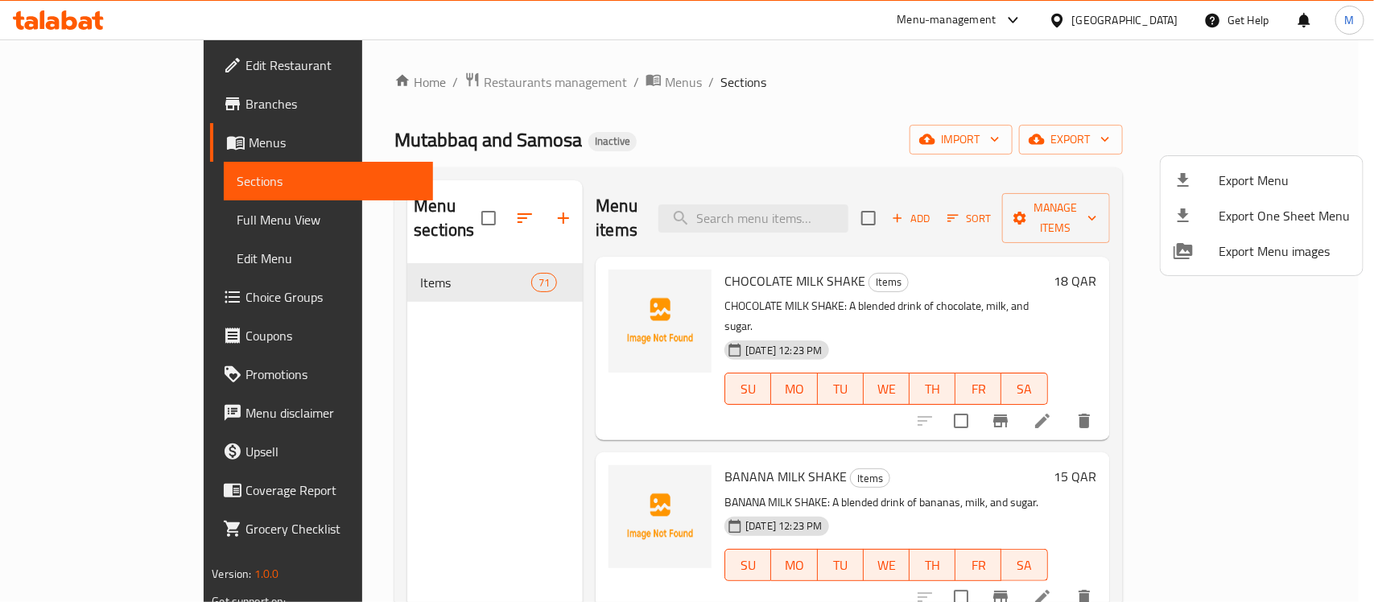
click at [688, 394] on div at bounding box center [687, 301] width 1374 height 602
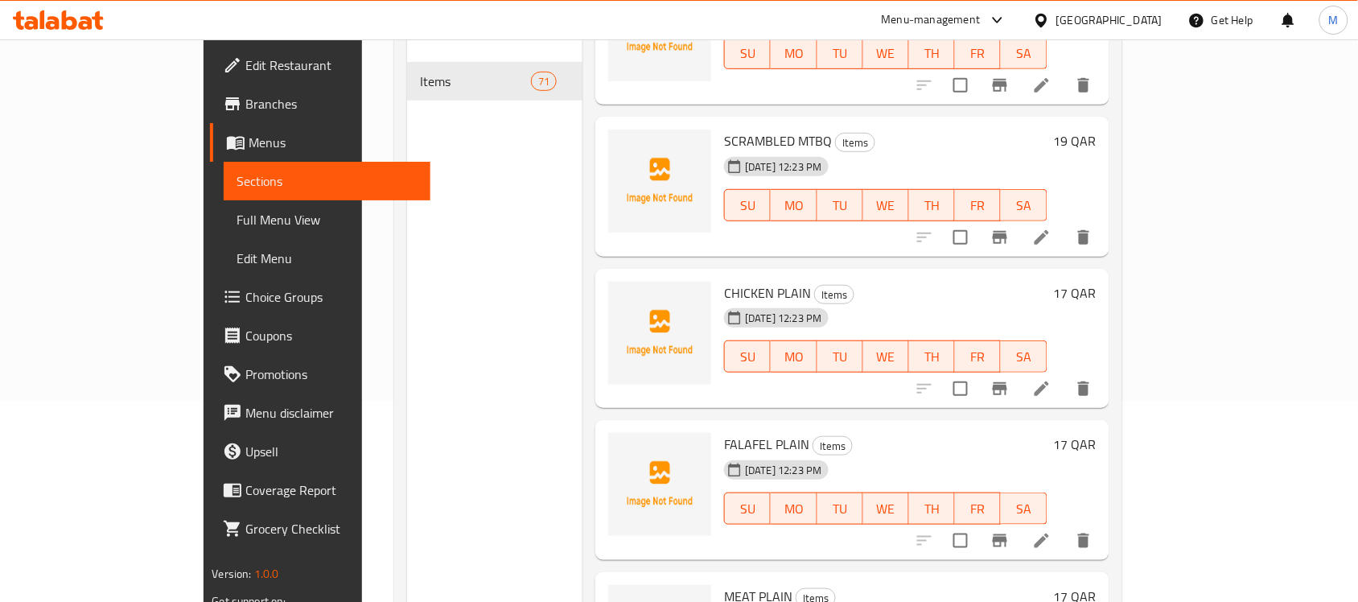
scroll to position [247, 0]
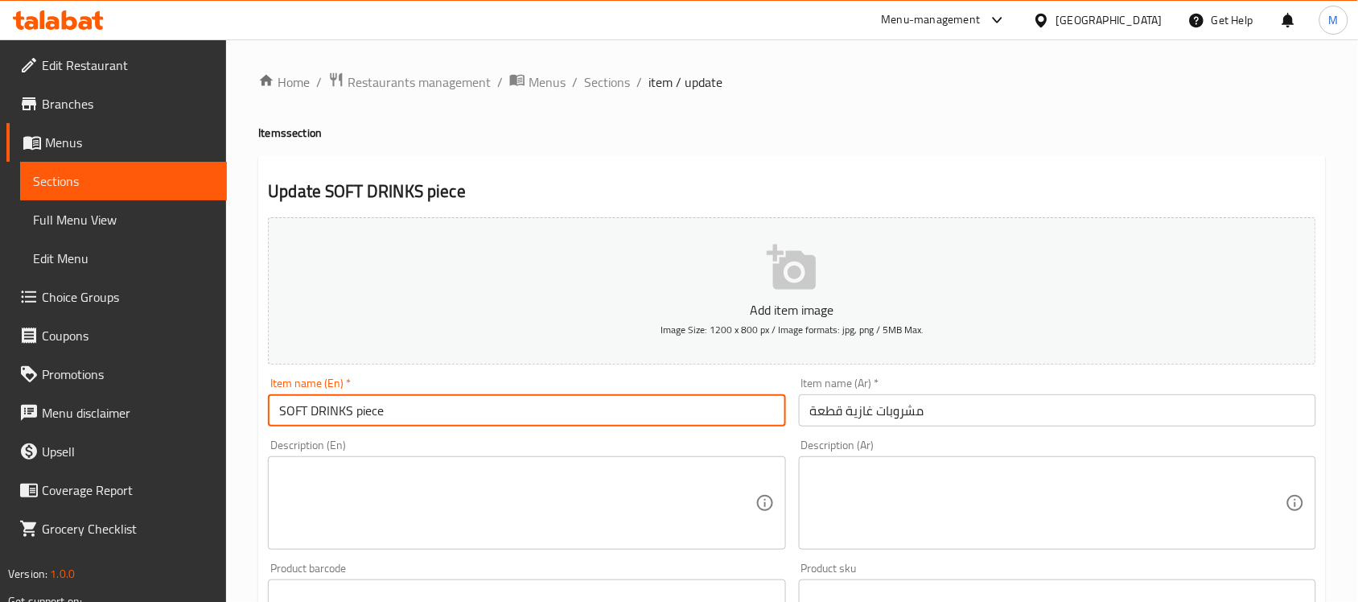
click at [370, 415] on input "SOFT DRINKS piece" at bounding box center [526, 410] width 517 height 32
type input "SOFT DRINKS"
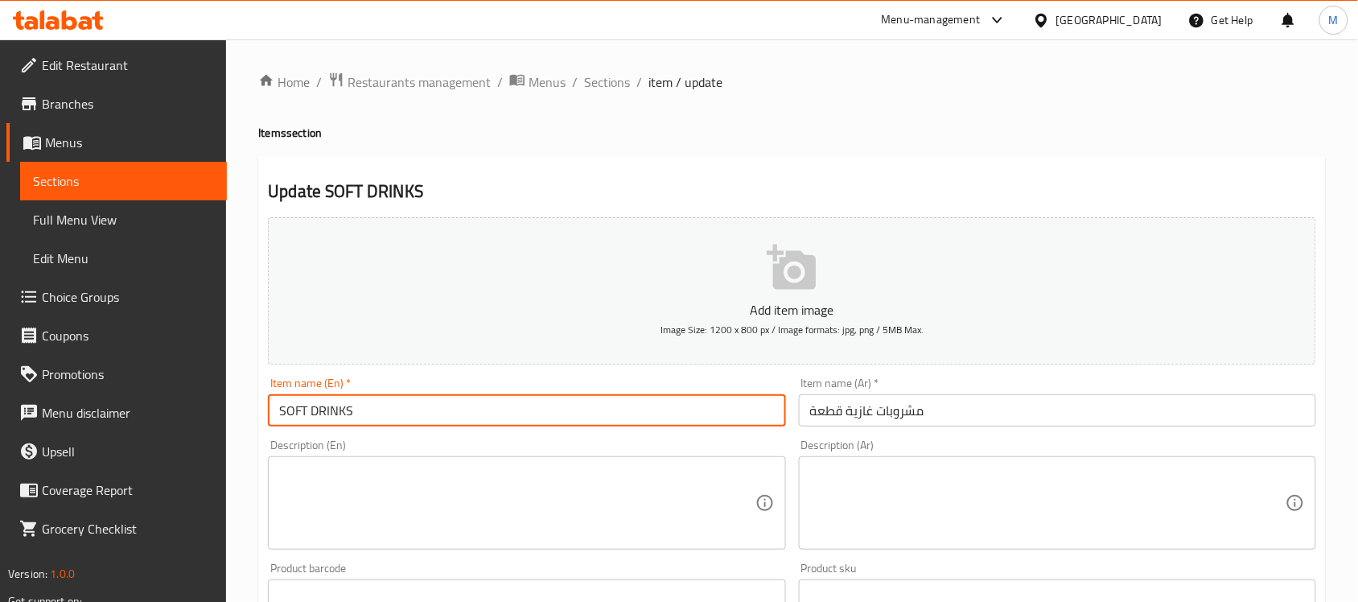
click at [346, 496] on textarea at bounding box center [517, 503] width 476 height 76
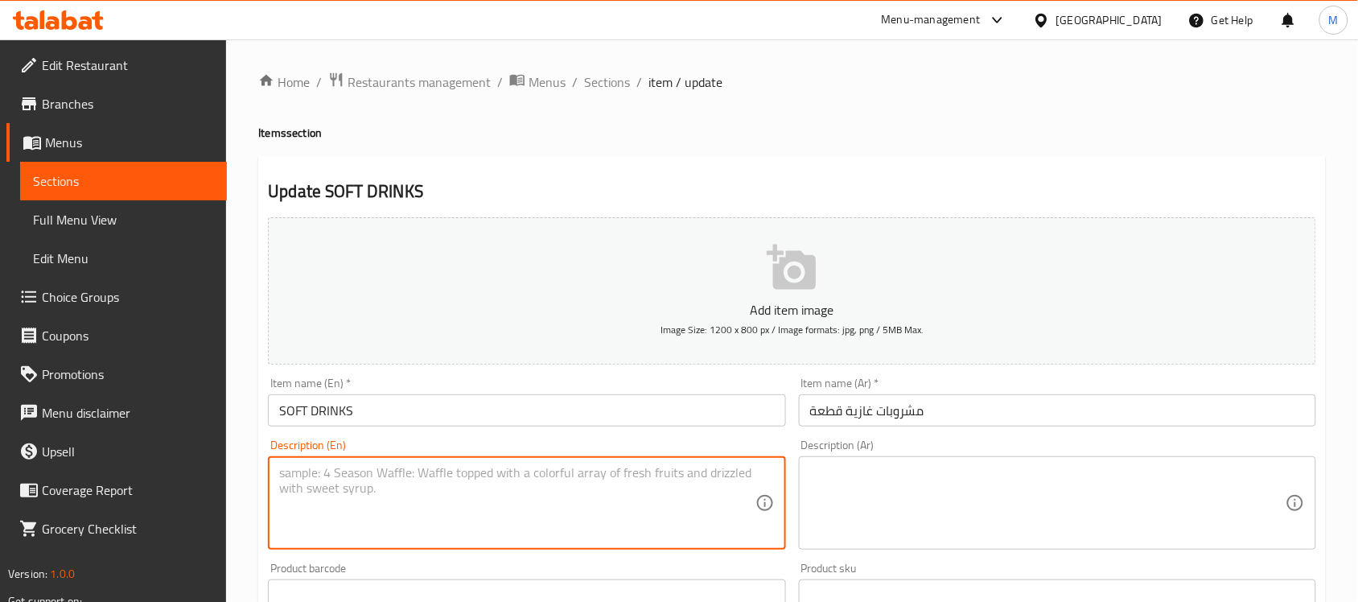
paste textarea "piece"
type textarea "piece"
click at [819, 409] on input "مشروبات غازية قطعة" at bounding box center [1057, 410] width 517 height 32
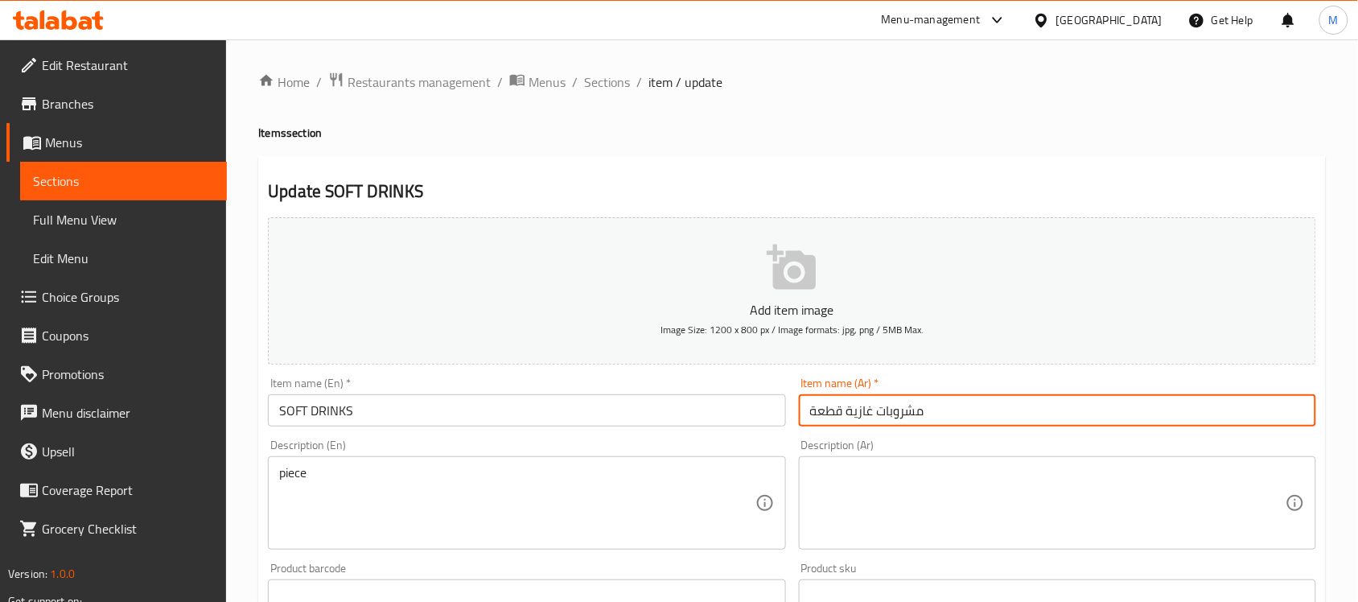
click at [819, 409] on input "مشروبات غازية قطعة" at bounding box center [1057, 410] width 517 height 32
type input "مشروبات غازية"
click at [861, 484] on textarea at bounding box center [1048, 503] width 476 height 76
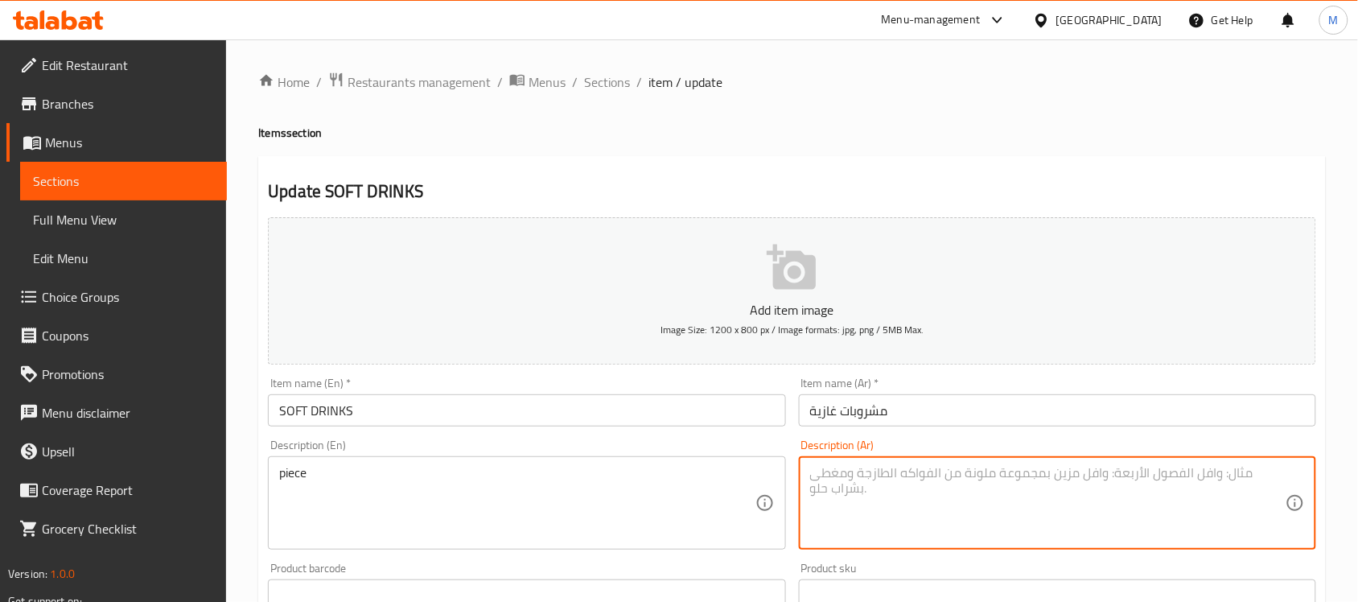
paste textarea "قطعة"
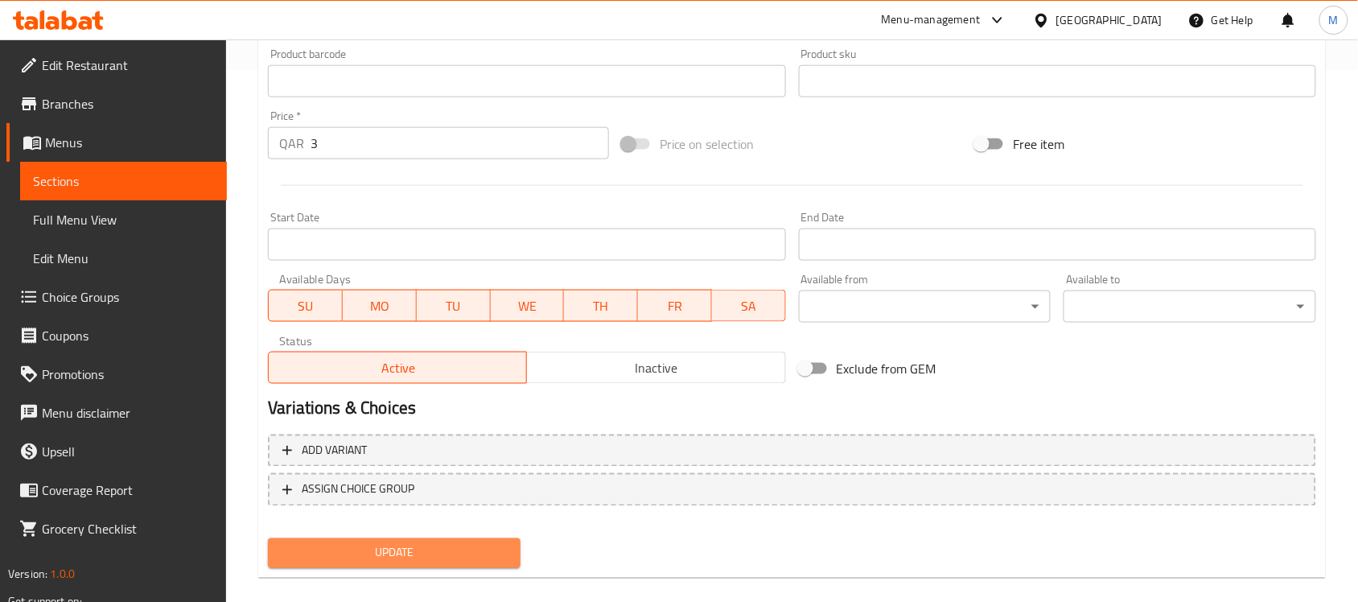
click at [427, 539] on button "Update" at bounding box center [394, 553] width 253 height 30
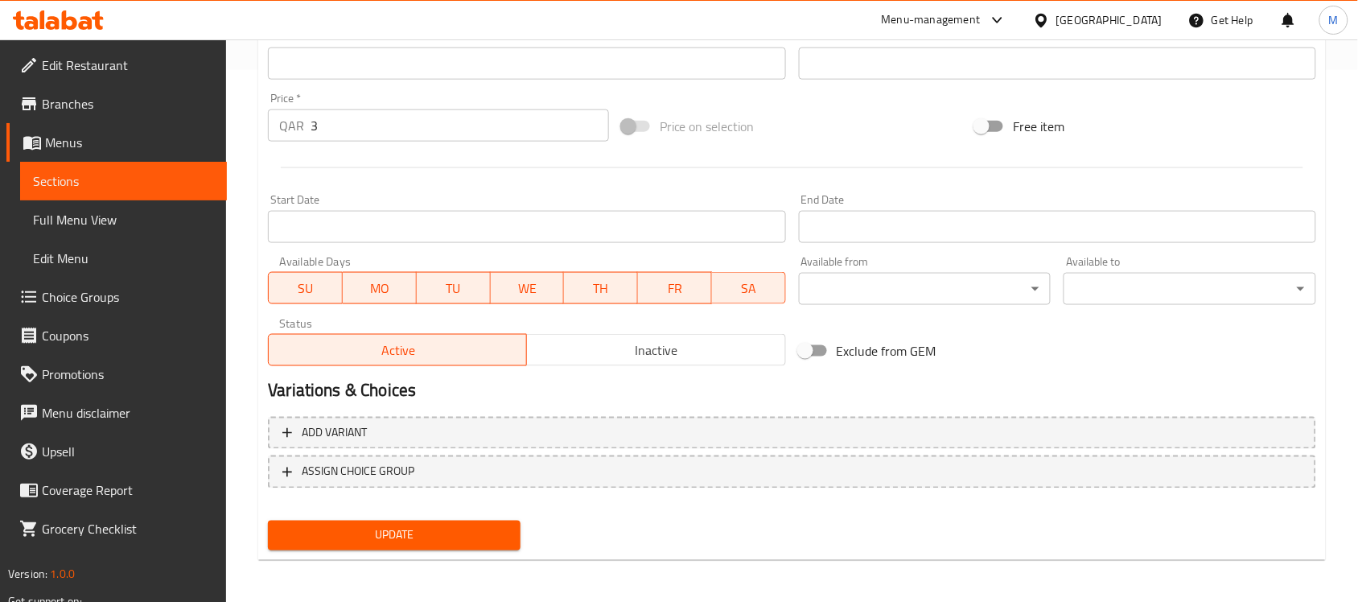
type textarea "قطعة"
click at [447, 543] on button "Update" at bounding box center [394, 536] width 253 height 30
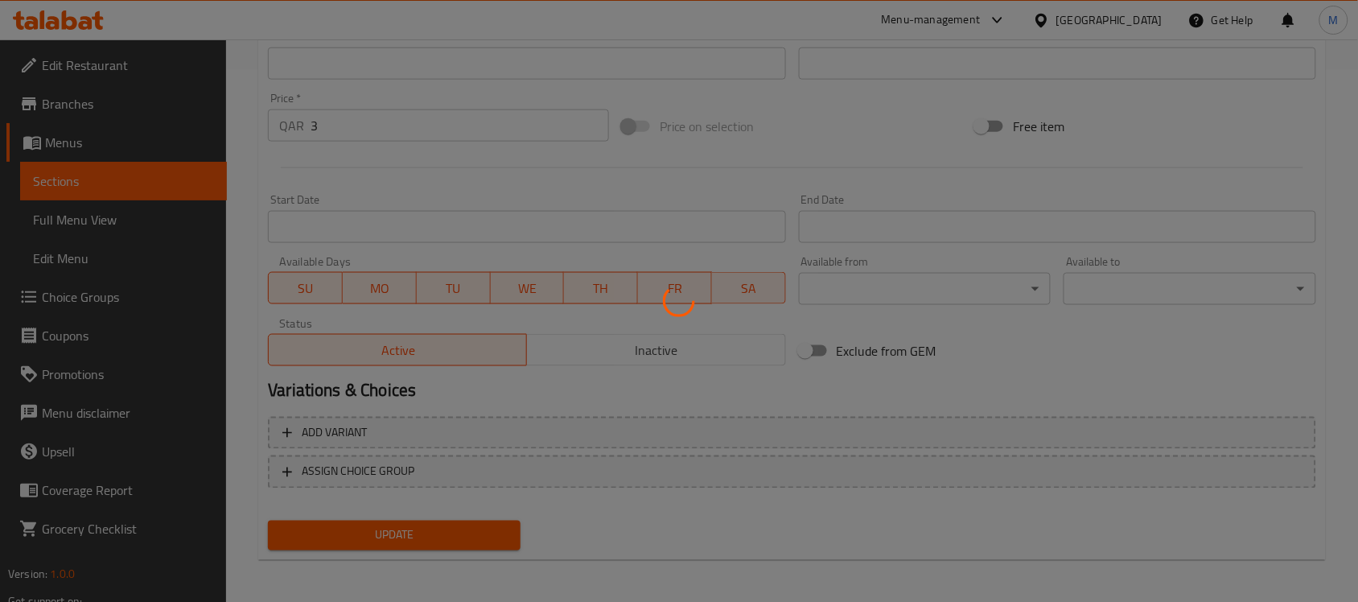
scroll to position [29, 0]
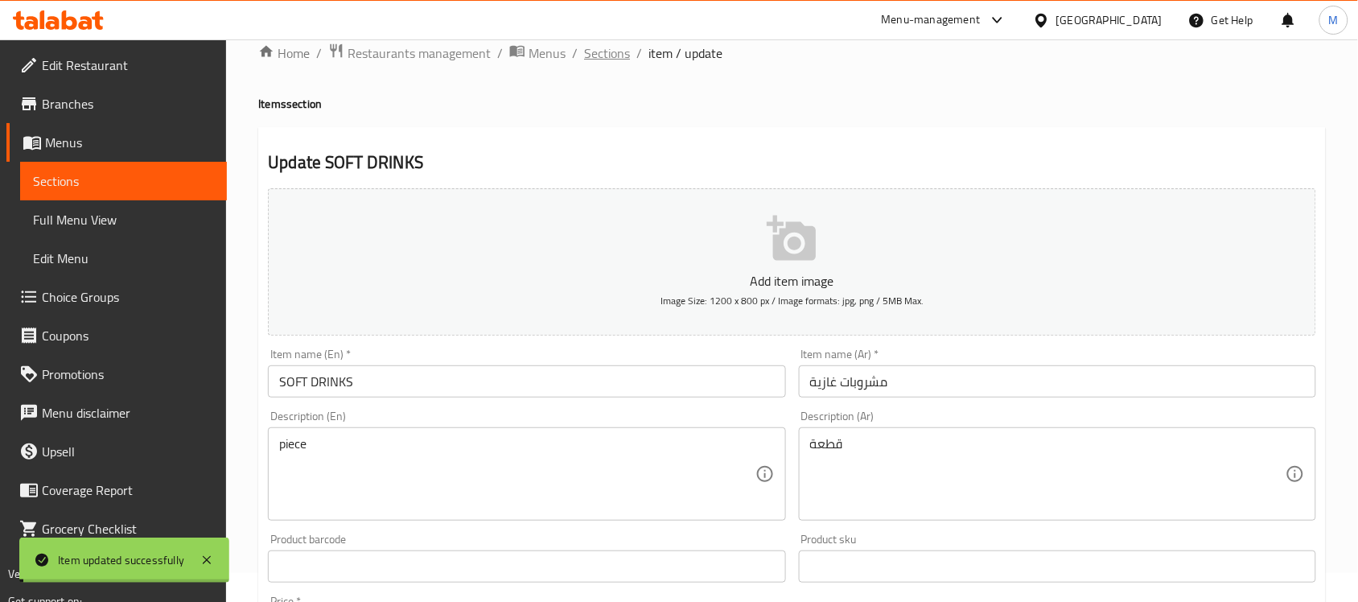
click at [609, 49] on span "Sections" at bounding box center [607, 52] width 46 height 19
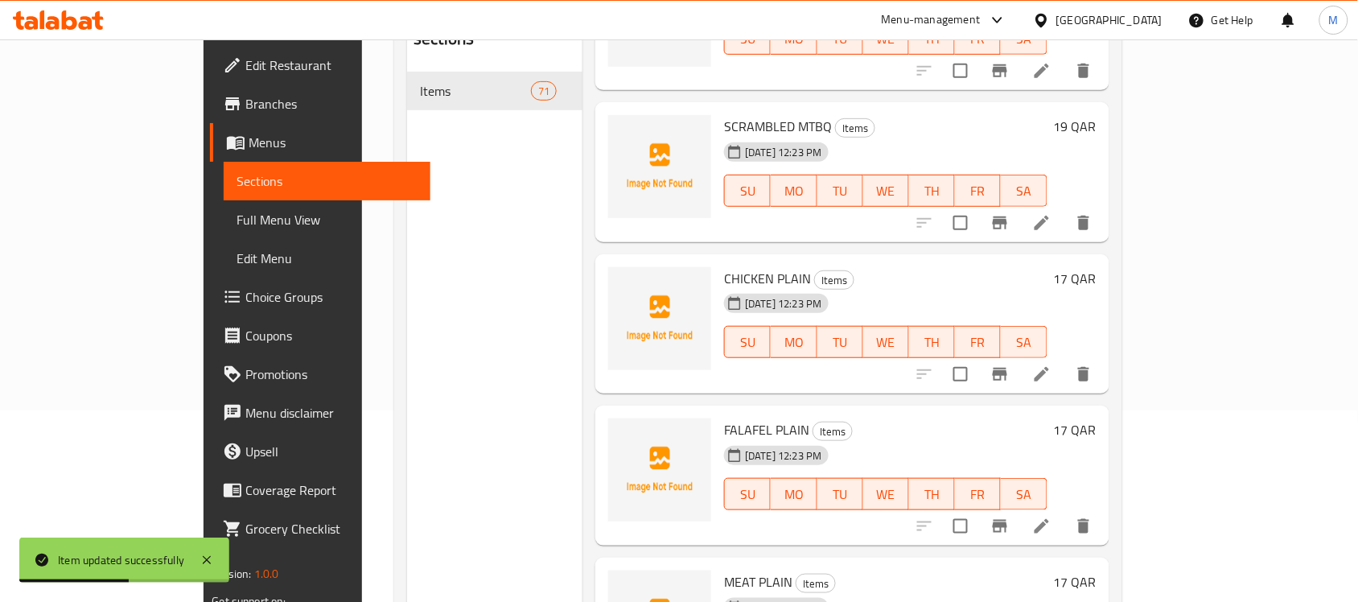
scroll to position [247, 0]
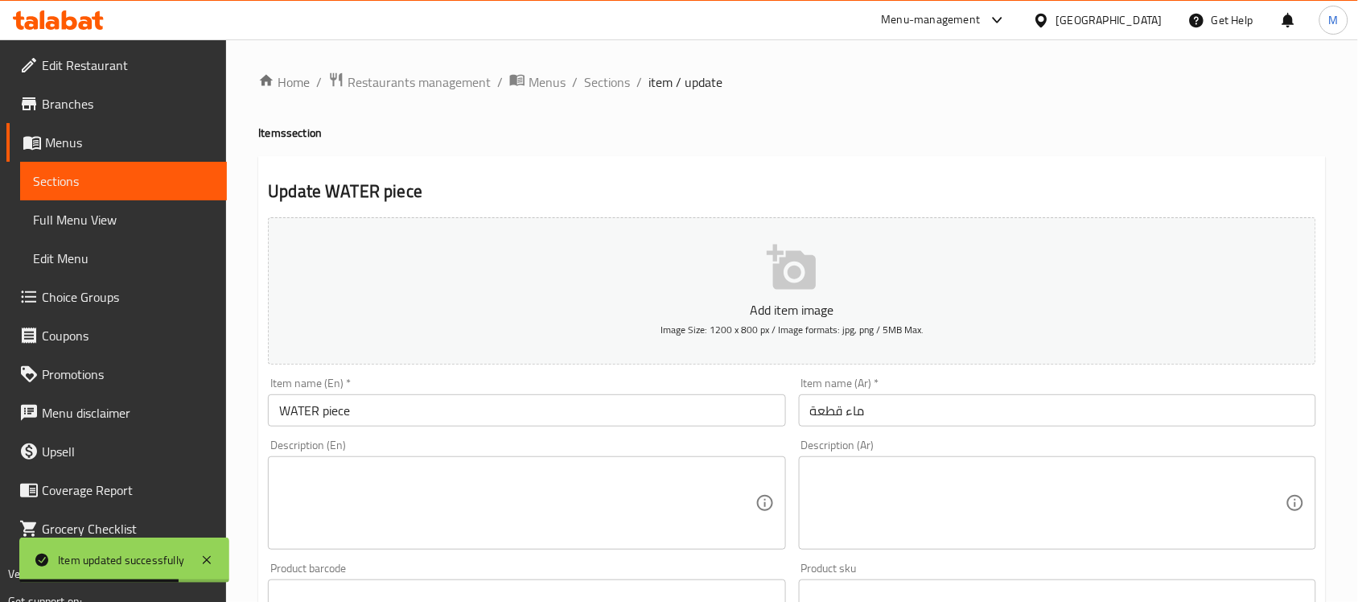
click at [343, 409] on input "WATER piece" at bounding box center [526, 410] width 517 height 32
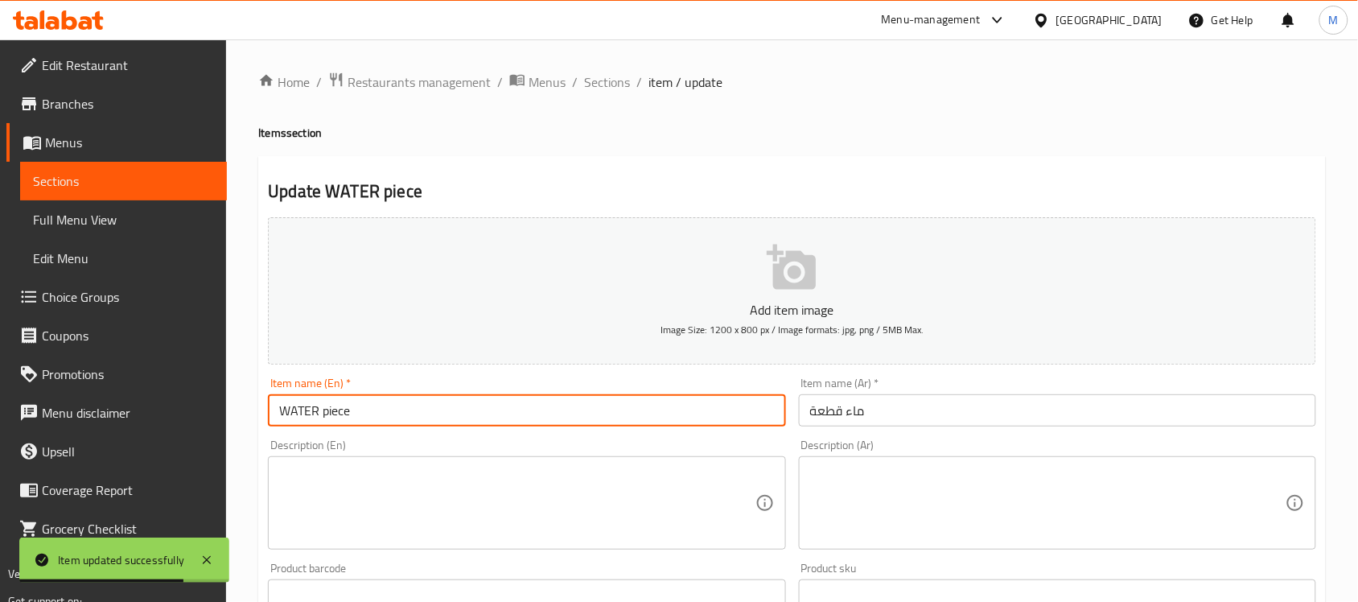
click at [343, 409] on input "WATER piece" at bounding box center [526, 410] width 517 height 32
type input "WATER"
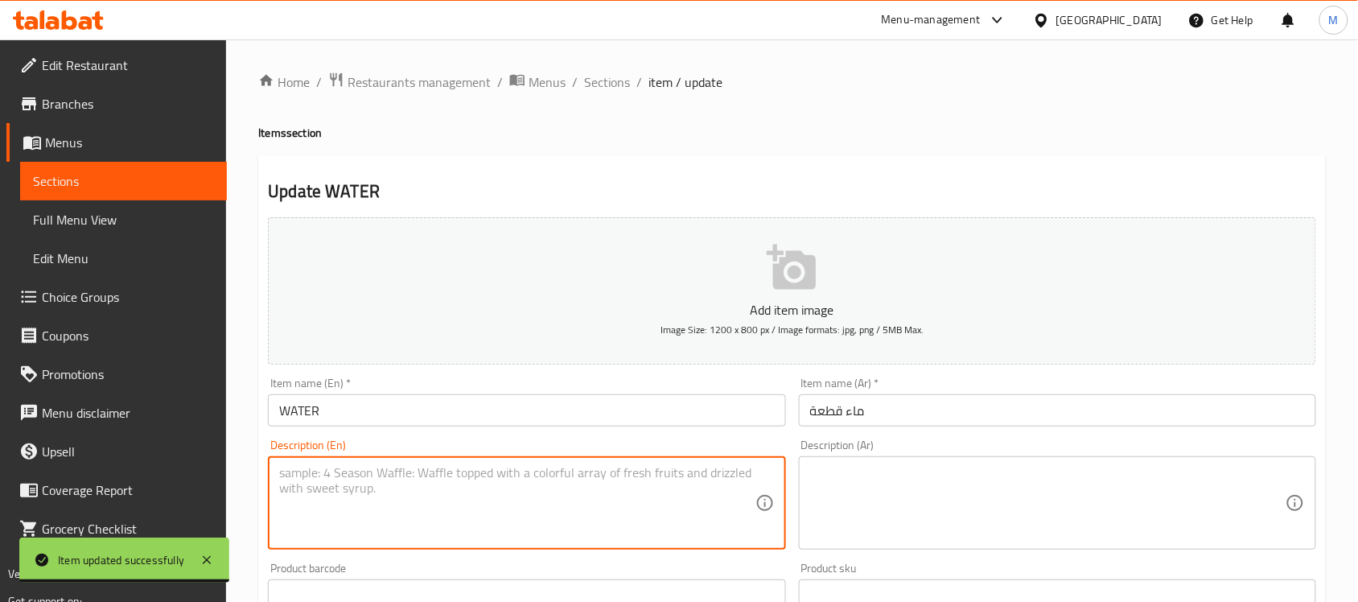
click at [358, 527] on textarea at bounding box center [517, 503] width 476 height 76
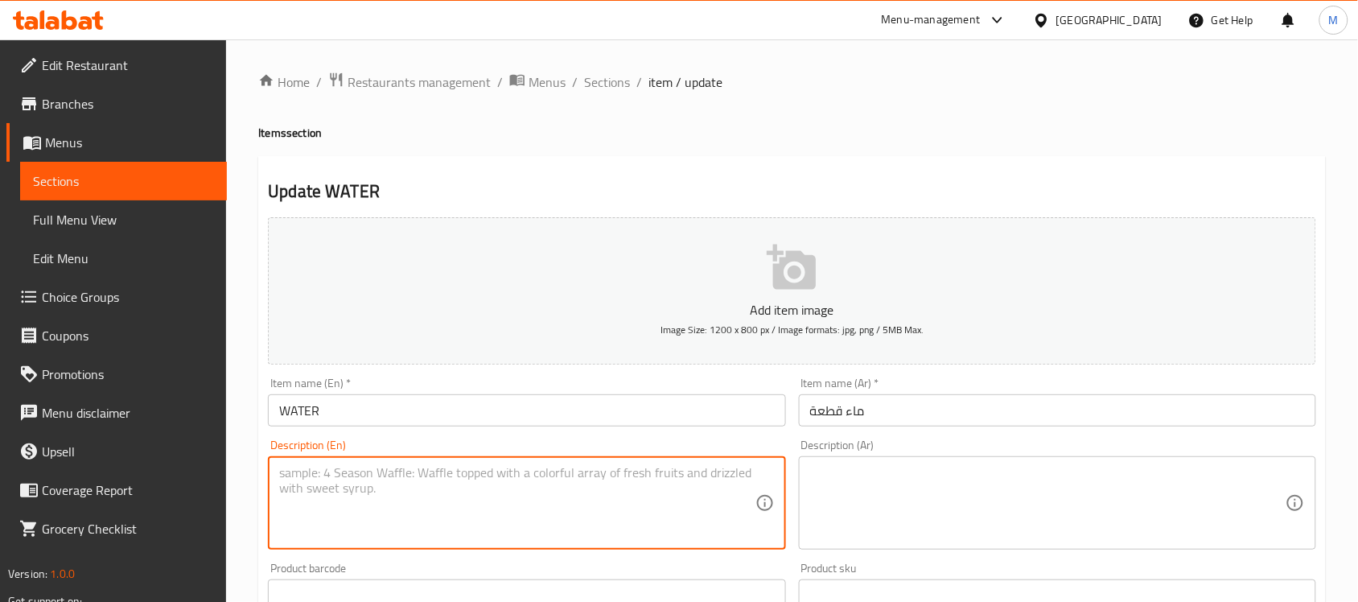
paste textarea "piece"
type textarea "piece"
click at [830, 412] on input "ماء قطعة" at bounding box center [1057, 410] width 517 height 32
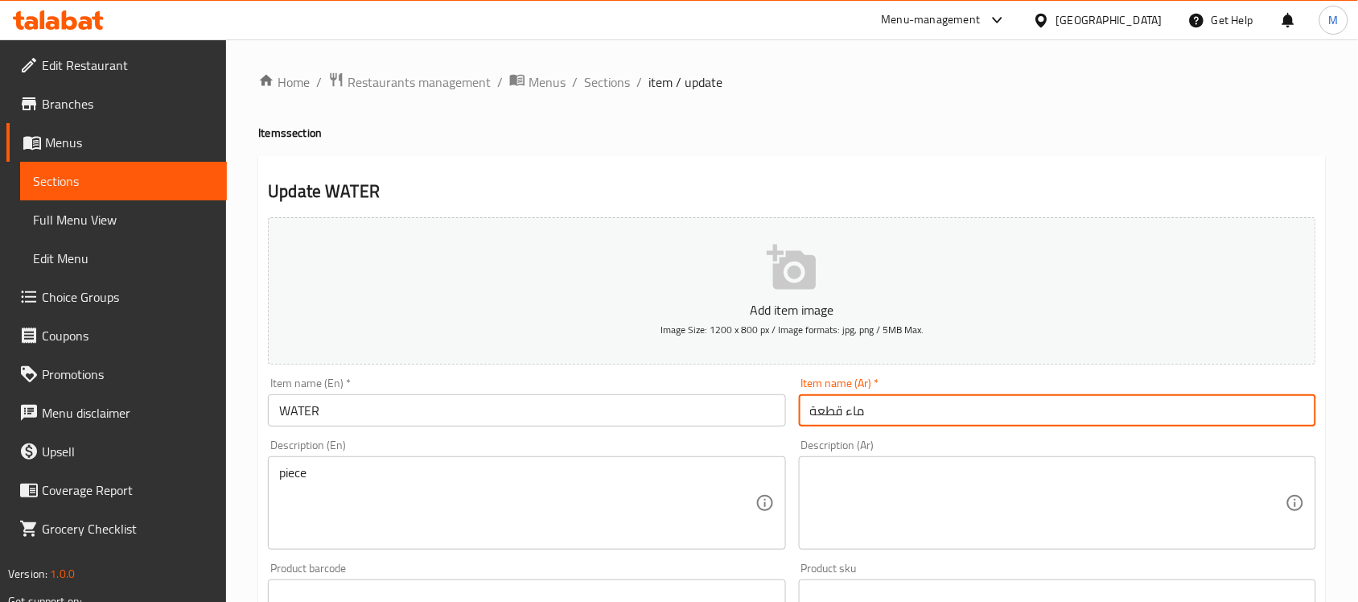
click at [830, 412] on input "ماء قطعة" at bounding box center [1057, 410] width 517 height 32
click at [884, 530] on textarea at bounding box center [1048, 503] width 476 height 76
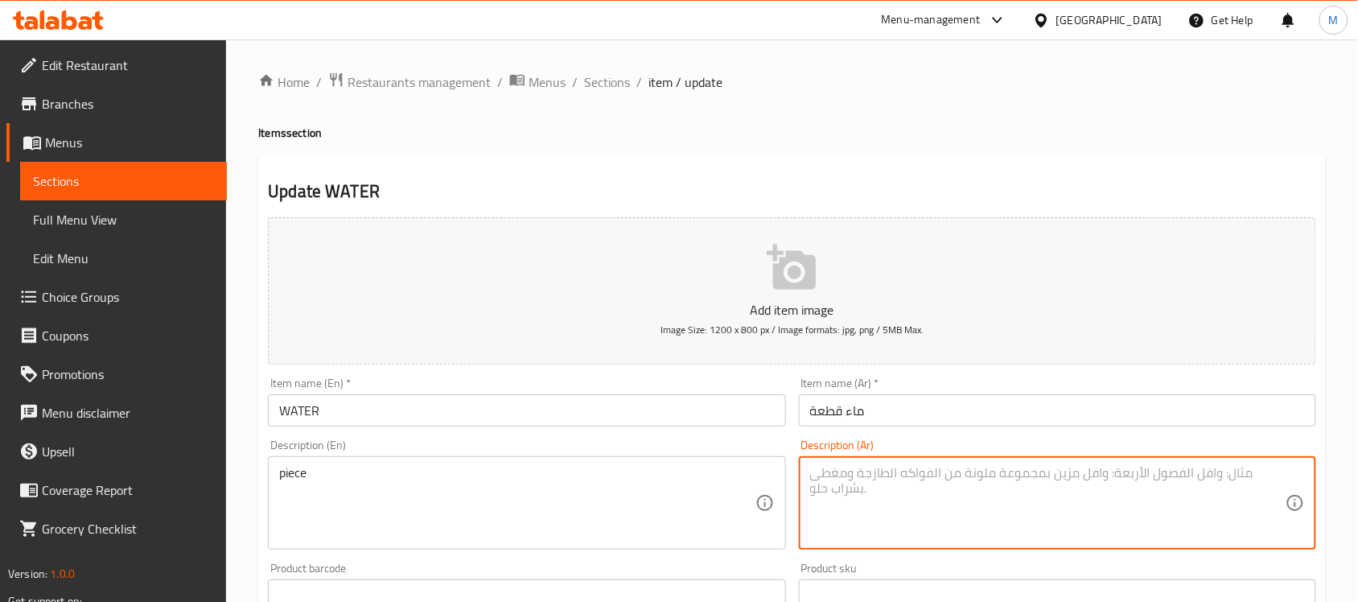
paste textarea "قطعة"
type textarea "قطعة"
click at [830, 413] on input "ماء قطعة" at bounding box center [1057, 410] width 517 height 32
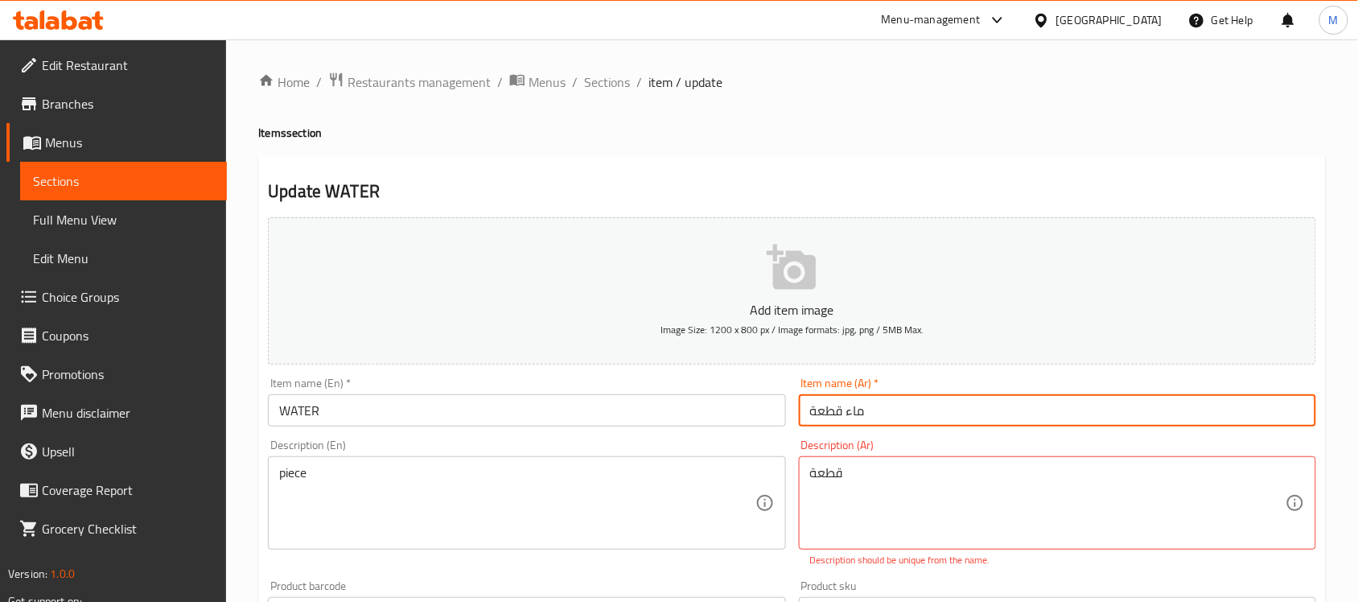
click at [830, 413] on input "ماء قطعة" at bounding box center [1057, 410] width 517 height 32
drag, startPoint x: 855, startPoint y: 412, endPoint x: 727, endPoint y: 414, distance: 128.8
click at [727, 414] on div "Add item image Image Size: 1200 x 800 px / Image formats: jpg, png / 5MB Max. I…" at bounding box center [792, 566] width 1061 height 711
type input "مياه"
click at [725, 431] on div "Item name (En)   * WATER Item name (En) *" at bounding box center [527, 402] width 530 height 62
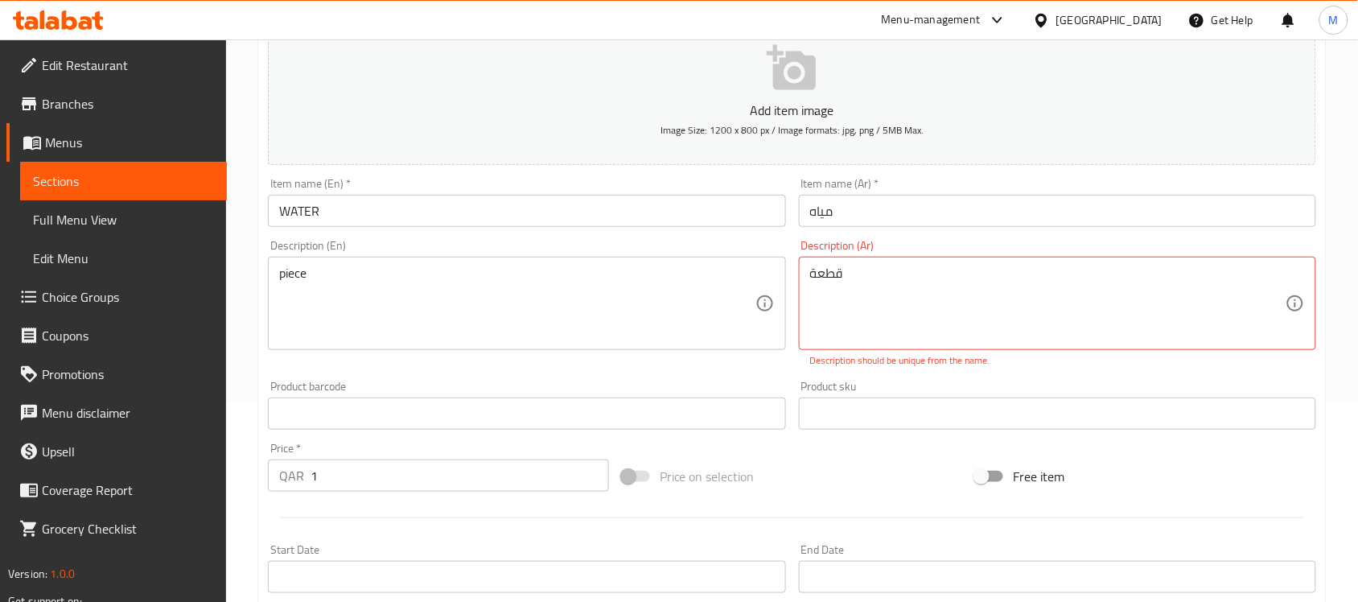
scroll to position [201, 0]
click at [874, 275] on textarea "قطعة" at bounding box center [1048, 302] width 476 height 76
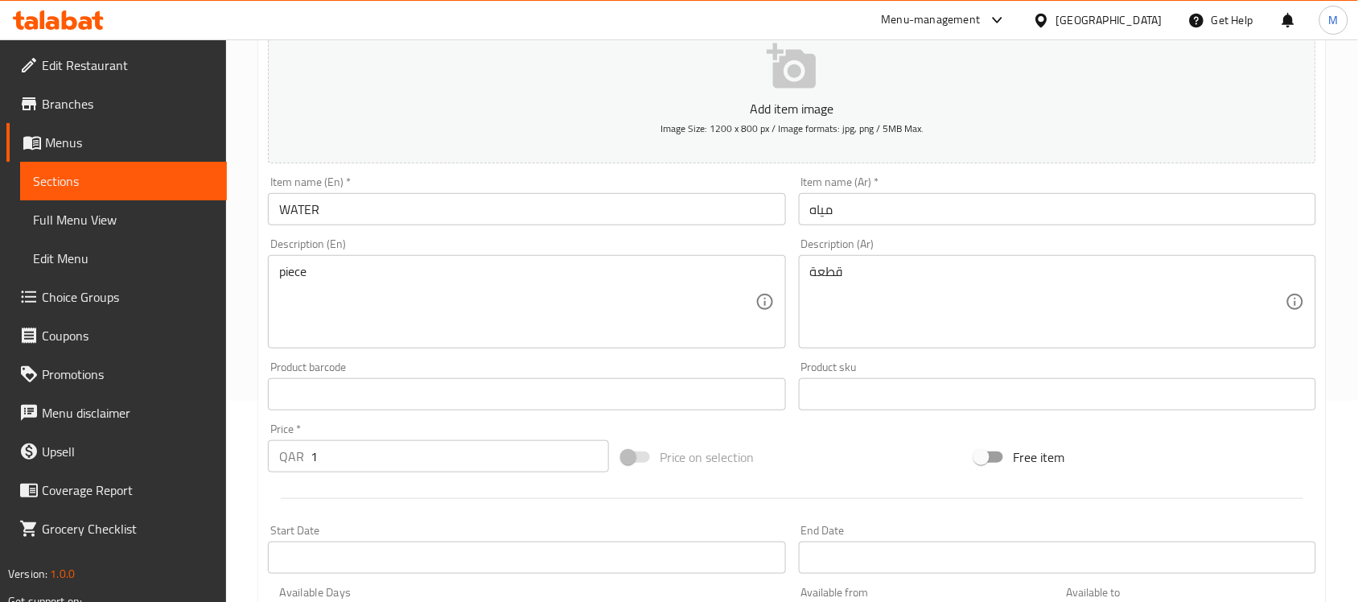
click at [805, 368] on div "Add item image Image Size: 1200 x 800 px / Image formats: jpg, png / 5MB Max. I…" at bounding box center [792, 357] width 1061 height 694
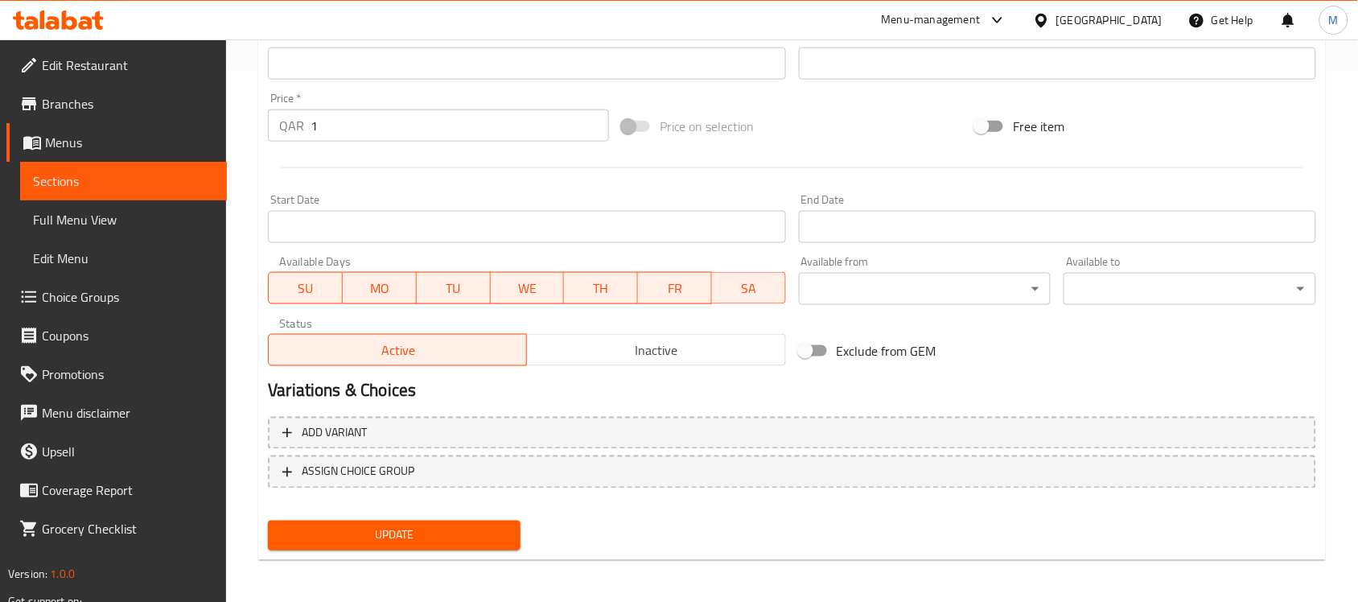
click at [394, 540] on span "Update" at bounding box center [394, 535] width 227 height 20
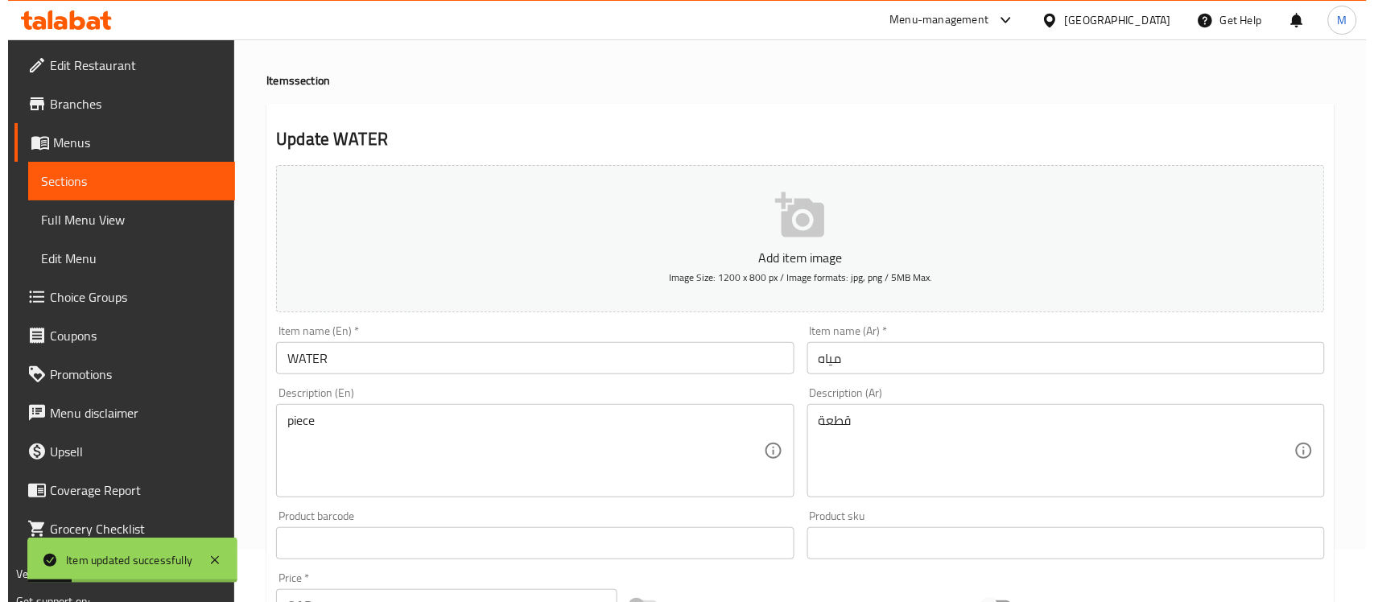
scroll to position [0, 0]
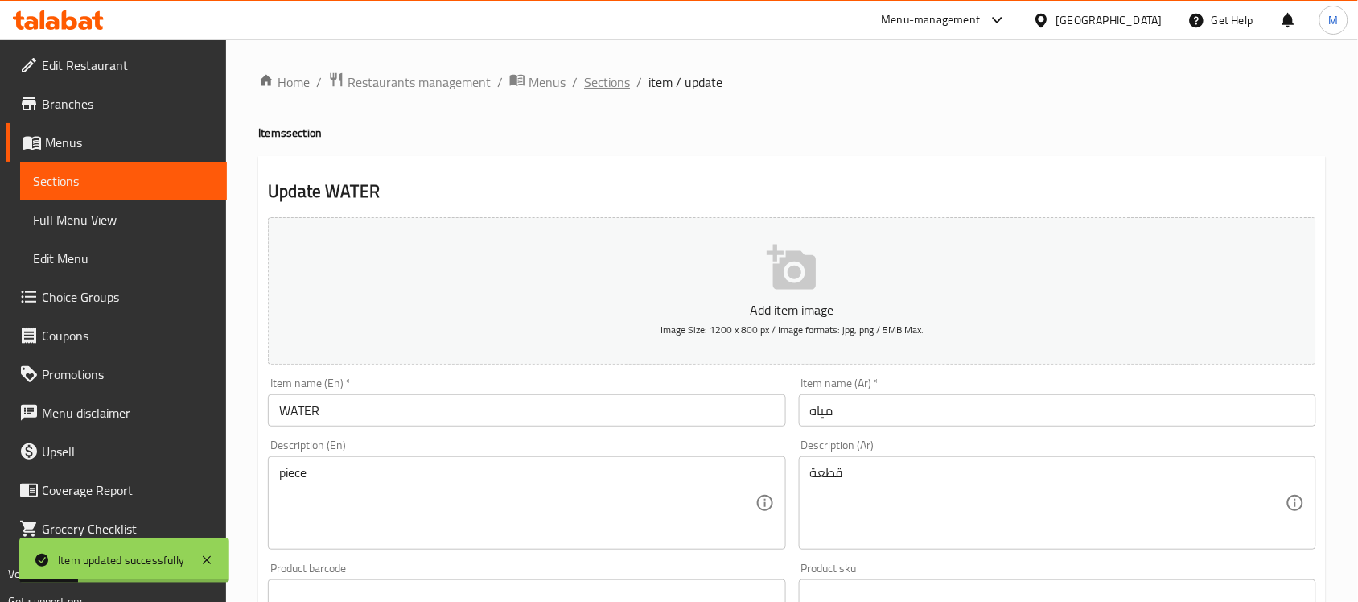
click at [612, 72] on span "Sections" at bounding box center [607, 81] width 46 height 19
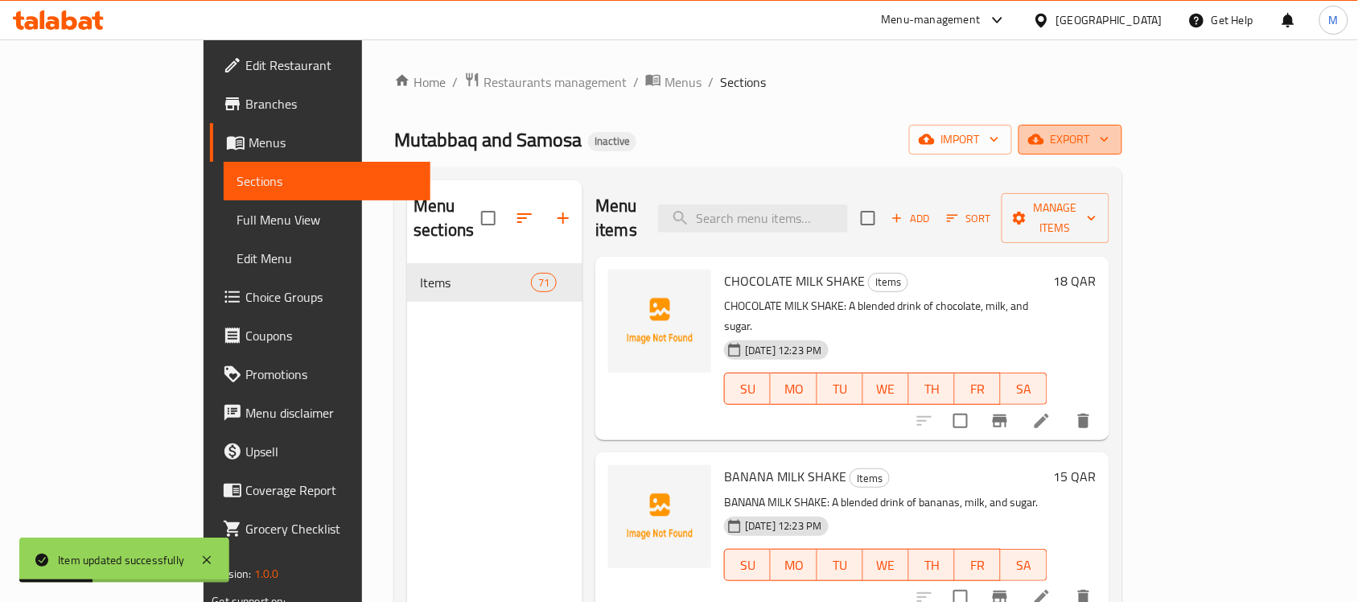
click at [921, 134] on span "export" at bounding box center [1071, 140] width 78 height 20
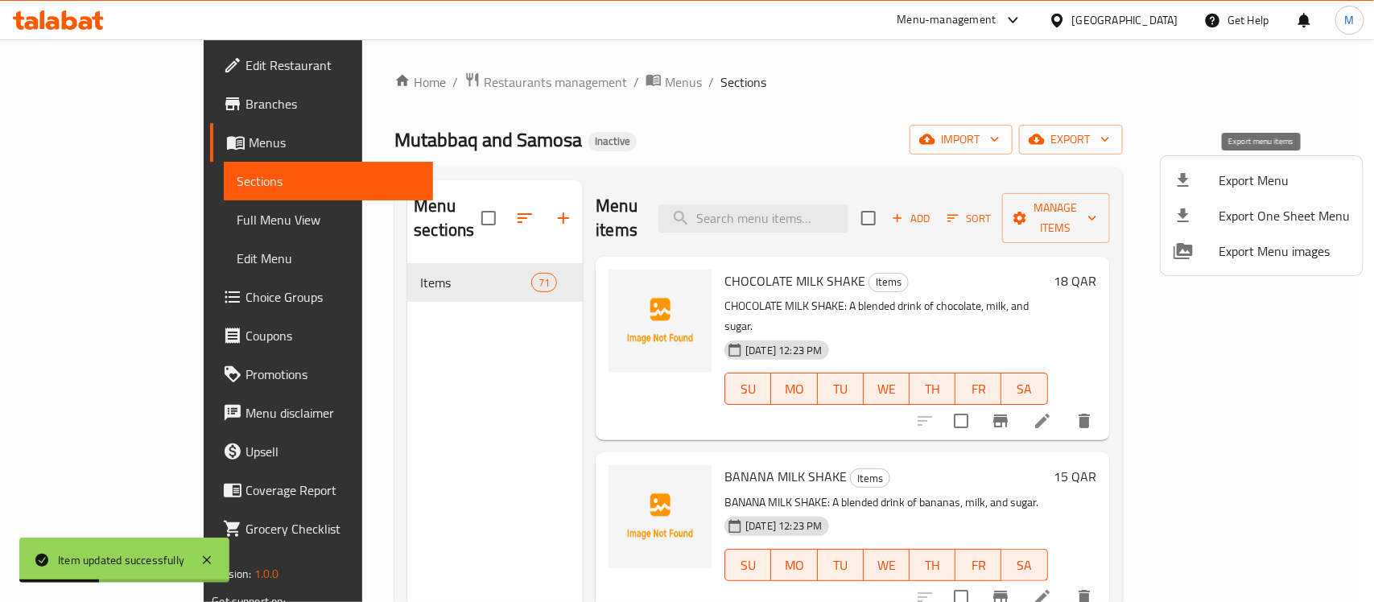
click at [921, 171] on span "Export Menu" at bounding box center [1283, 180] width 131 height 19
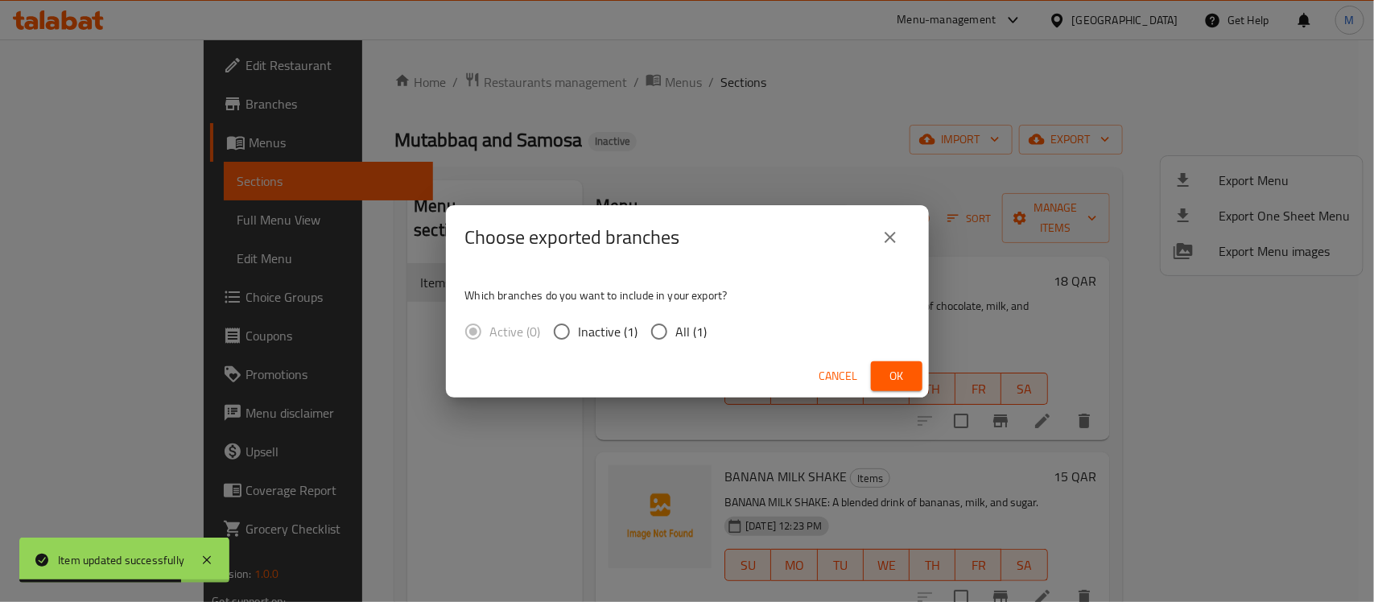
click at [688, 331] on span "All (1)" at bounding box center [691, 331] width 31 height 19
click at [676, 331] on input "All (1)" at bounding box center [659, 332] width 34 height 34
radio input "true"
click at [874, 371] on button "Ok" at bounding box center [897, 376] width 52 height 30
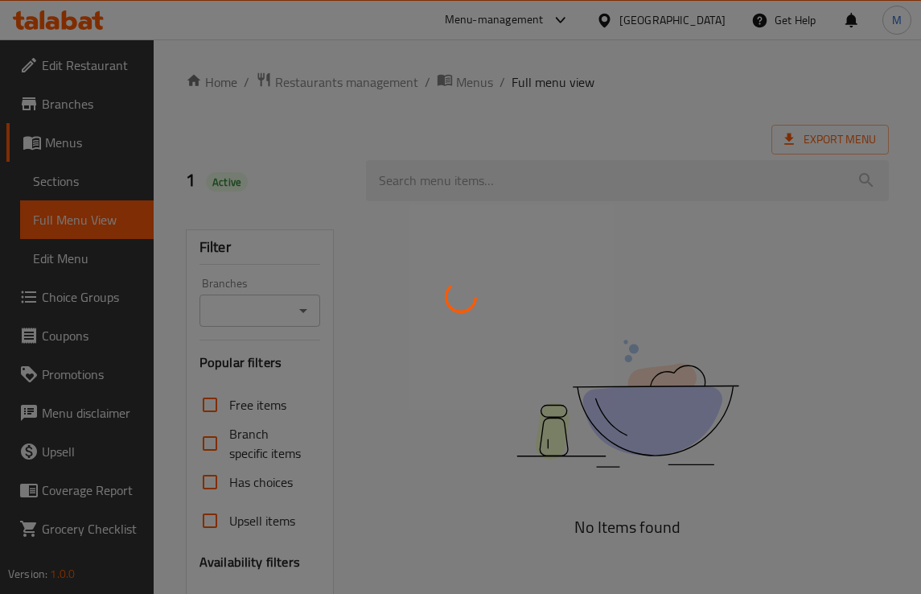
scroll to position [251, 0]
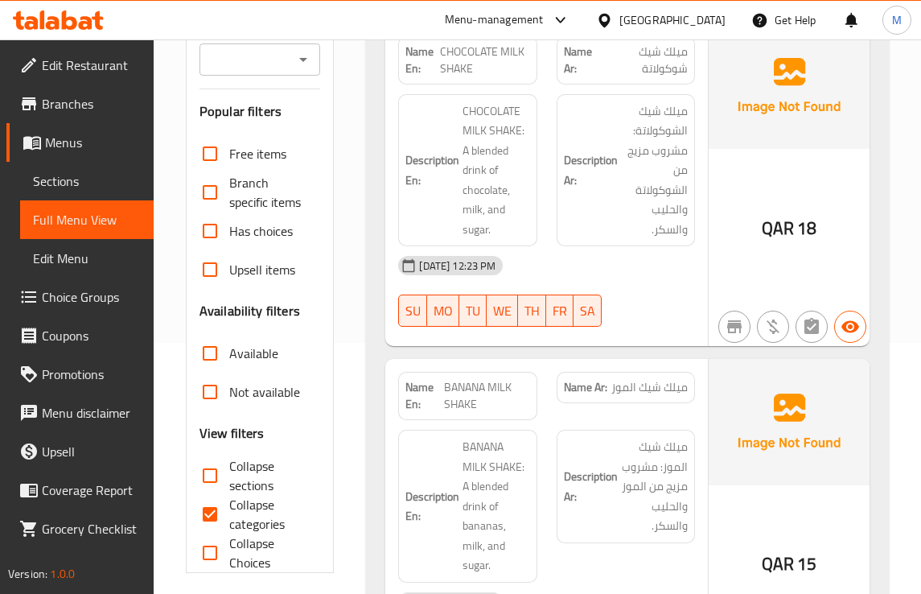
click at [208, 513] on input "Collapse categories" at bounding box center [210, 514] width 39 height 39
checkbox input "false"
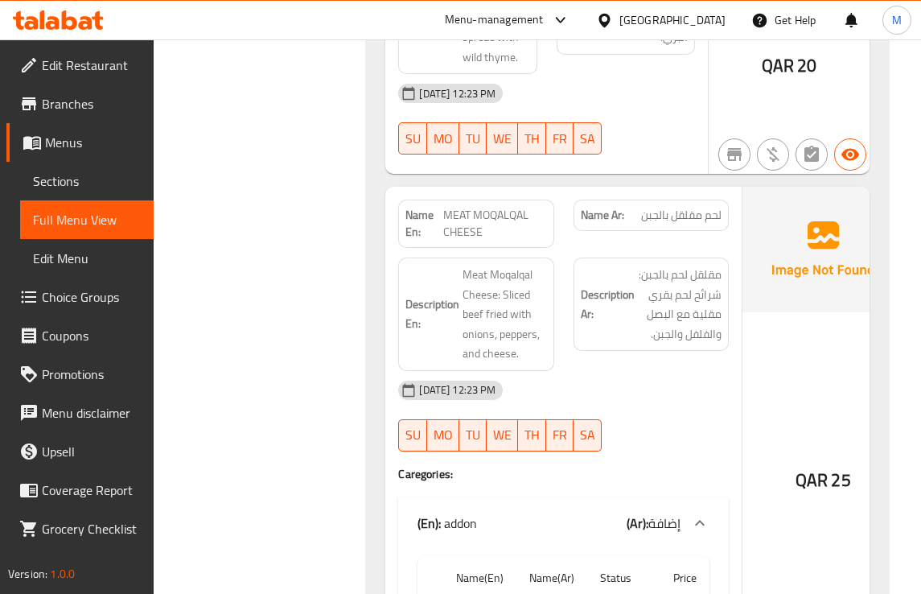
scroll to position [15652, 0]
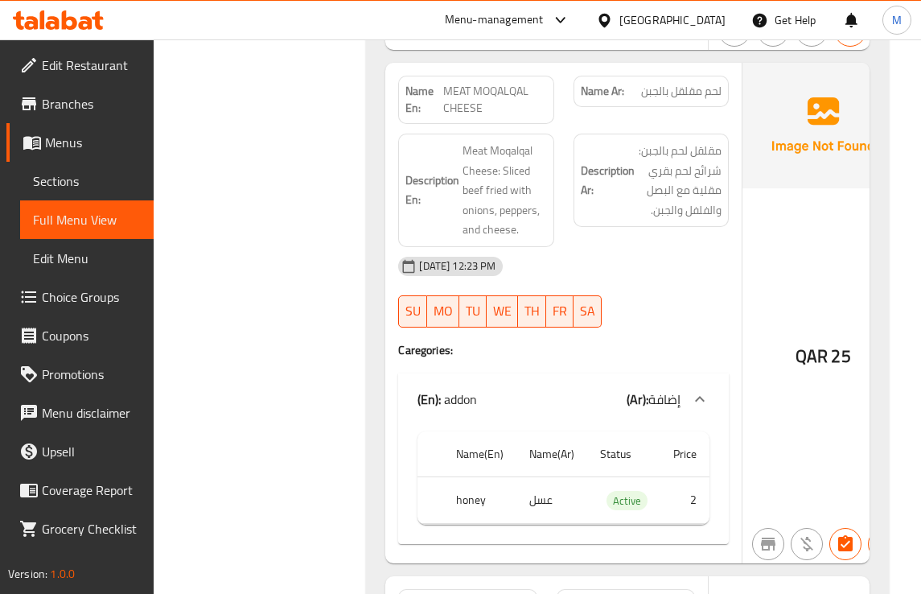
click at [492, 117] on span "MEAT MOQALQAL CHEESE" at bounding box center [495, 100] width 104 height 34
copy span "MEAT MOQALQAL CHEESE"
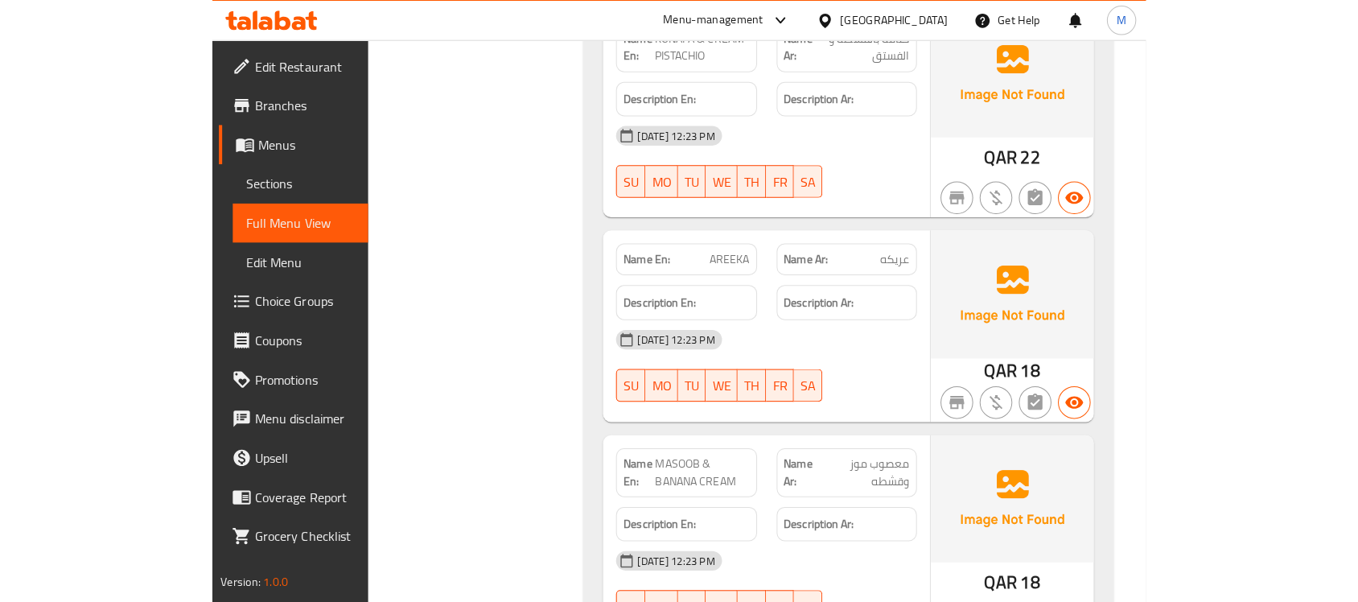
scroll to position [20919, 0]
